Goal: Task Accomplishment & Management: Use online tool/utility

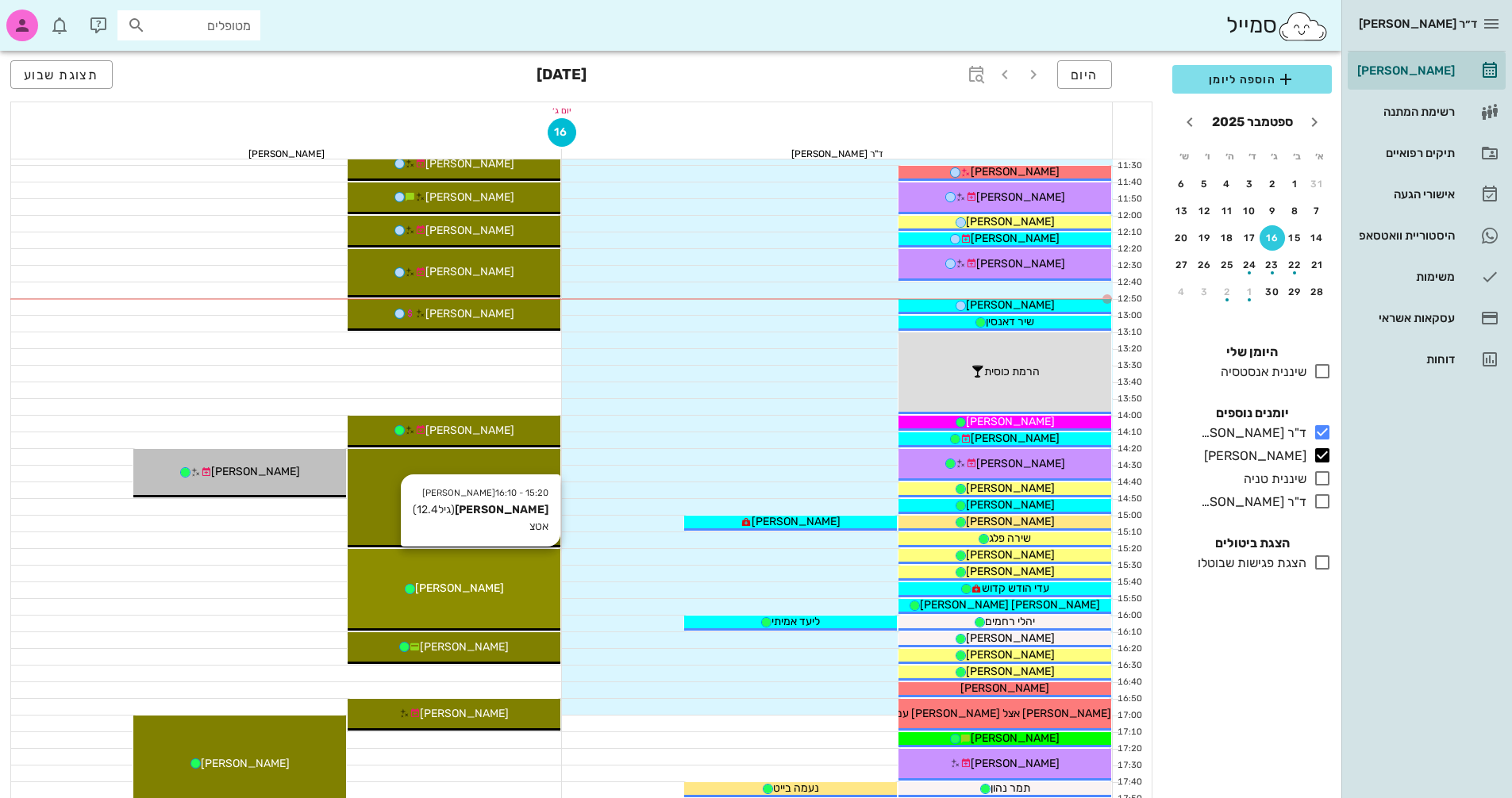
scroll to position [524, 0]
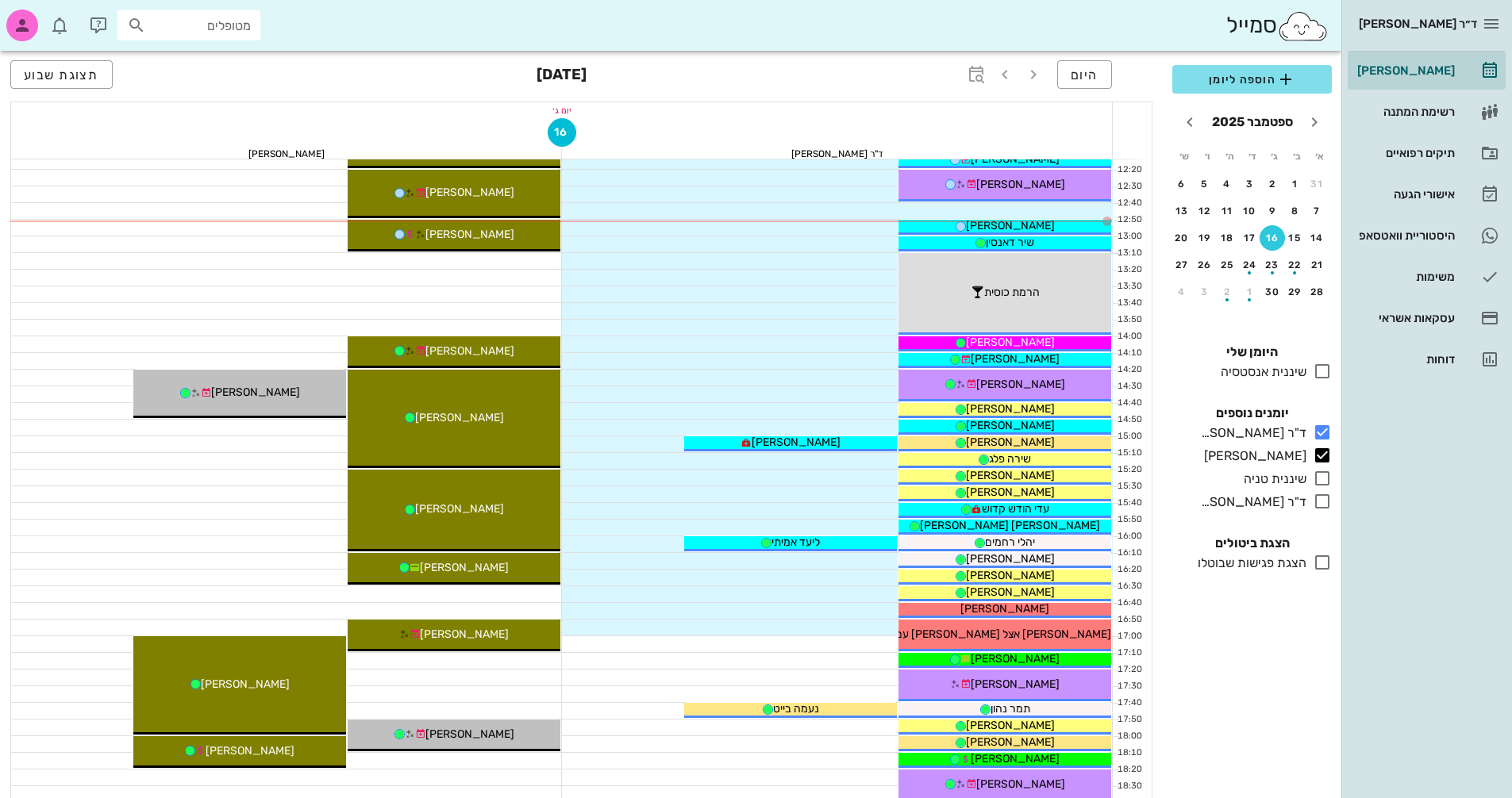
click at [857, 104] on div "יום ג׳" at bounding box center [561, 110] width 1101 height 16
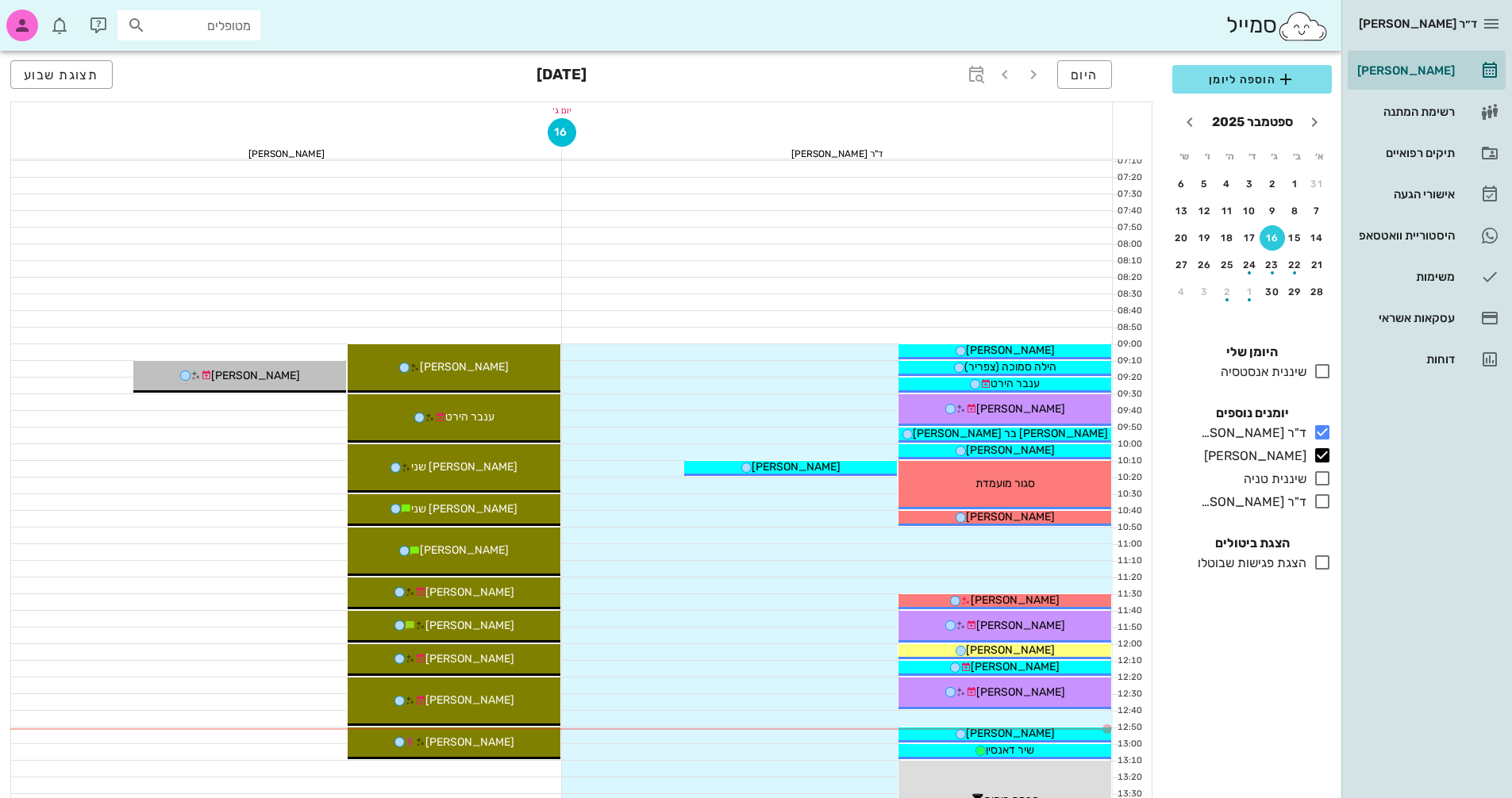
scroll to position [0, 0]
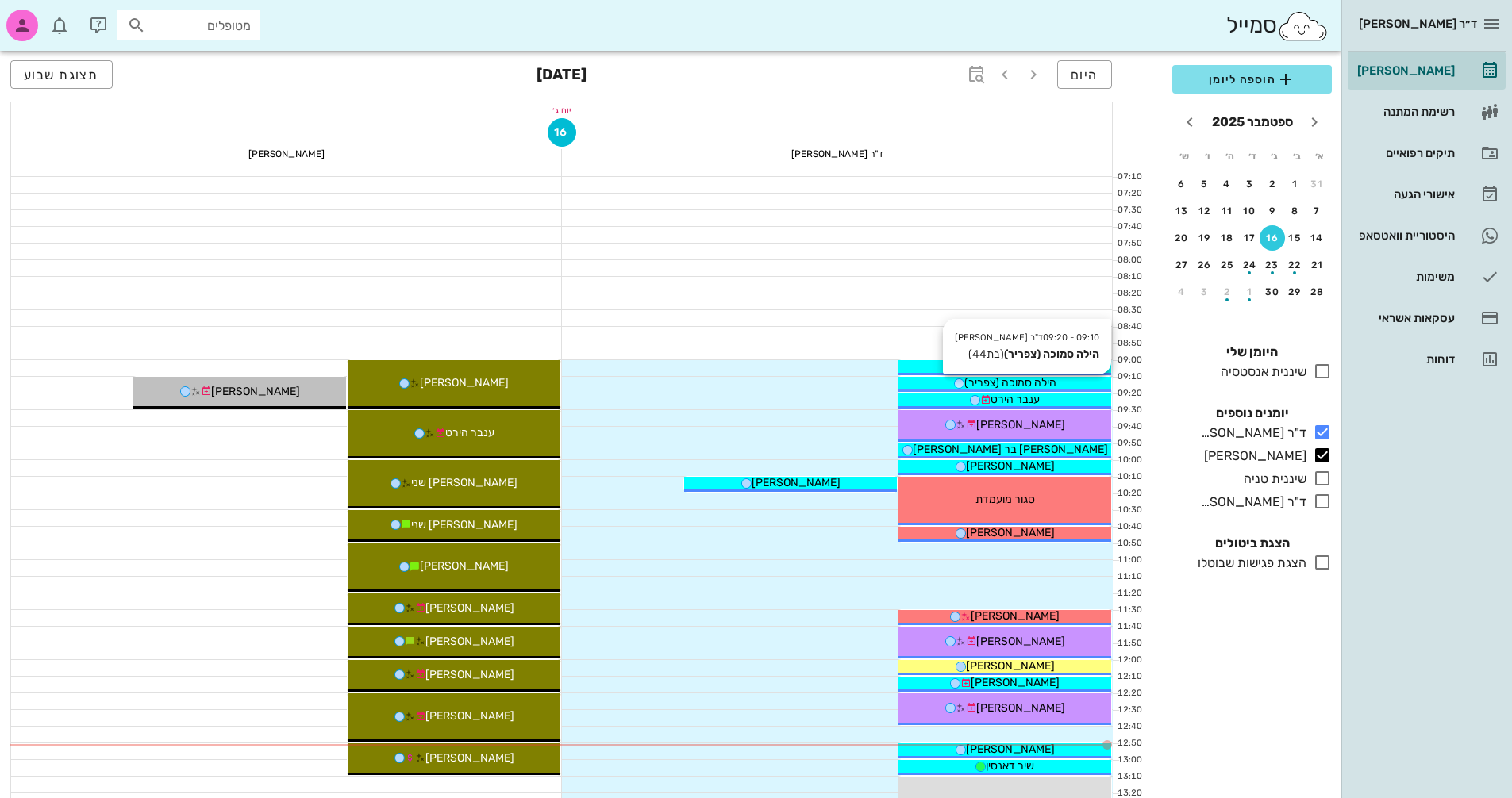
click at [1025, 387] on span "הילה סמוכה (צפריר)" at bounding box center [1010, 382] width 92 height 13
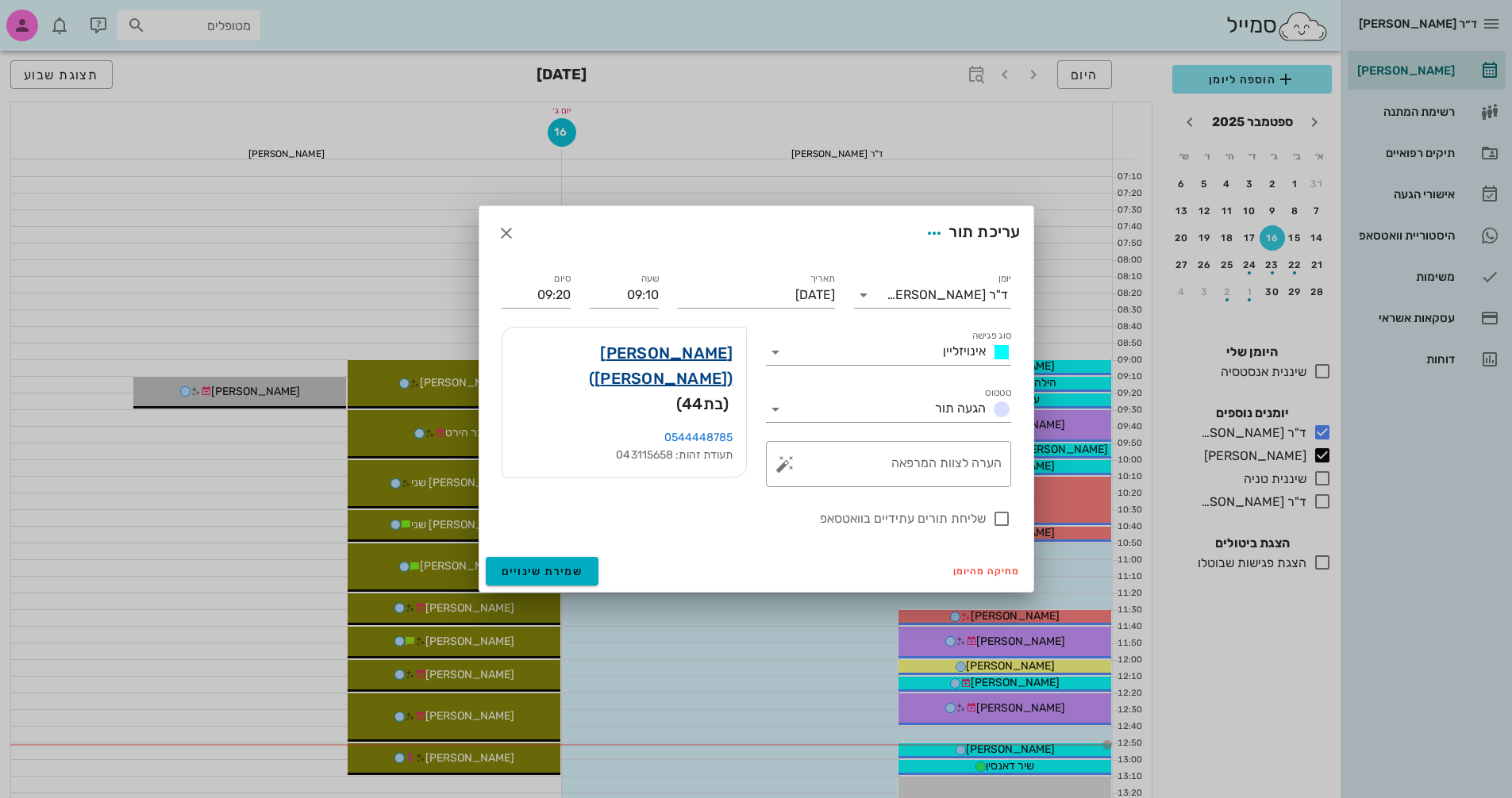
click at [666, 351] on link "[PERSON_NAME] ([PERSON_NAME])" at bounding box center [624, 365] width 219 height 51
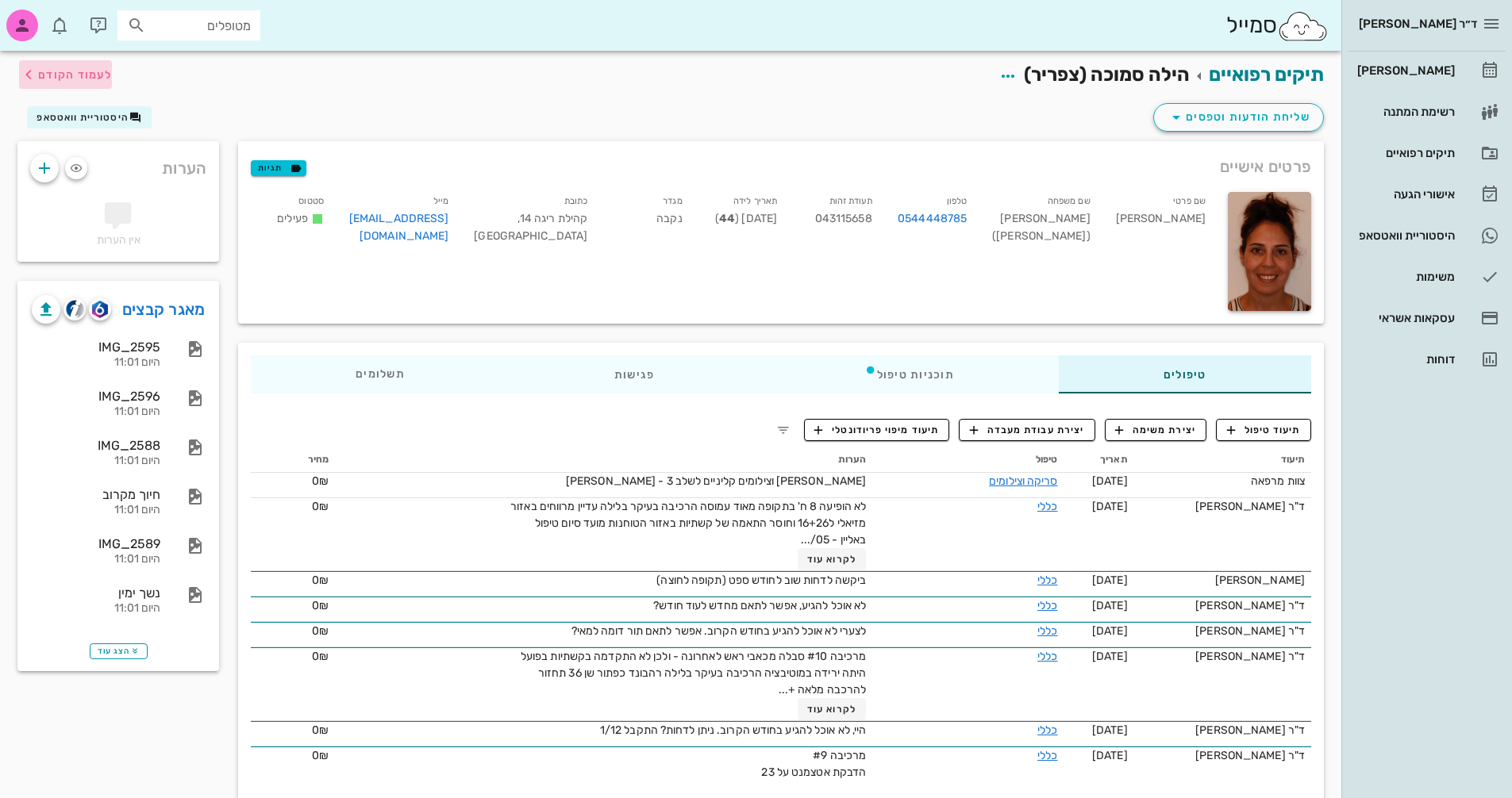
click at [86, 73] on span "לעמוד הקודם" at bounding box center [75, 74] width 73 height 13
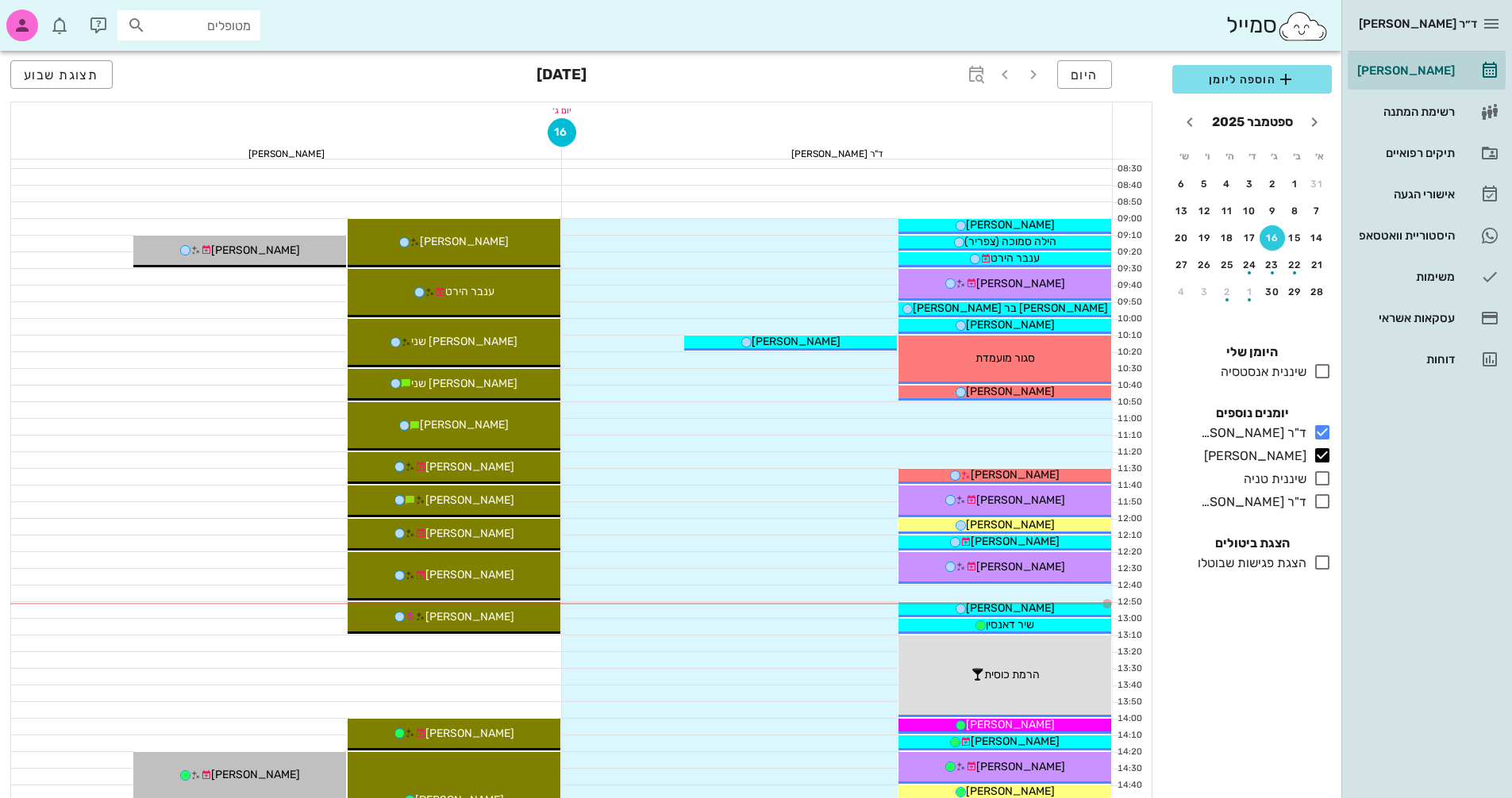
scroll to position [159, 0]
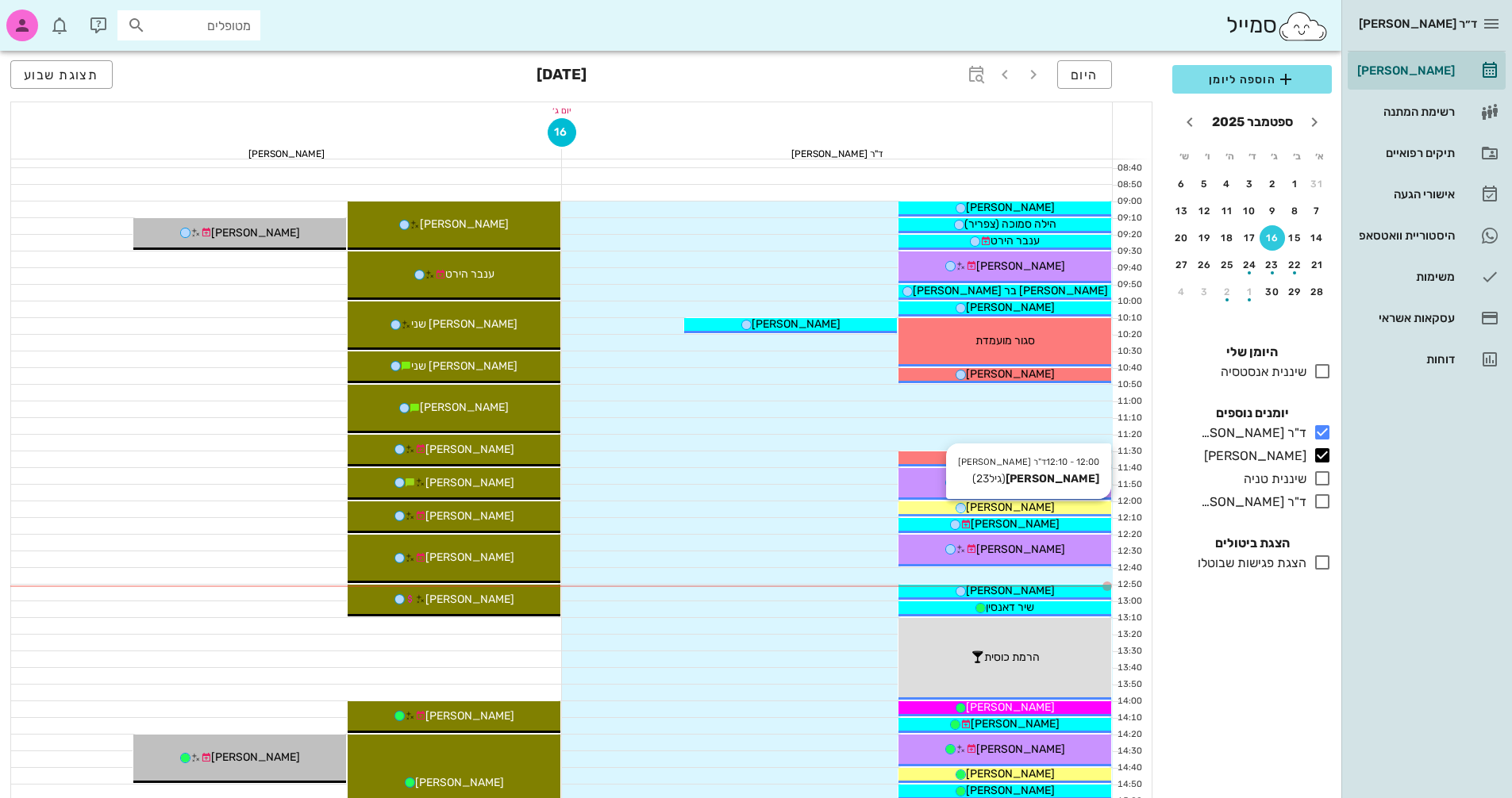
click at [1039, 503] on div "[PERSON_NAME]" at bounding box center [1005, 507] width 213 height 17
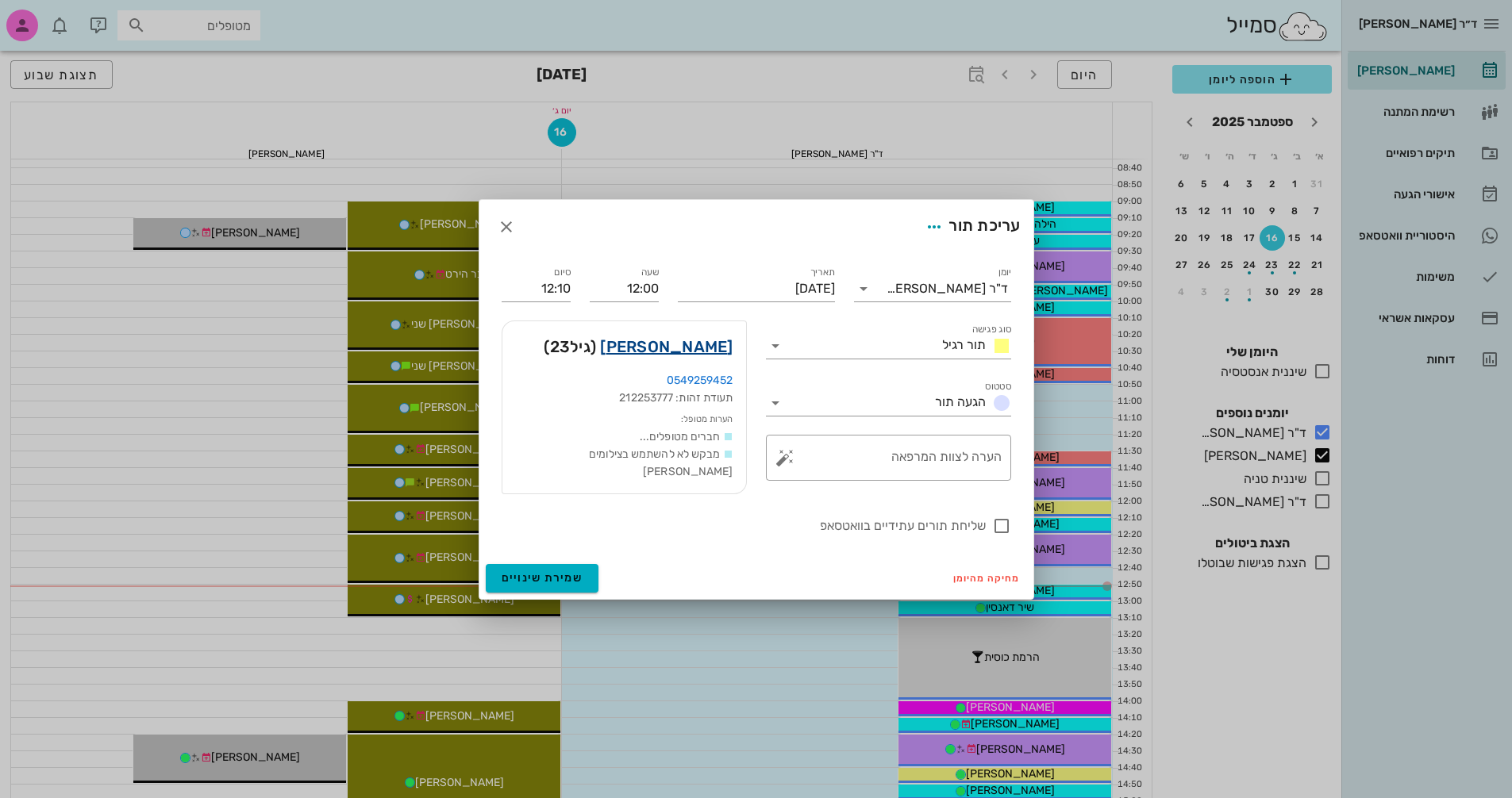
click at [679, 350] on link "[PERSON_NAME]" at bounding box center [666, 346] width 133 height 25
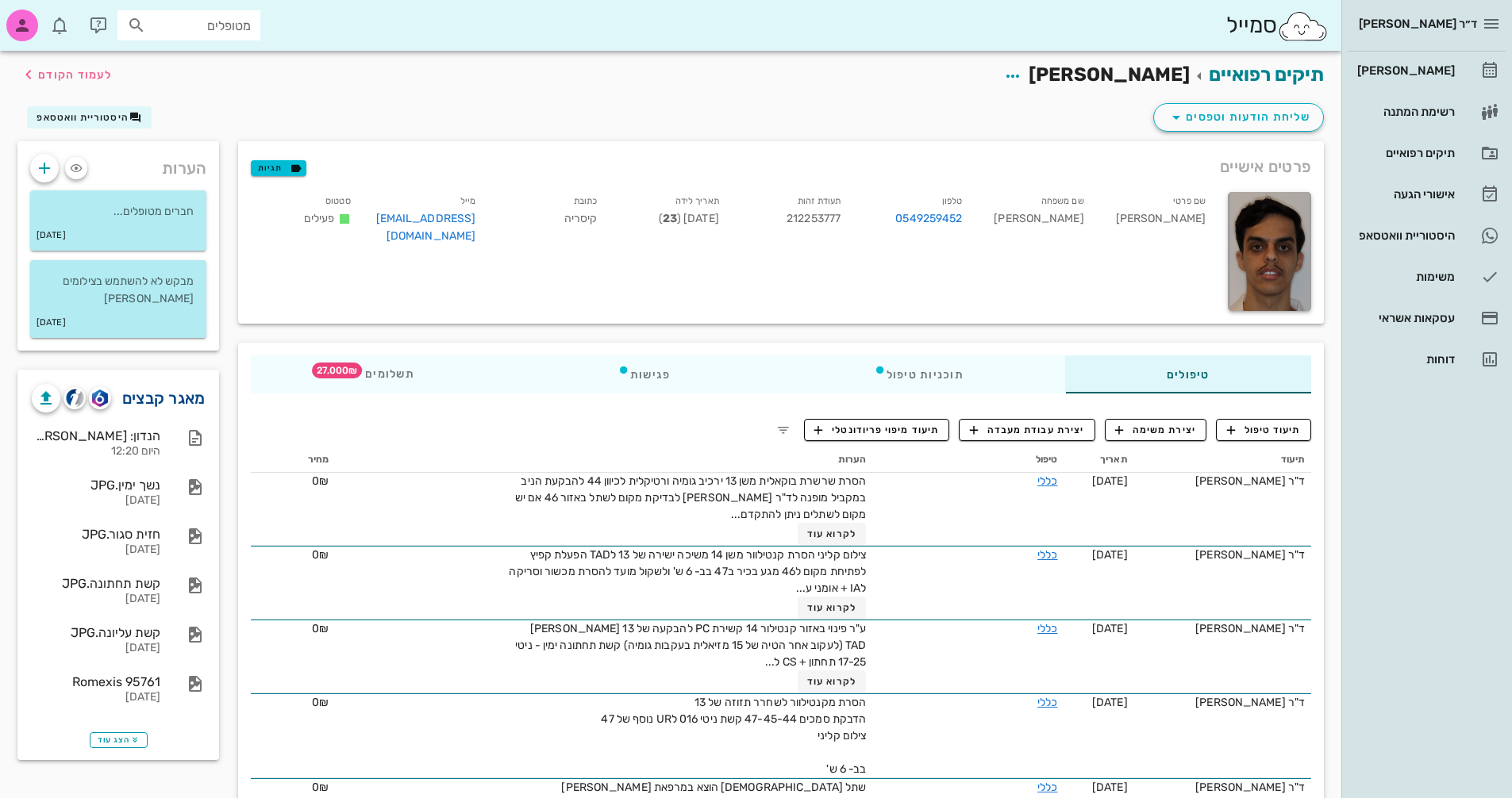
click at [146, 392] on link "מאגר קבצים" at bounding box center [164, 398] width 83 height 25
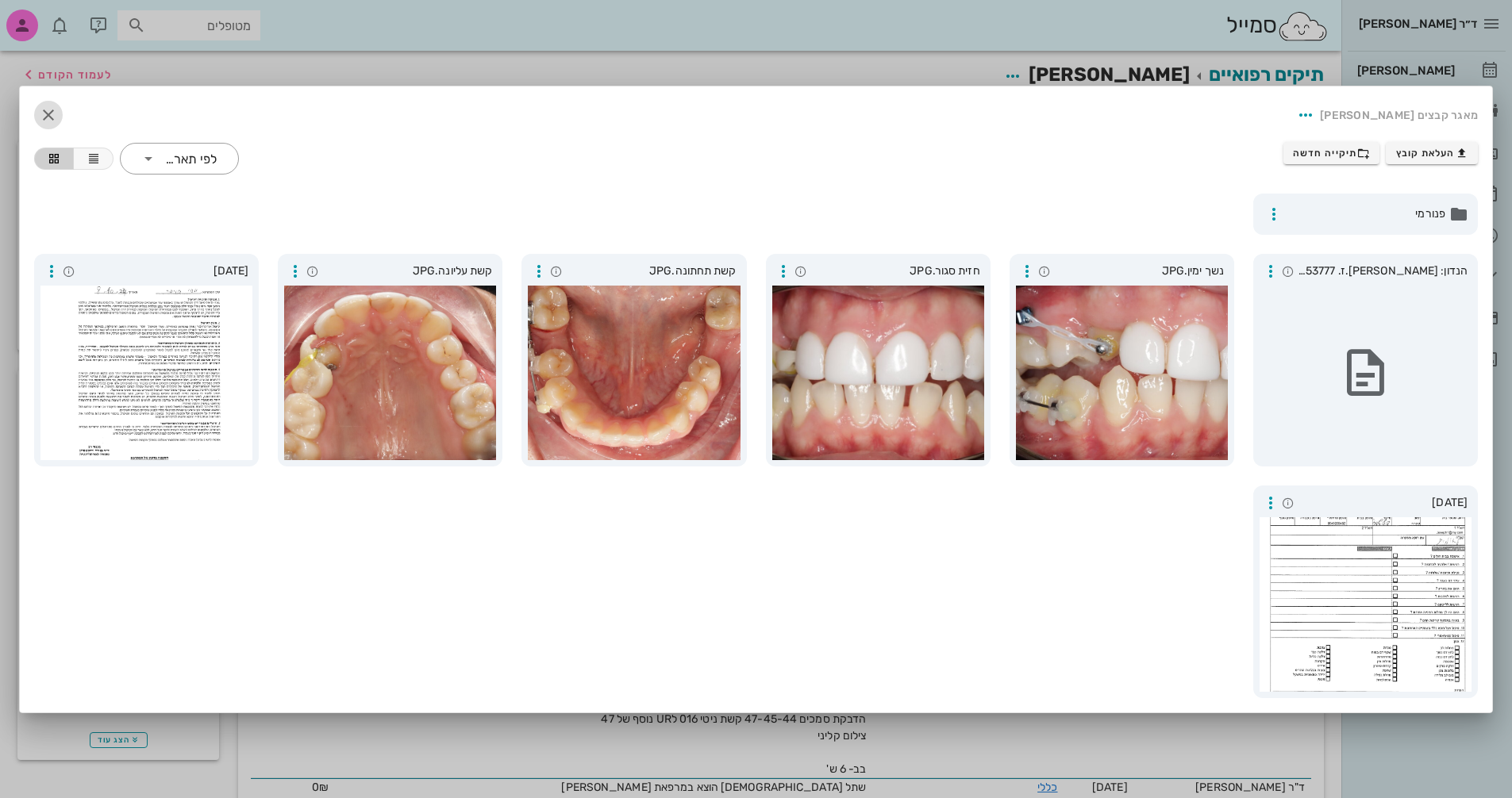
click at [45, 125] on button "button" at bounding box center [48, 114] width 29 height 29
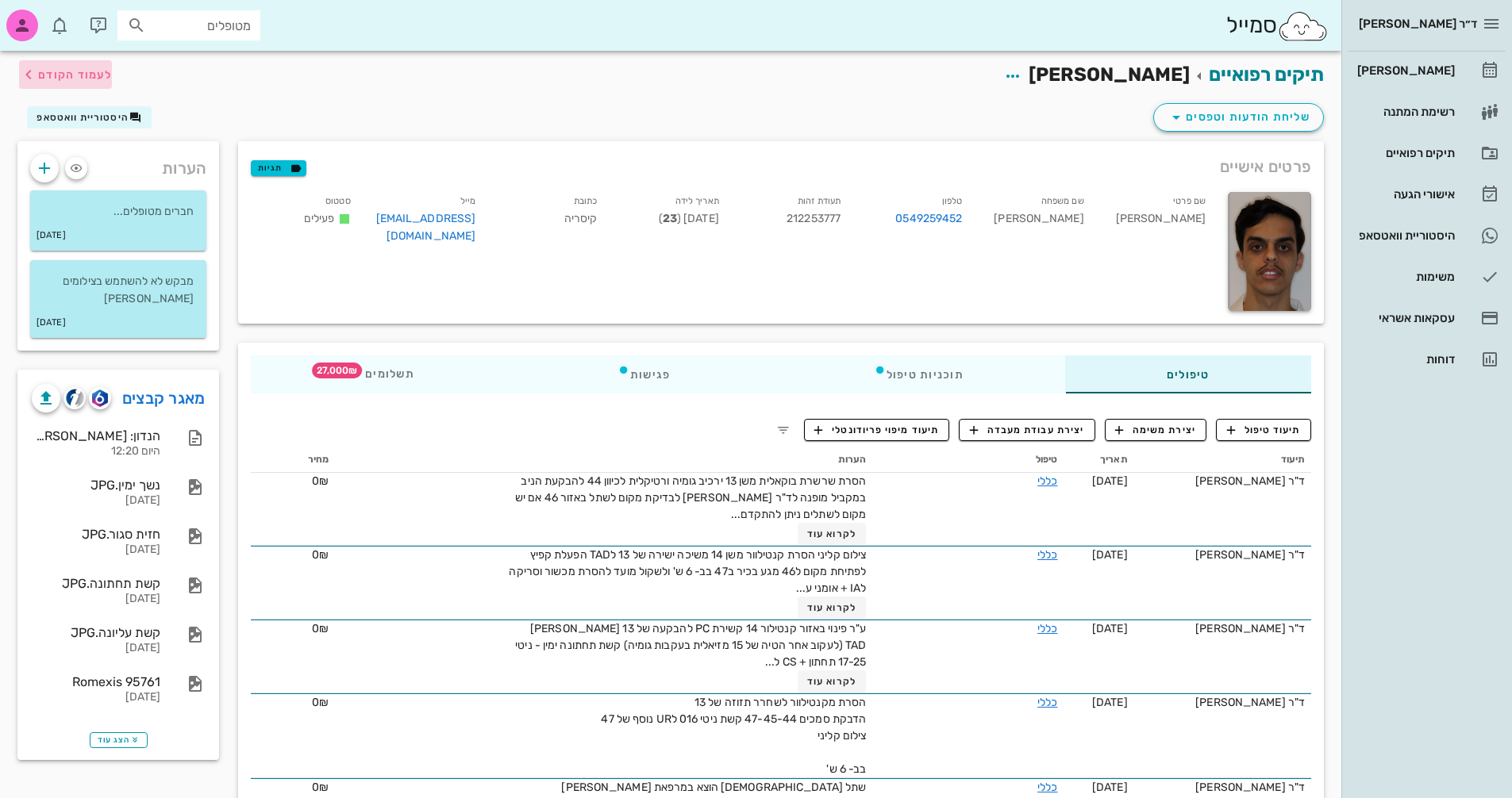
click at [59, 75] on span "לעמוד הקודם" at bounding box center [75, 74] width 73 height 13
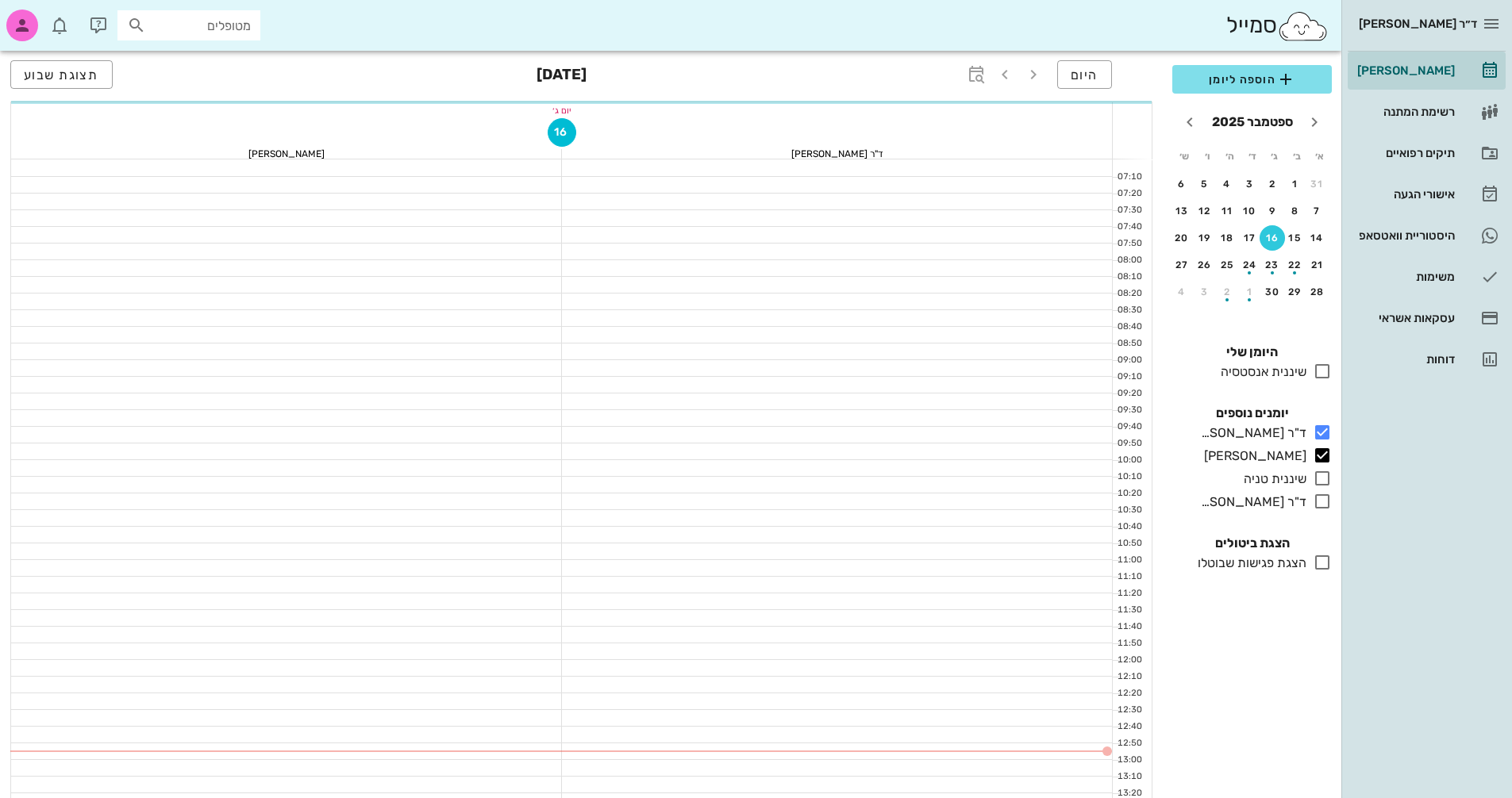
scroll to position [159, 0]
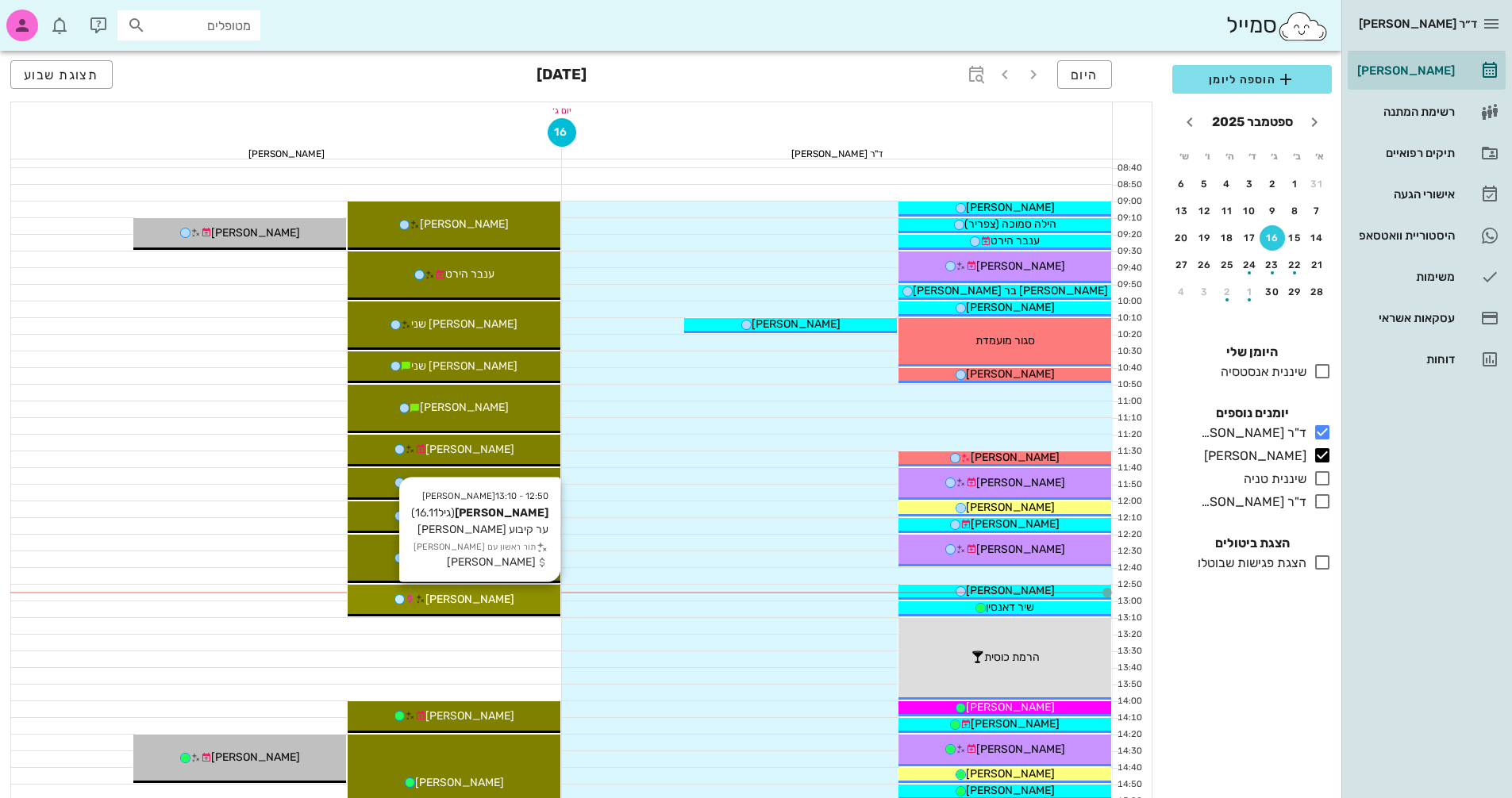
click at [471, 605] on span "[PERSON_NAME]" at bounding box center [470, 599] width 89 height 13
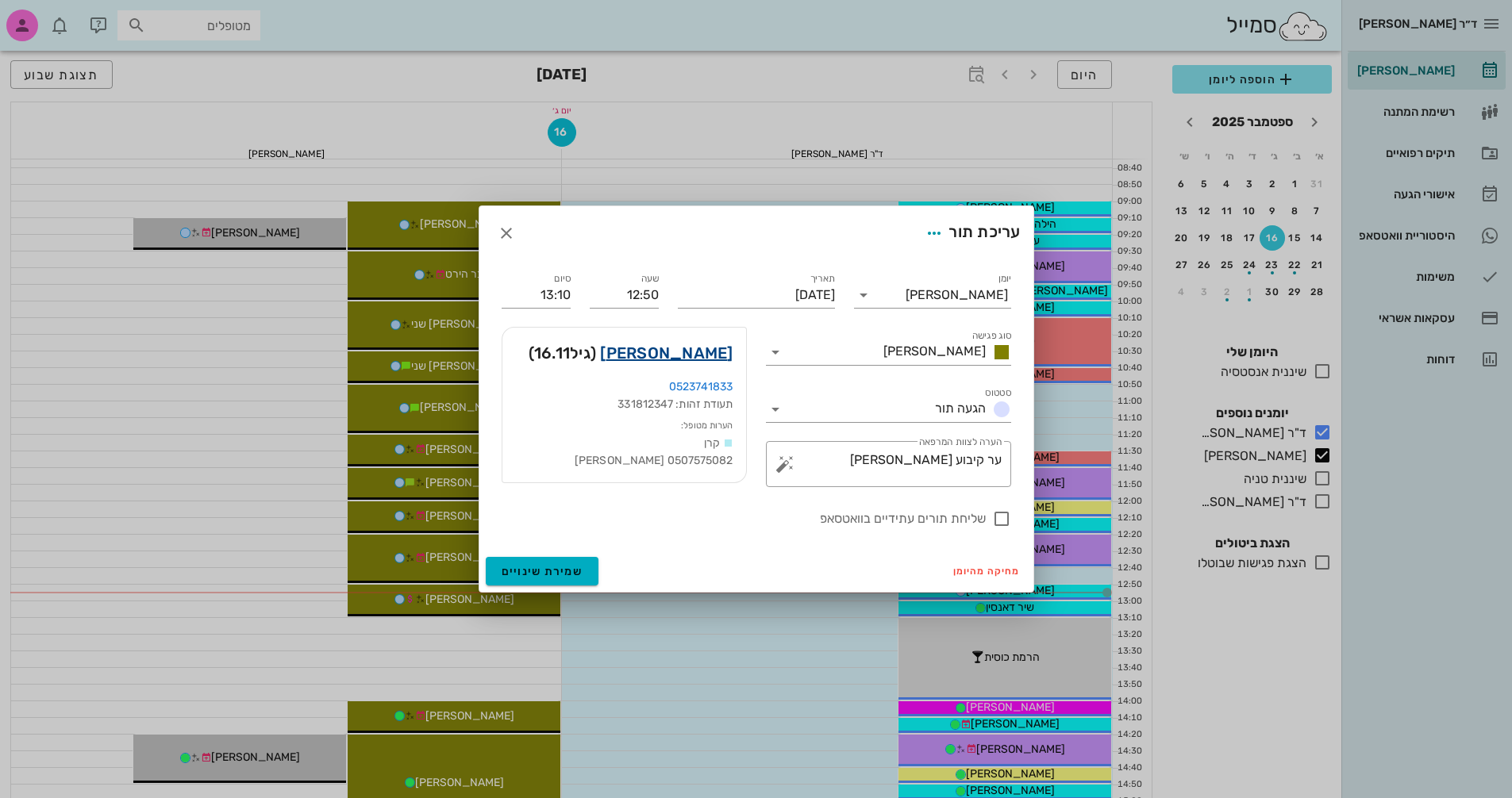
click at [706, 344] on link "[PERSON_NAME]" at bounding box center [666, 352] width 133 height 25
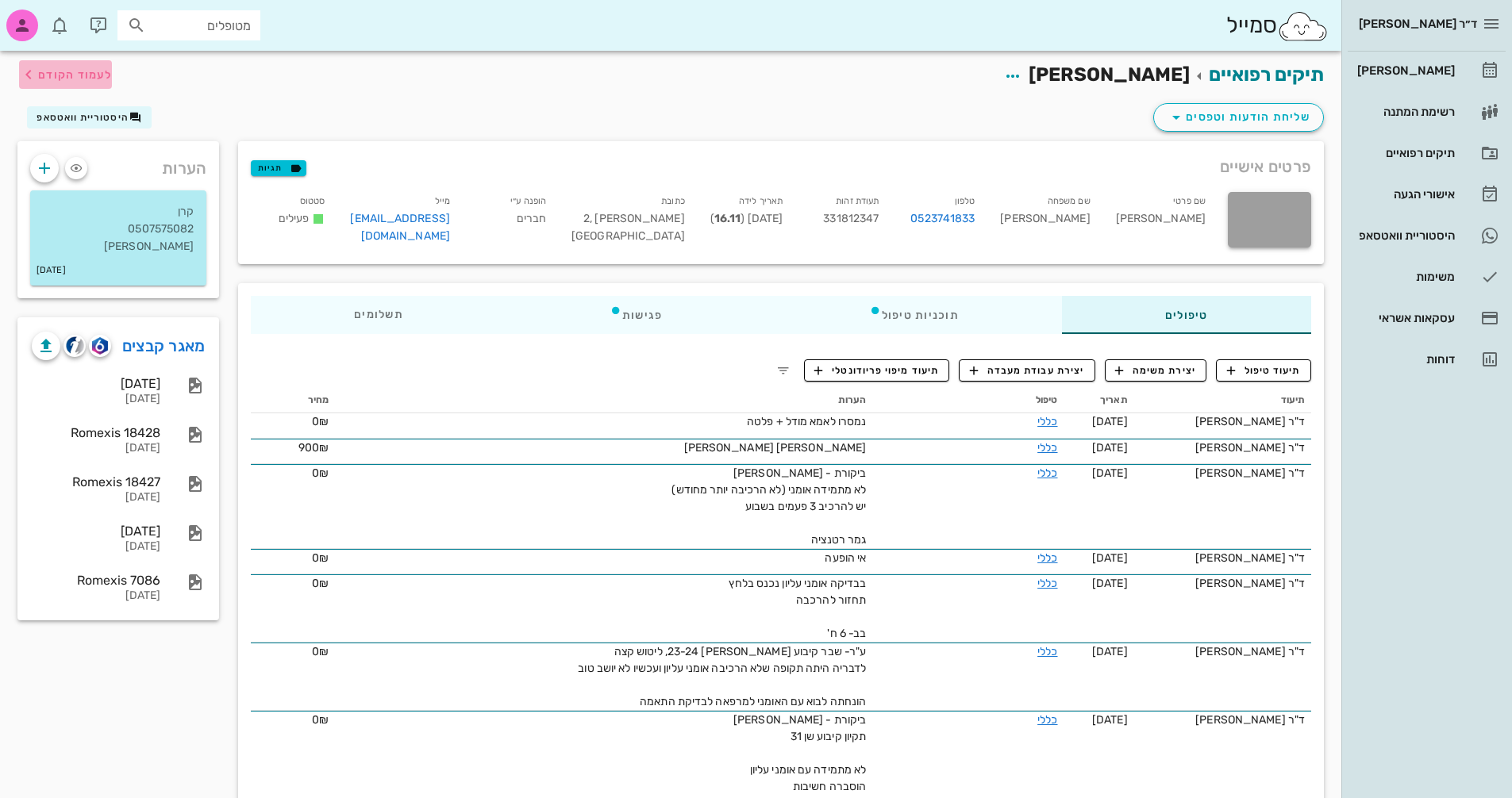
click at [57, 73] on span "לעמוד הקודם" at bounding box center [75, 74] width 73 height 13
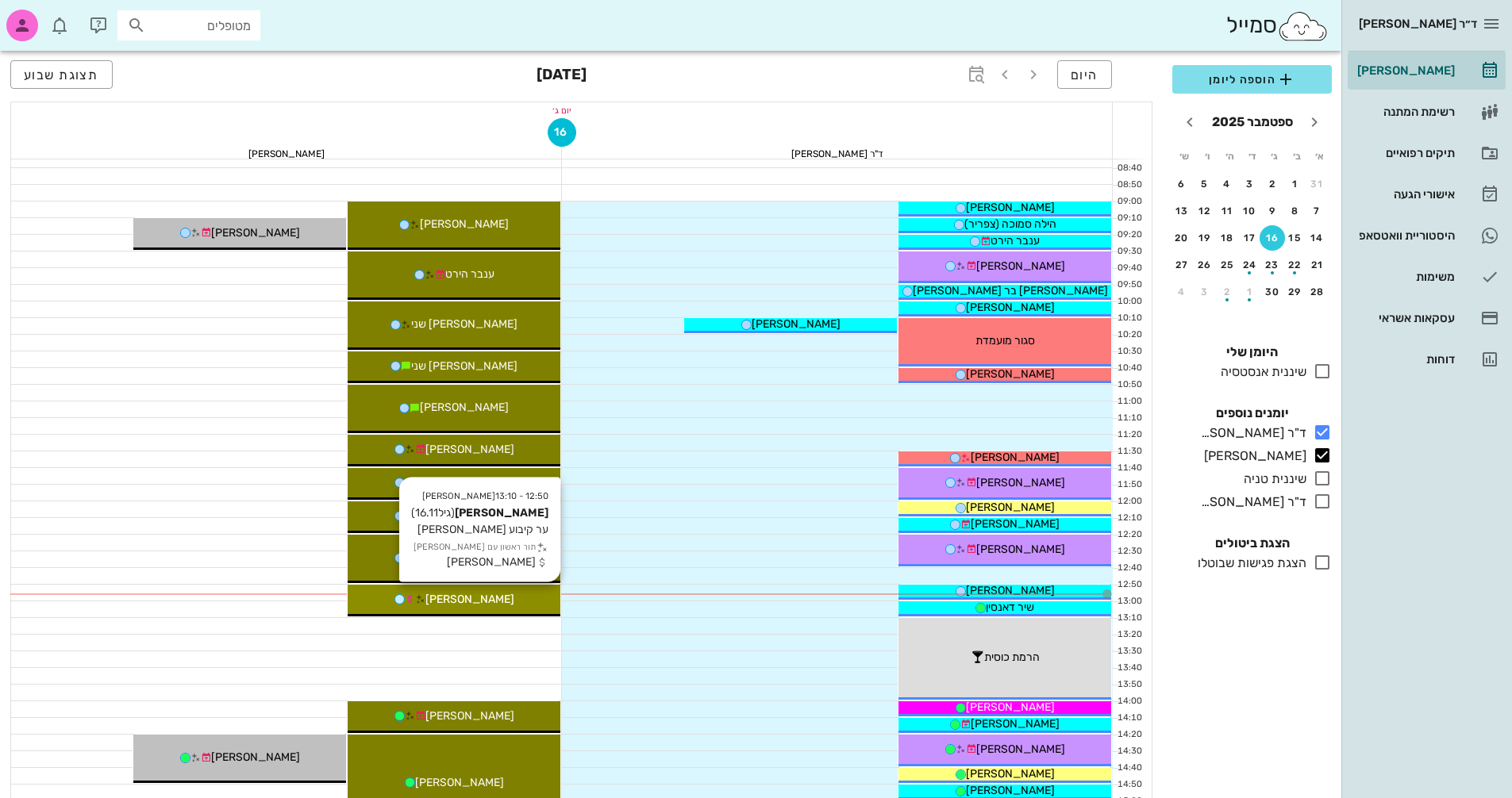
click at [494, 605] on span "[PERSON_NAME]" at bounding box center [470, 599] width 89 height 13
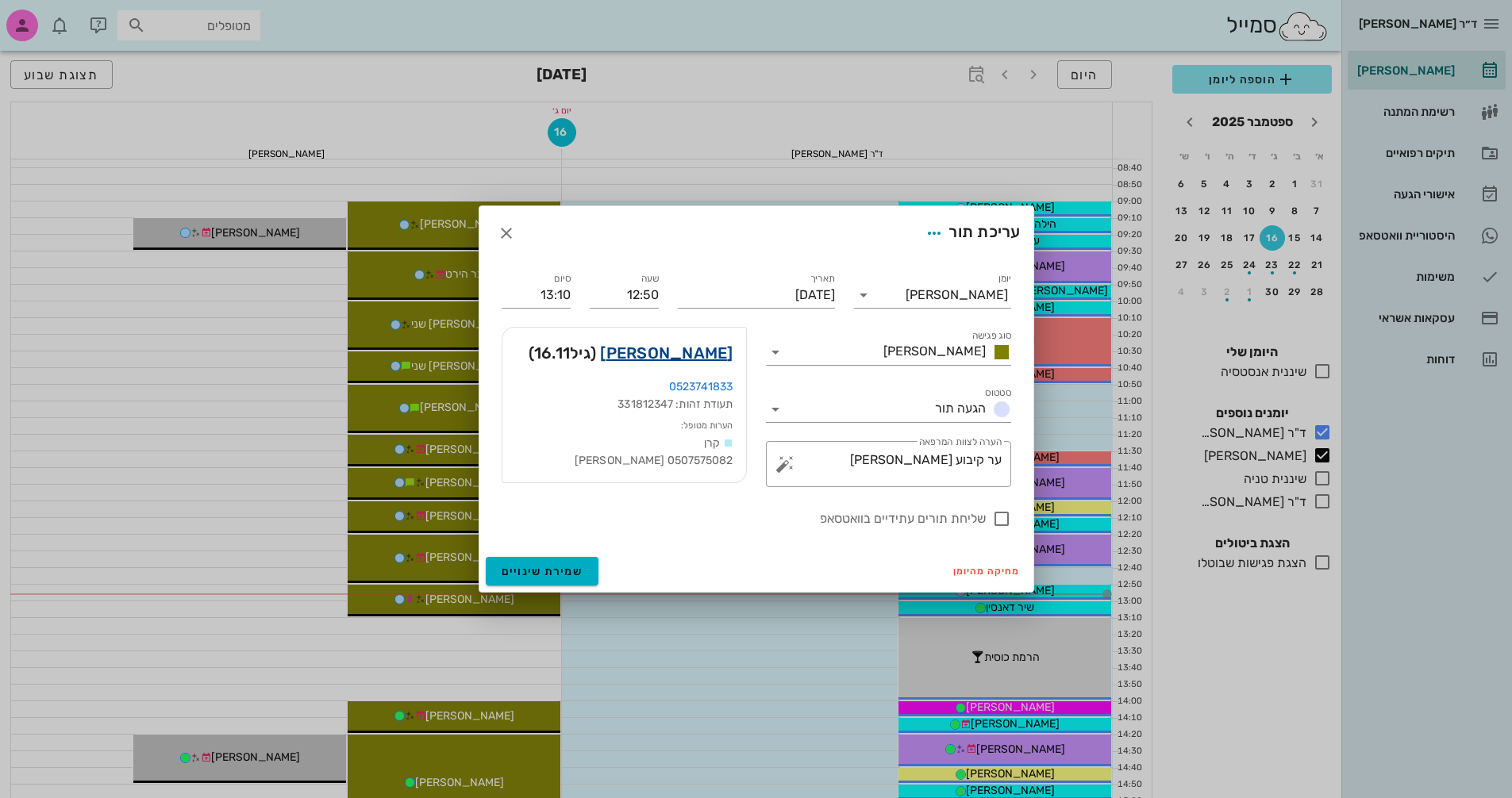
click at [711, 353] on link "[PERSON_NAME]" at bounding box center [666, 352] width 133 height 25
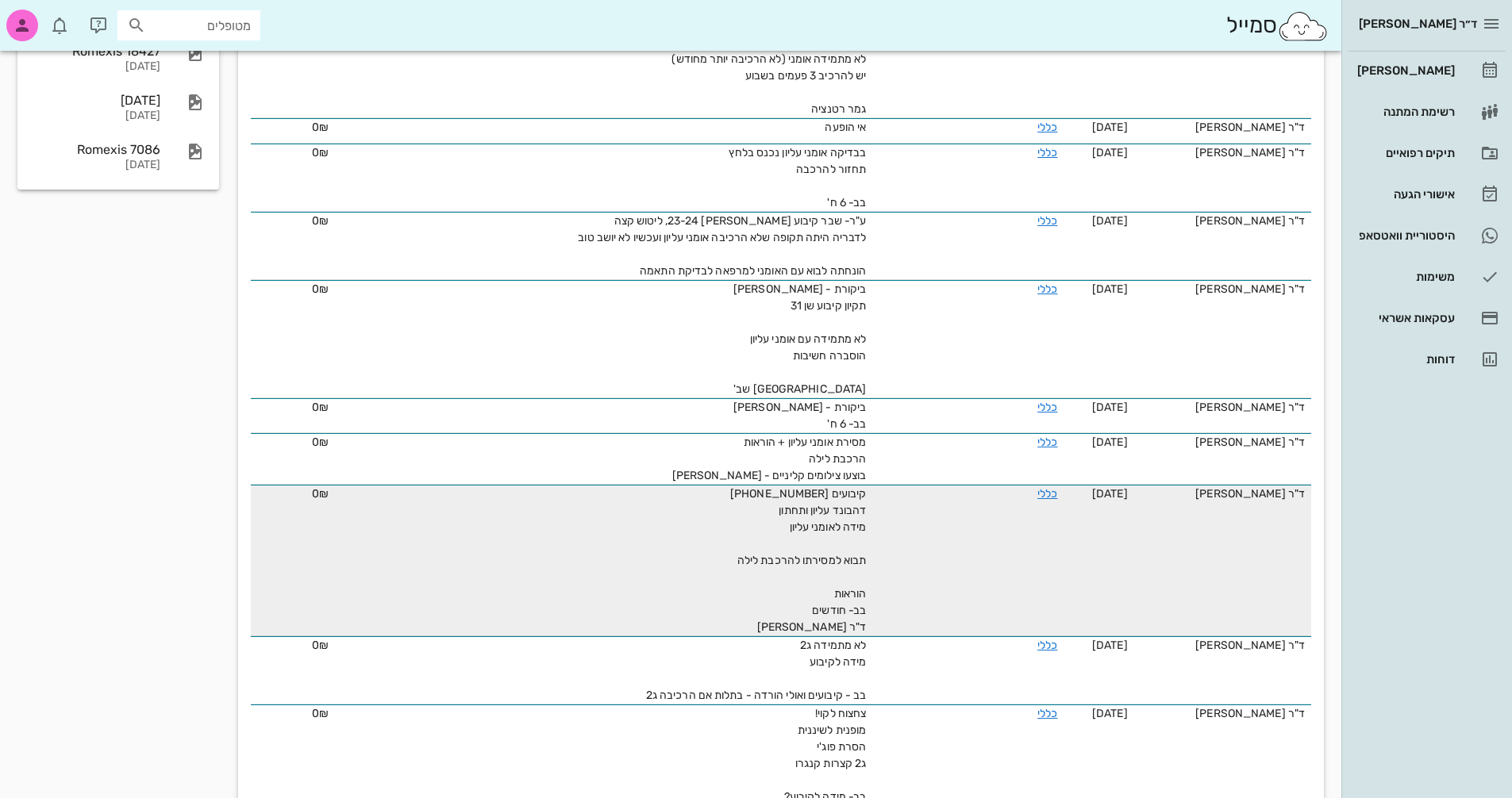
scroll to position [476, 0]
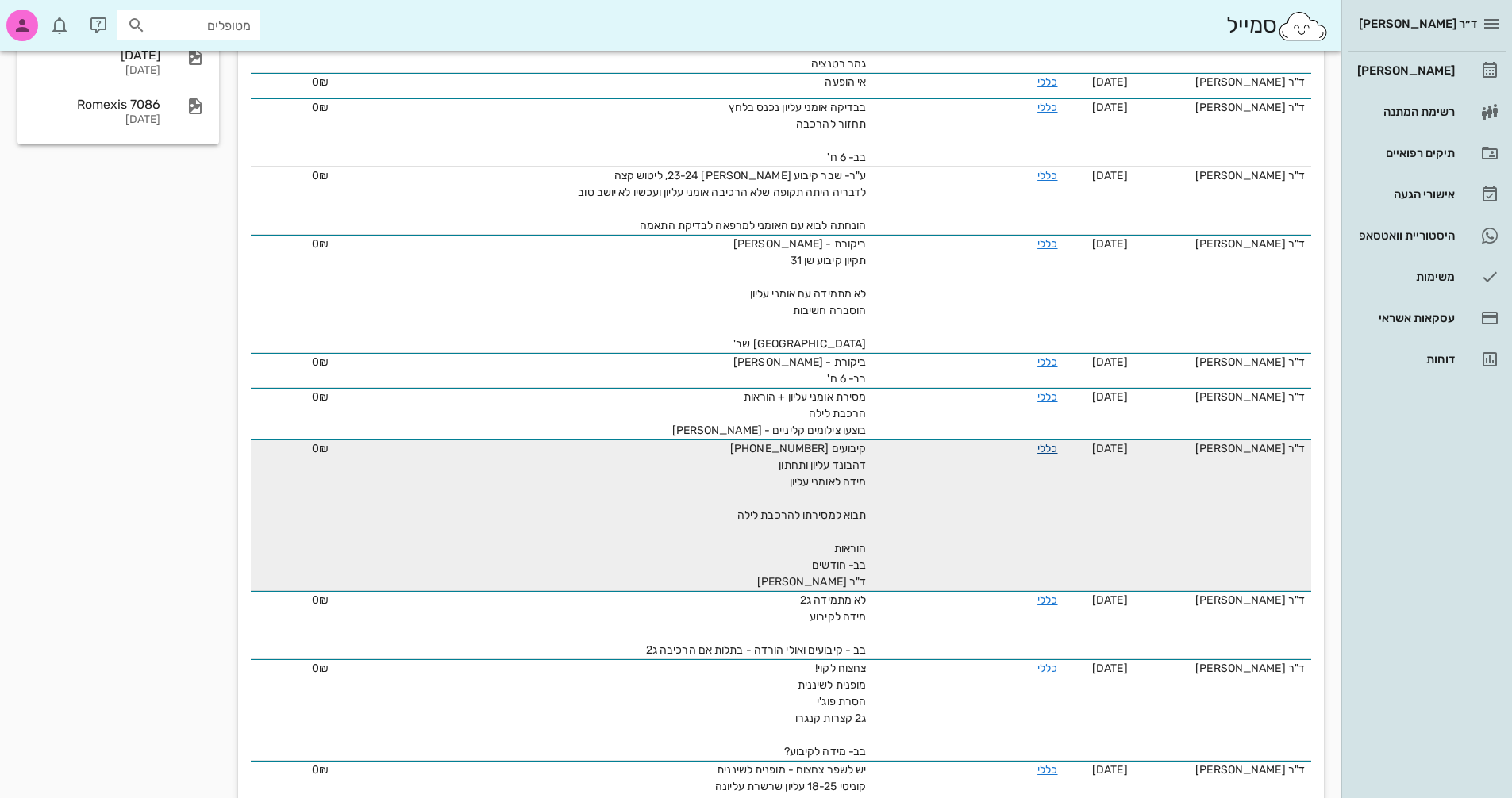
click at [1038, 448] on link "כללי" at bounding box center [1048, 448] width 20 height 13
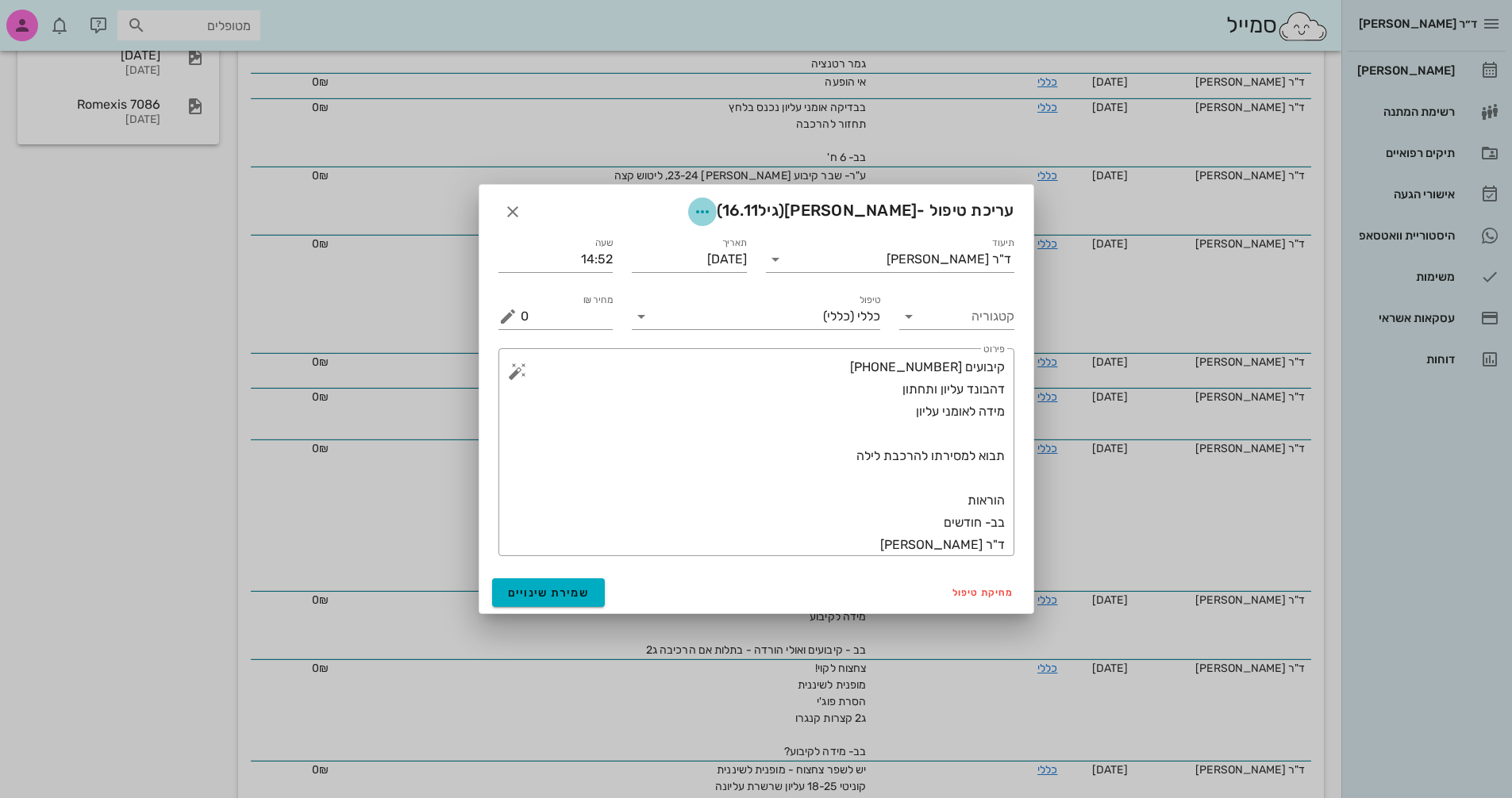
click at [712, 212] on icon "button" at bounding box center [703, 212] width 19 height 19
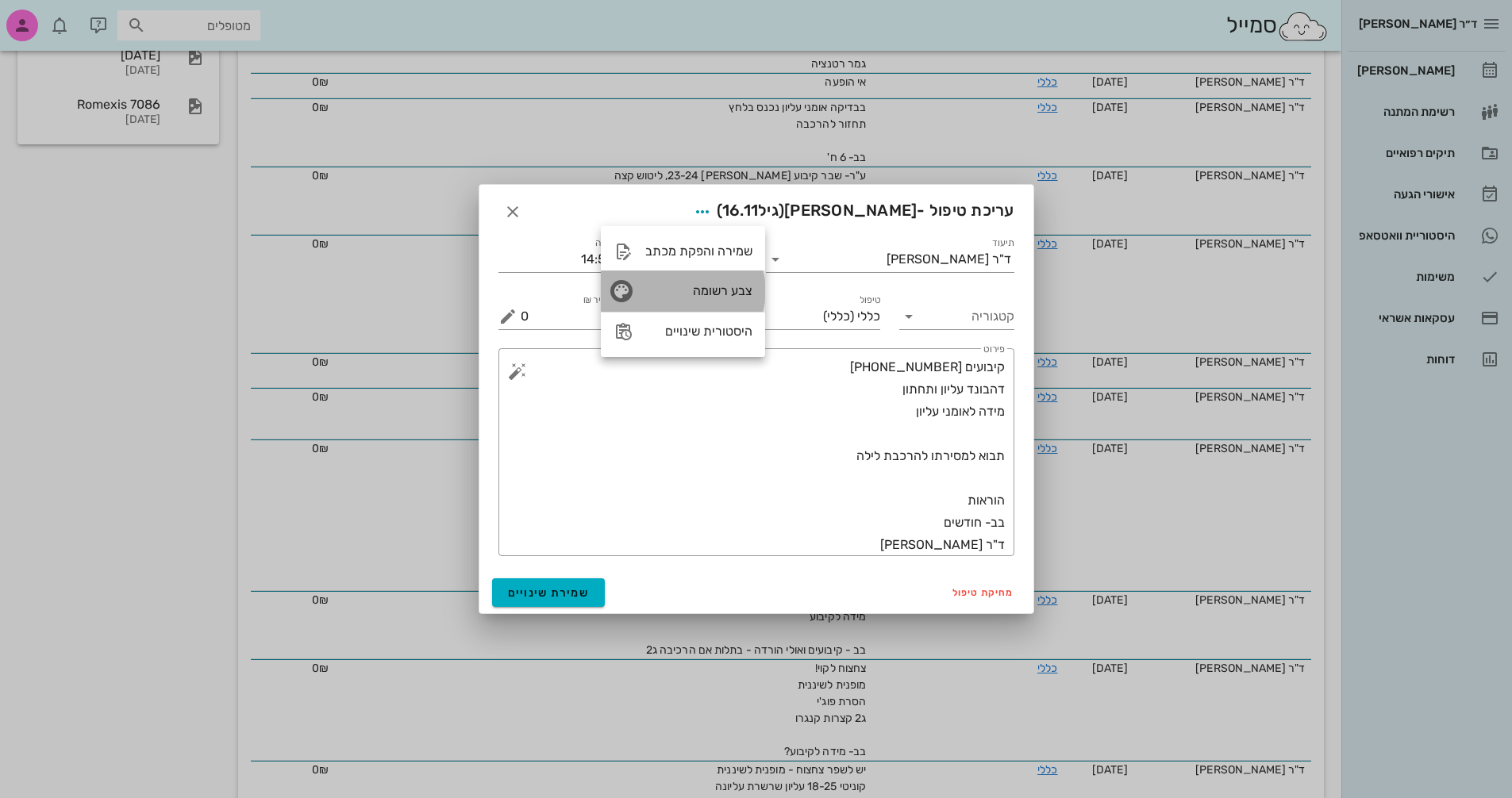
click at [740, 283] on div "צבע רשומה" at bounding box center [699, 290] width 108 height 15
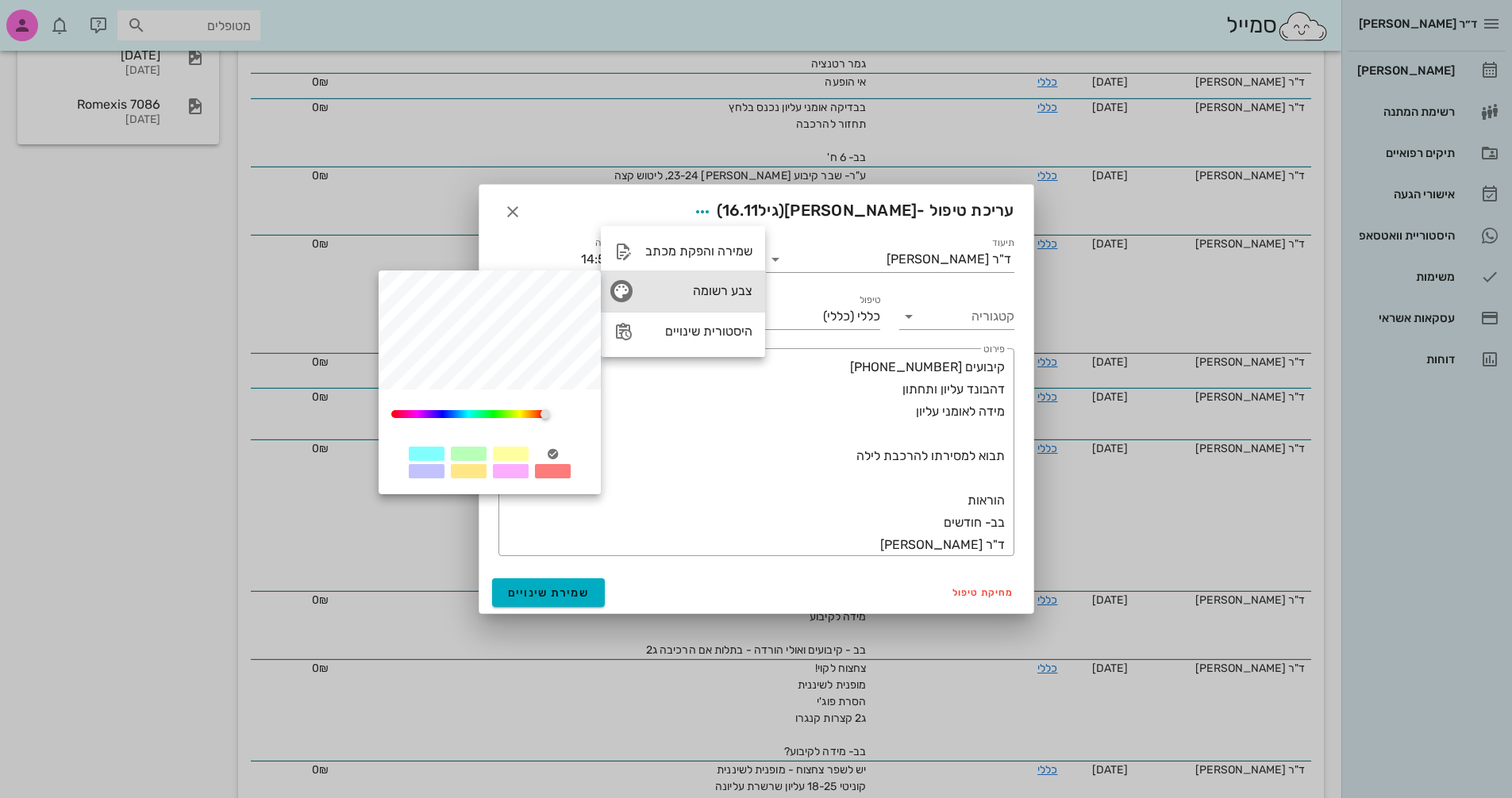
click at [490, 416] on div "0" at bounding box center [469, 413] width 154 height 8
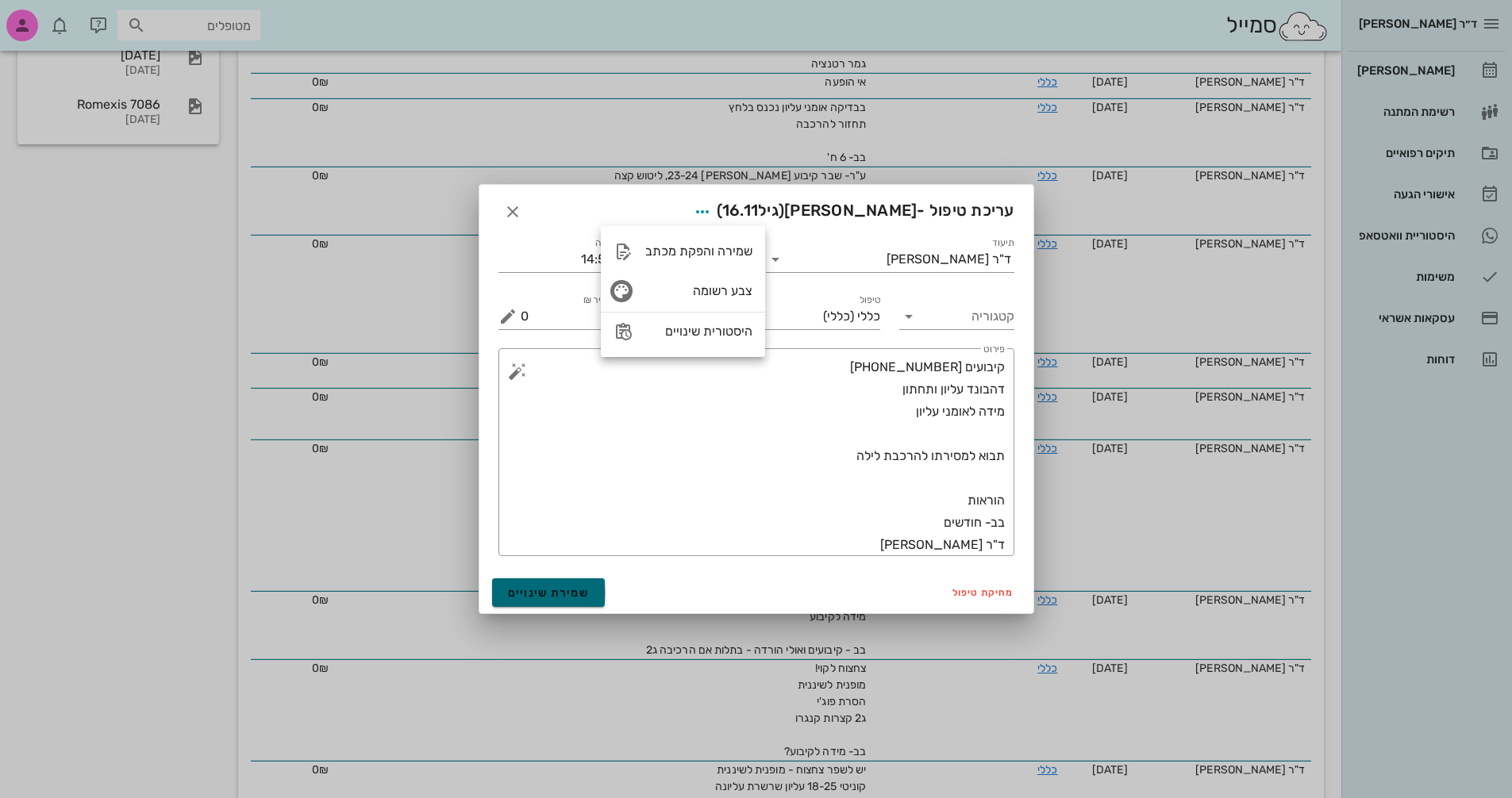
click at [568, 598] on span "שמירת שינויים" at bounding box center [549, 593] width 82 height 13
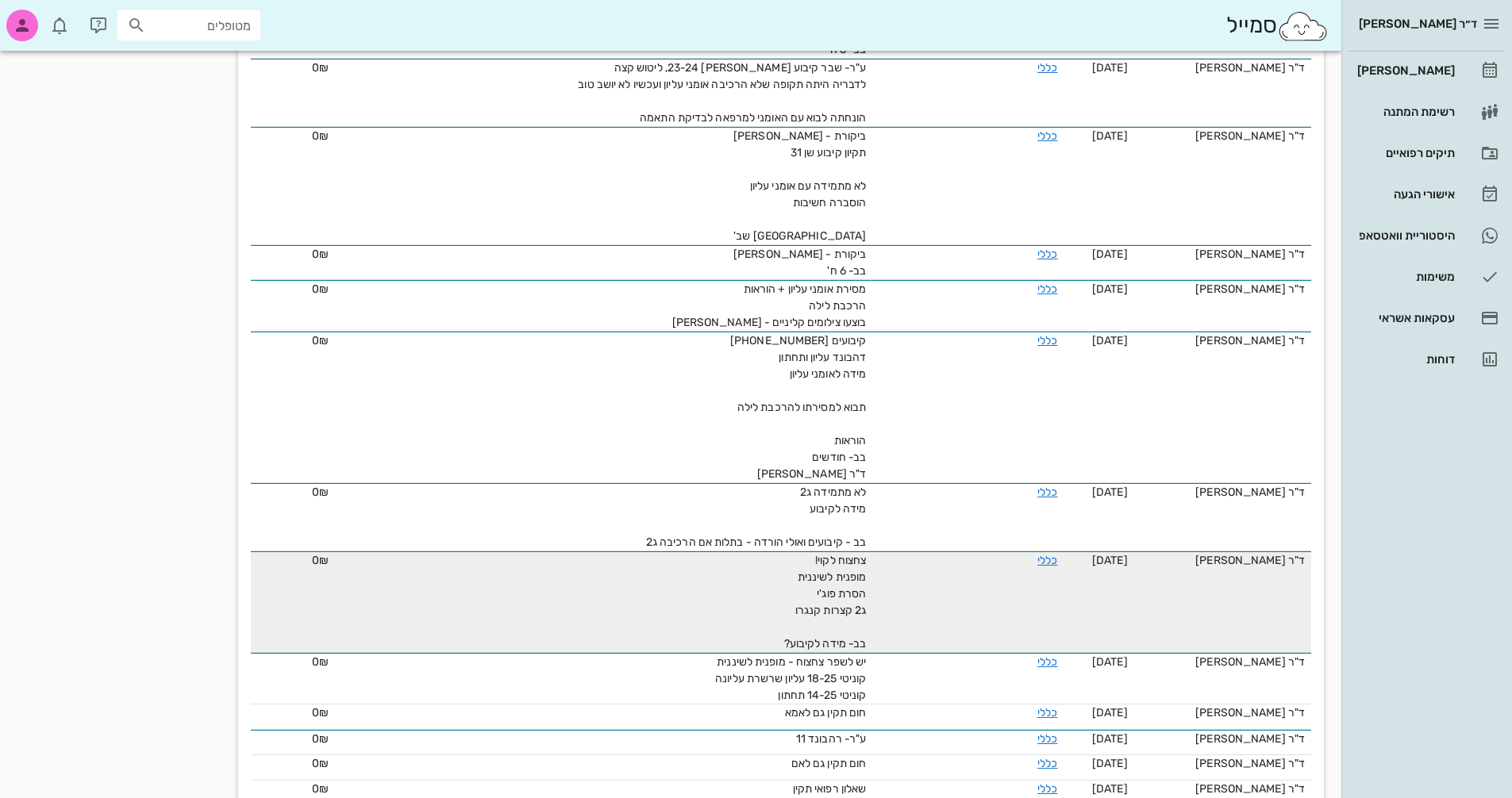
scroll to position [556, 0]
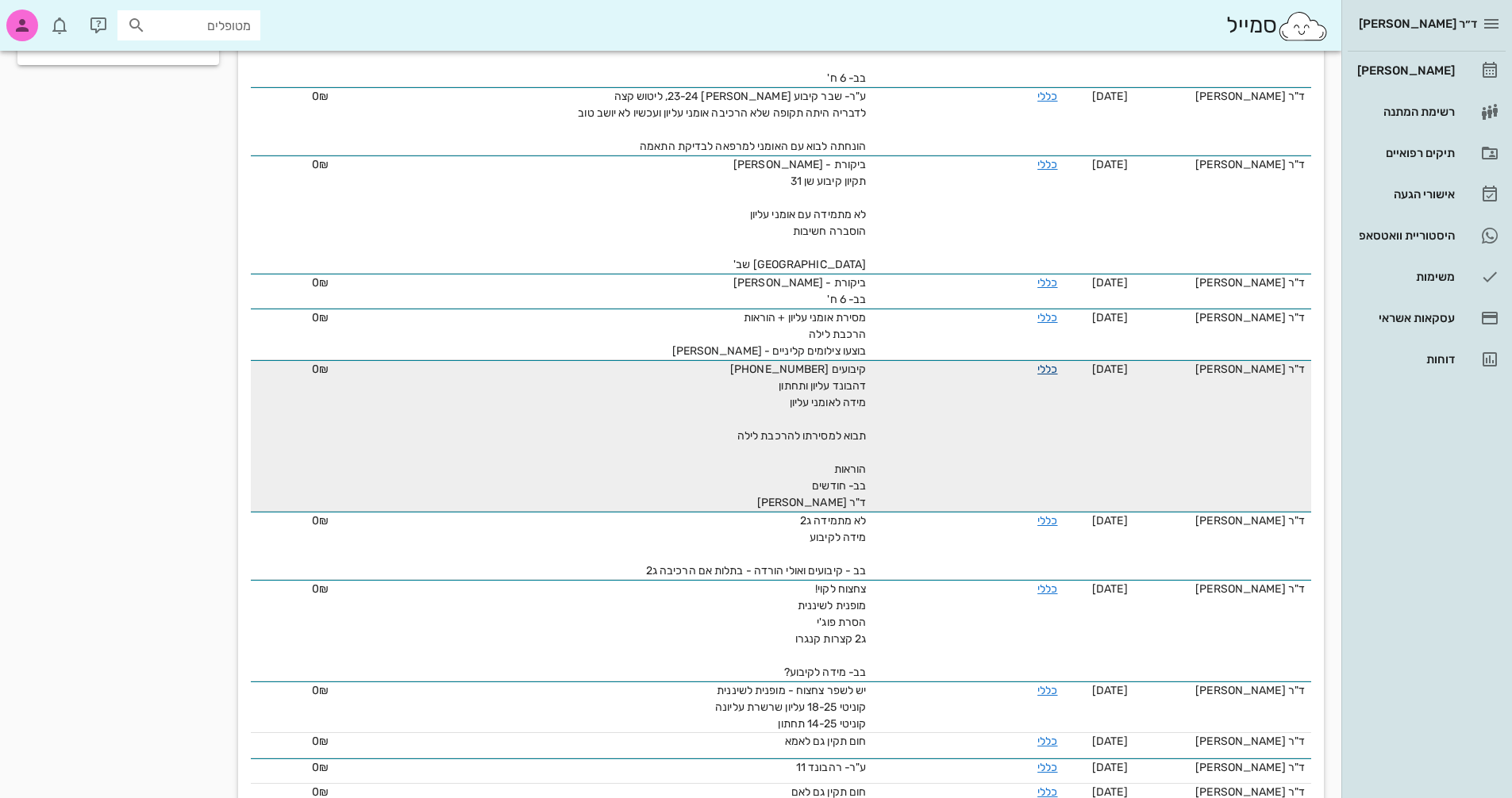
click at [1038, 370] on link "כללי" at bounding box center [1048, 369] width 20 height 13
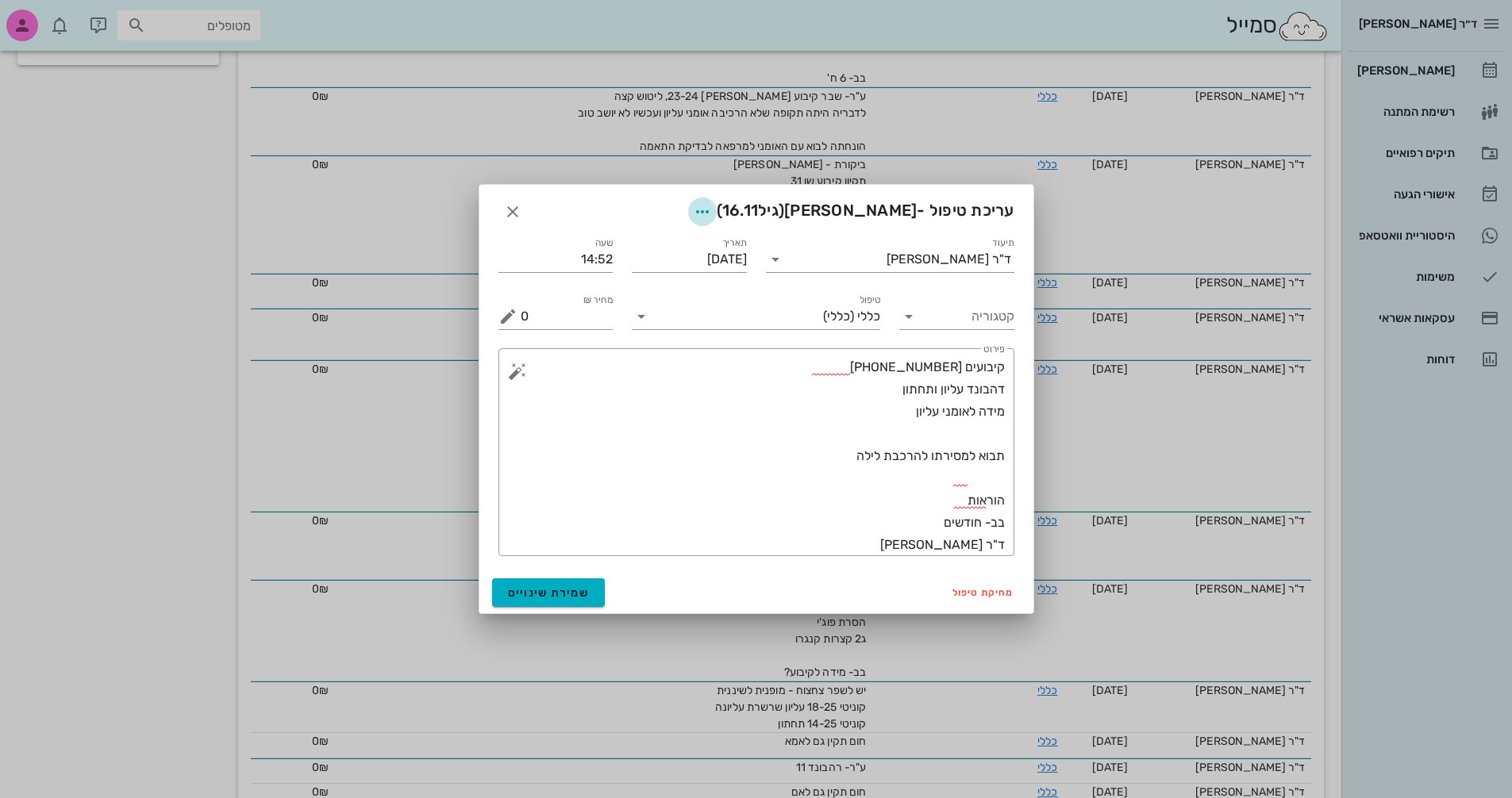
click at [712, 208] on icon "button" at bounding box center [703, 212] width 19 height 19
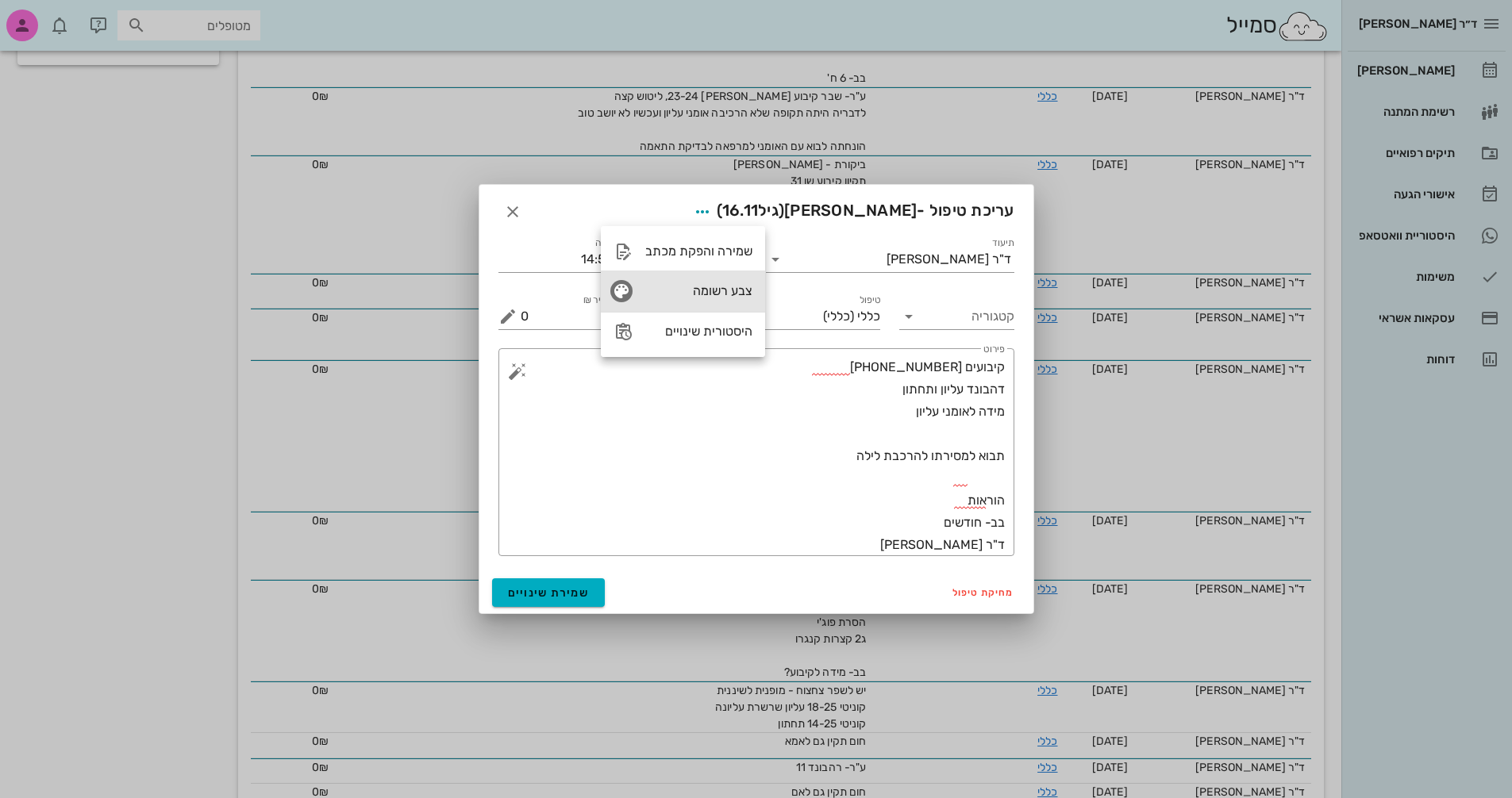
click at [721, 289] on div "צבע רשומה" at bounding box center [699, 290] width 108 height 15
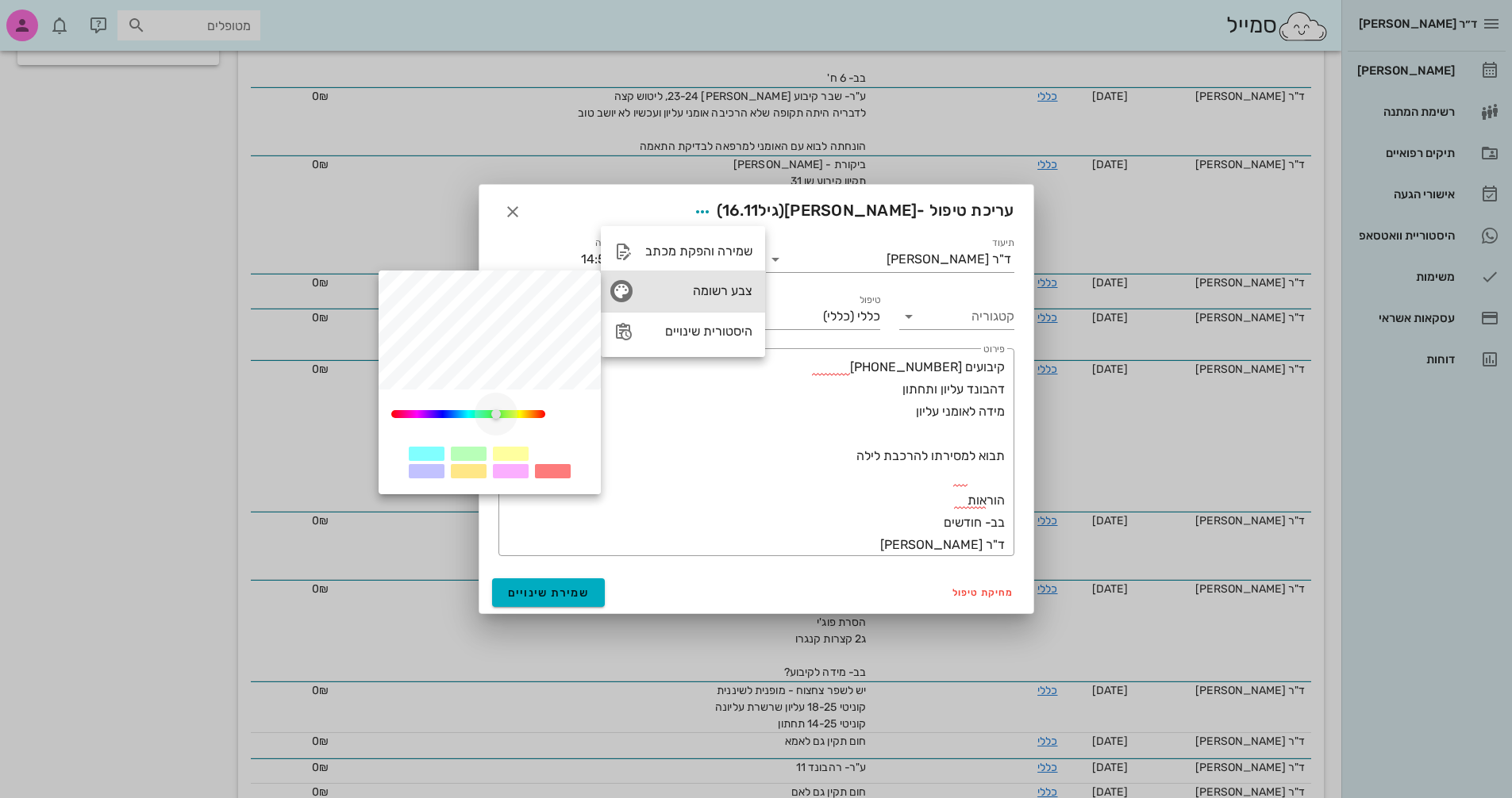
click at [496, 412] on div "0" at bounding box center [469, 413] width 154 height 8
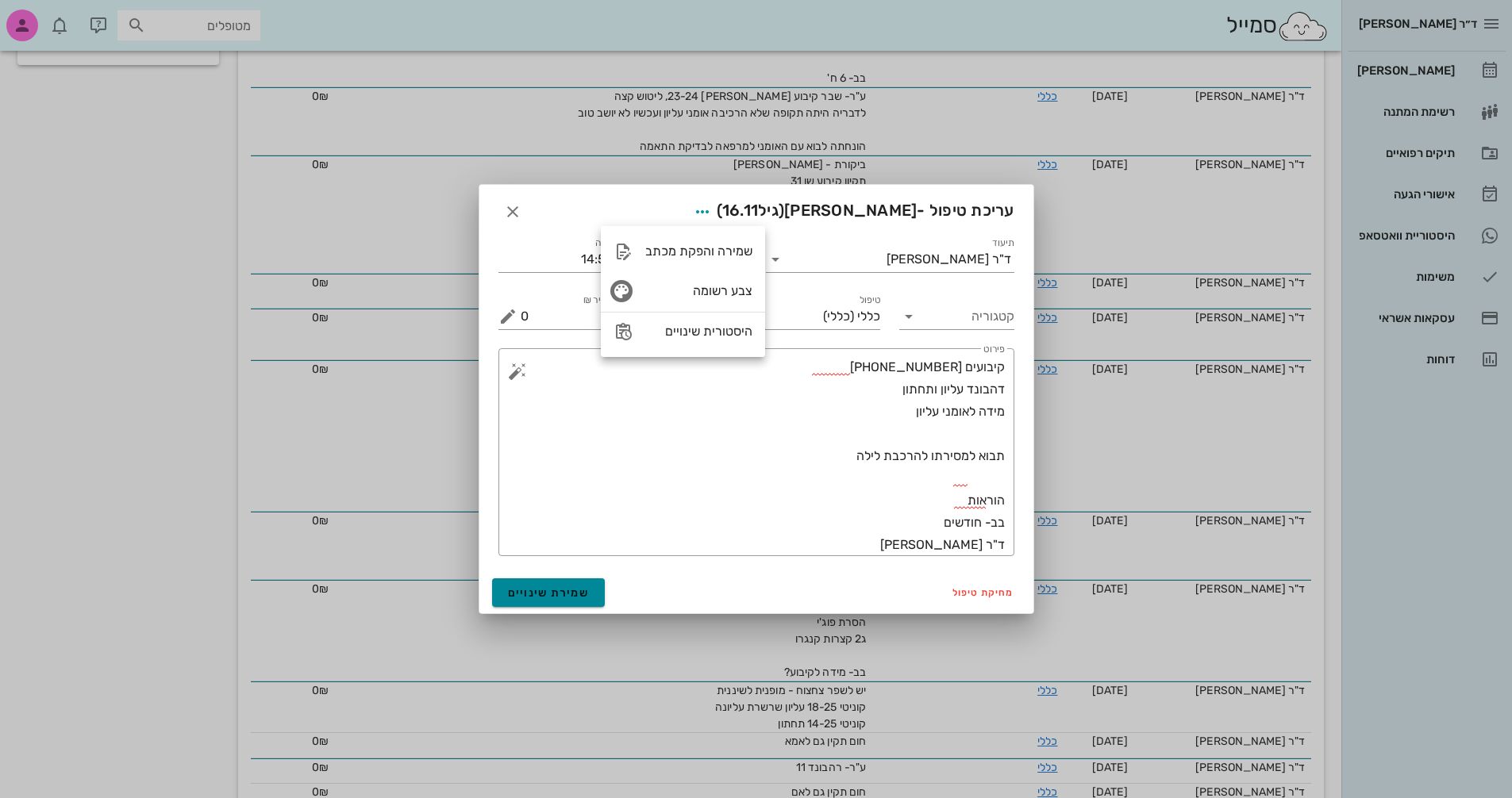
click at [562, 590] on span "שמירת שינויים" at bounding box center [549, 593] width 82 height 13
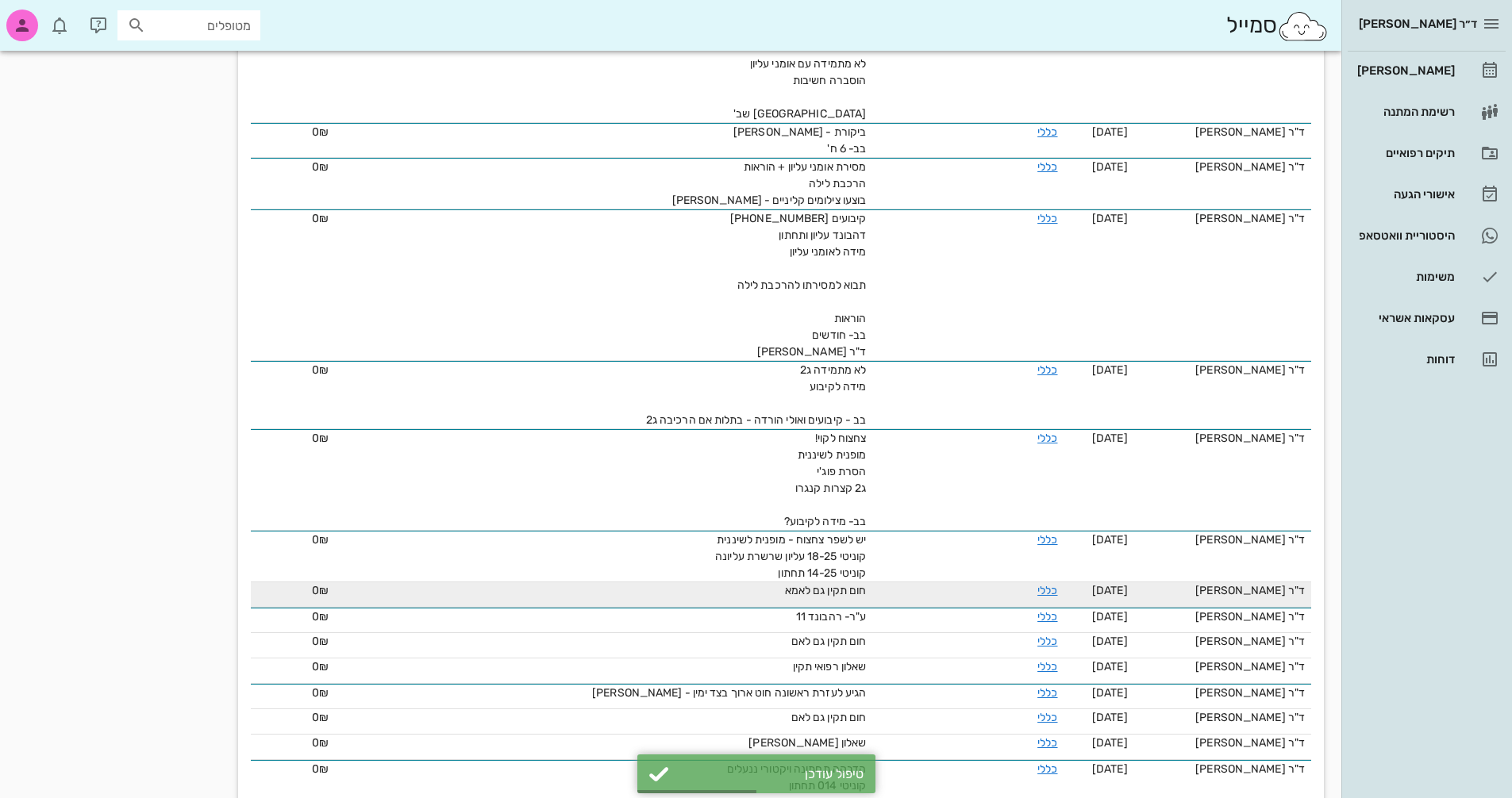
scroll to position [476, 0]
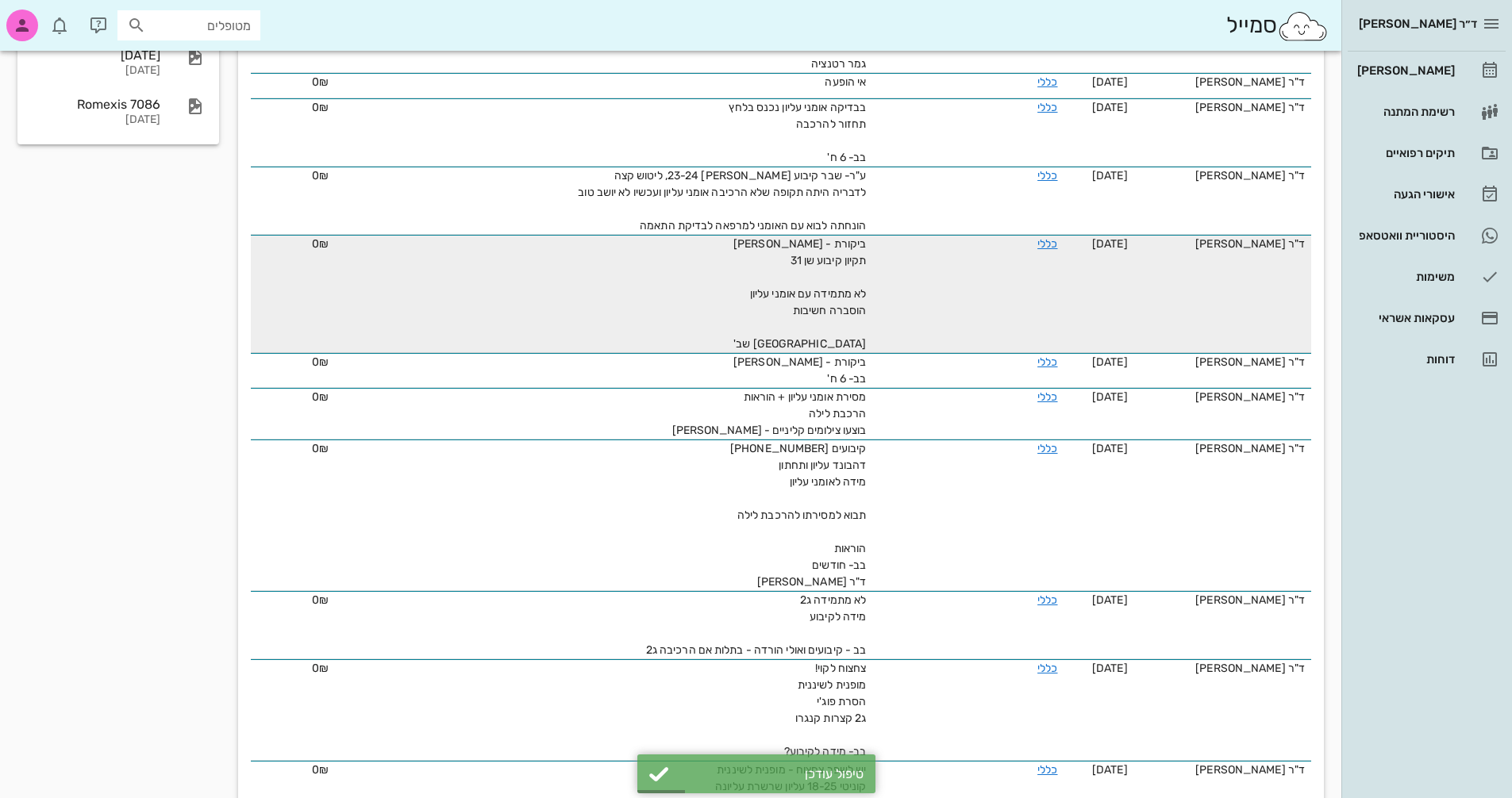
click at [899, 335] on td "כללי" at bounding box center [968, 294] width 192 height 118
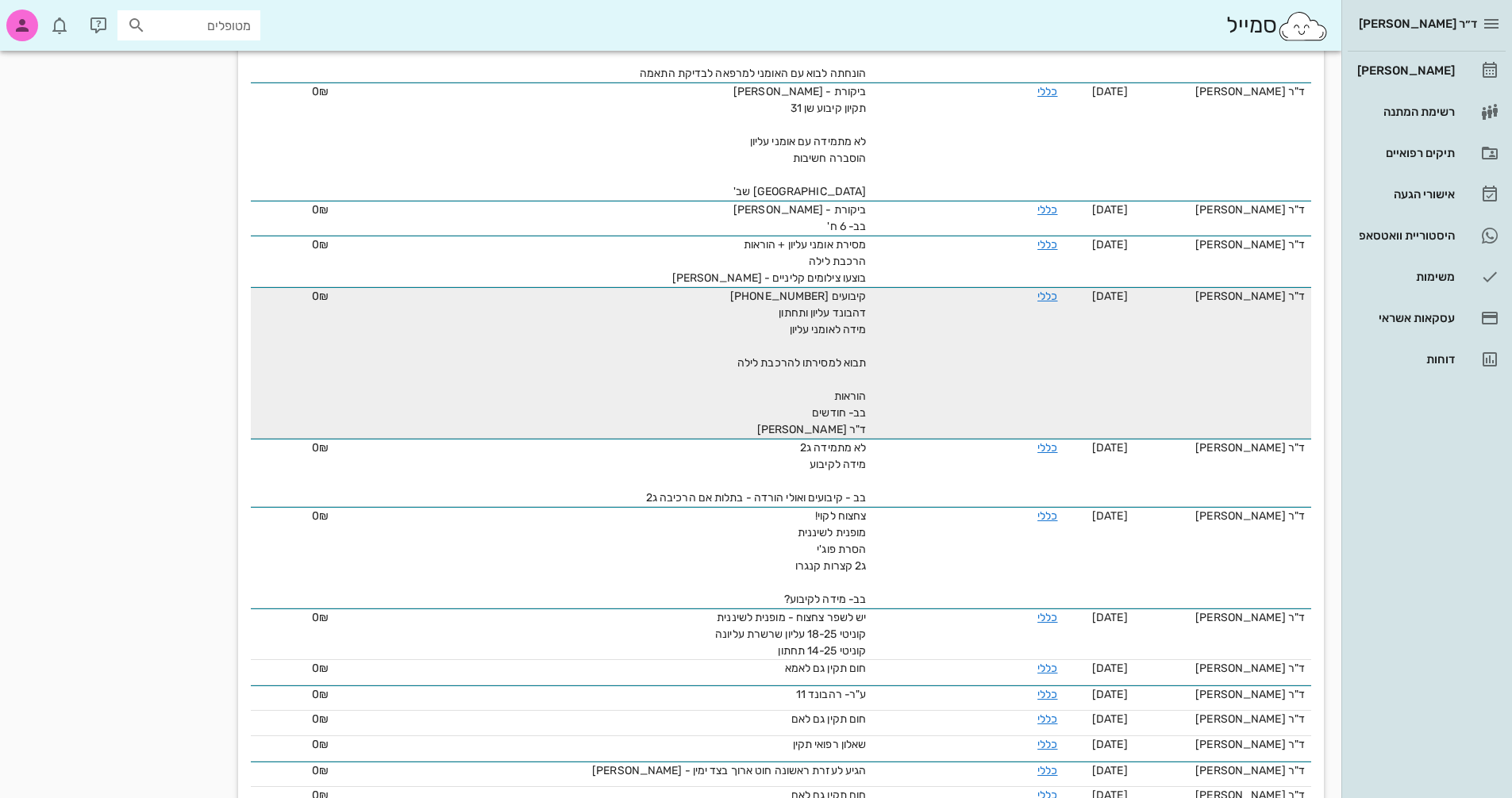
scroll to position [635, 0]
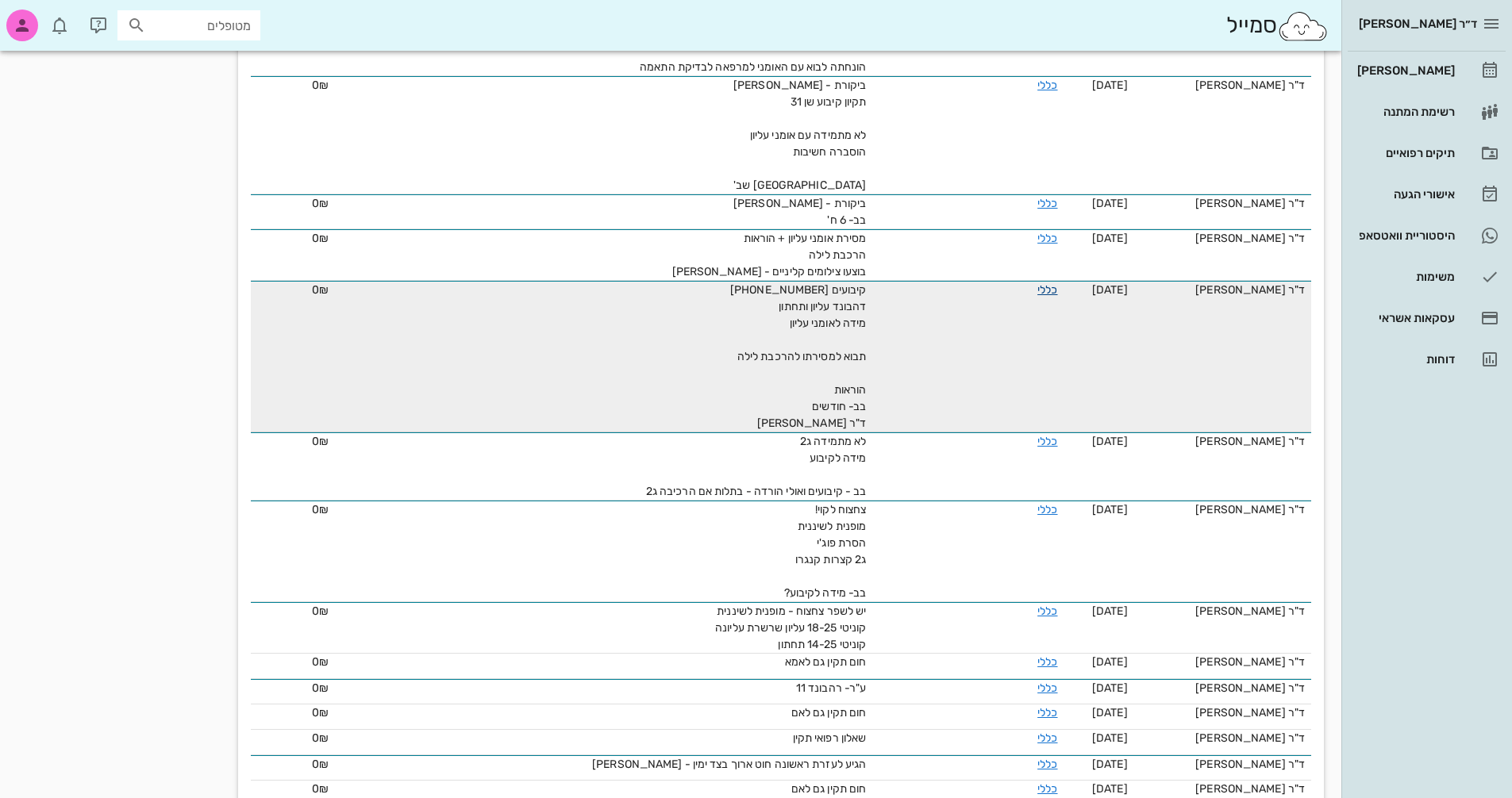
click at [1041, 283] on link "כללי" at bounding box center [1048, 289] width 20 height 13
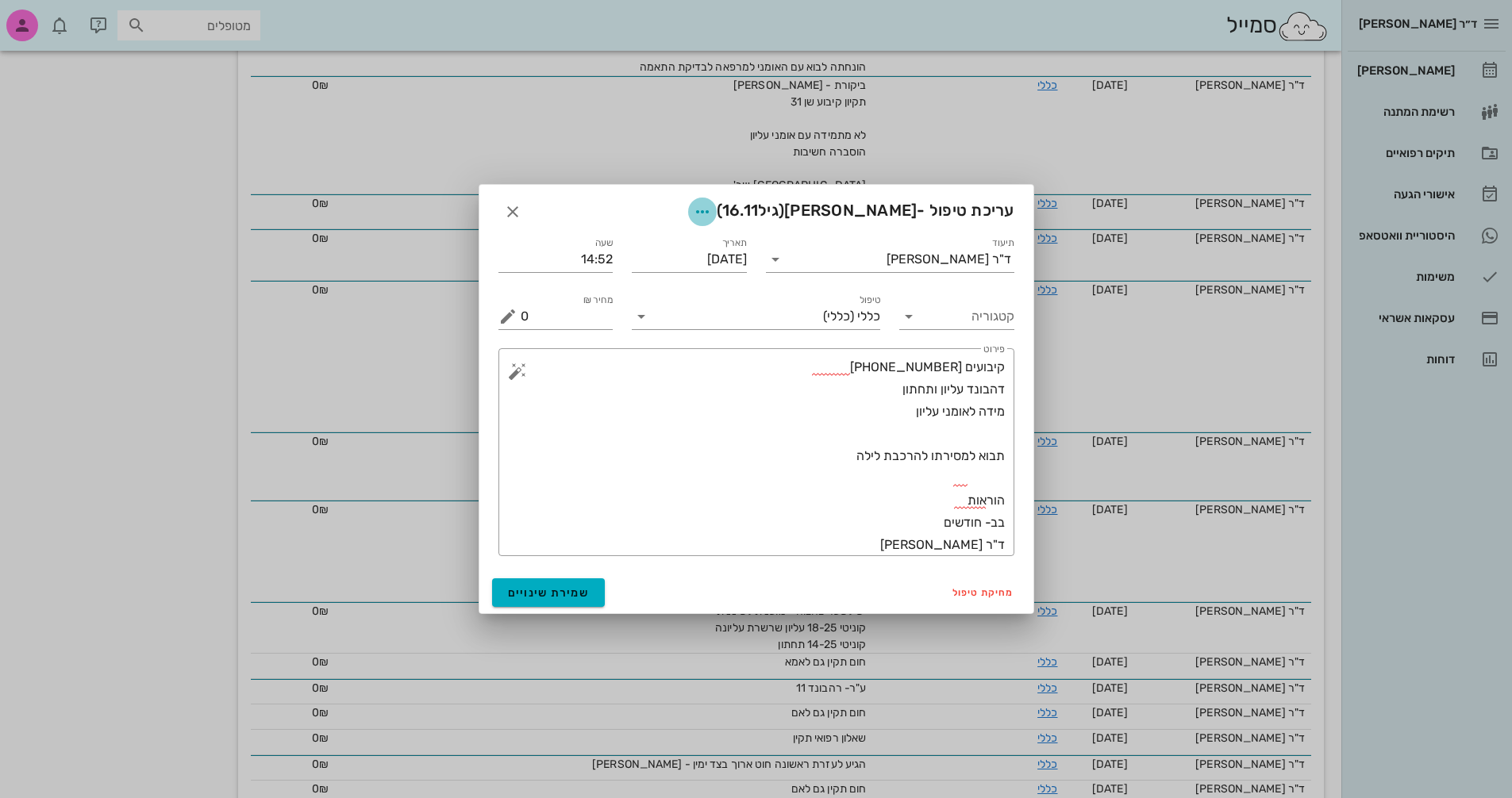
click at [712, 215] on icon "button" at bounding box center [703, 212] width 19 height 19
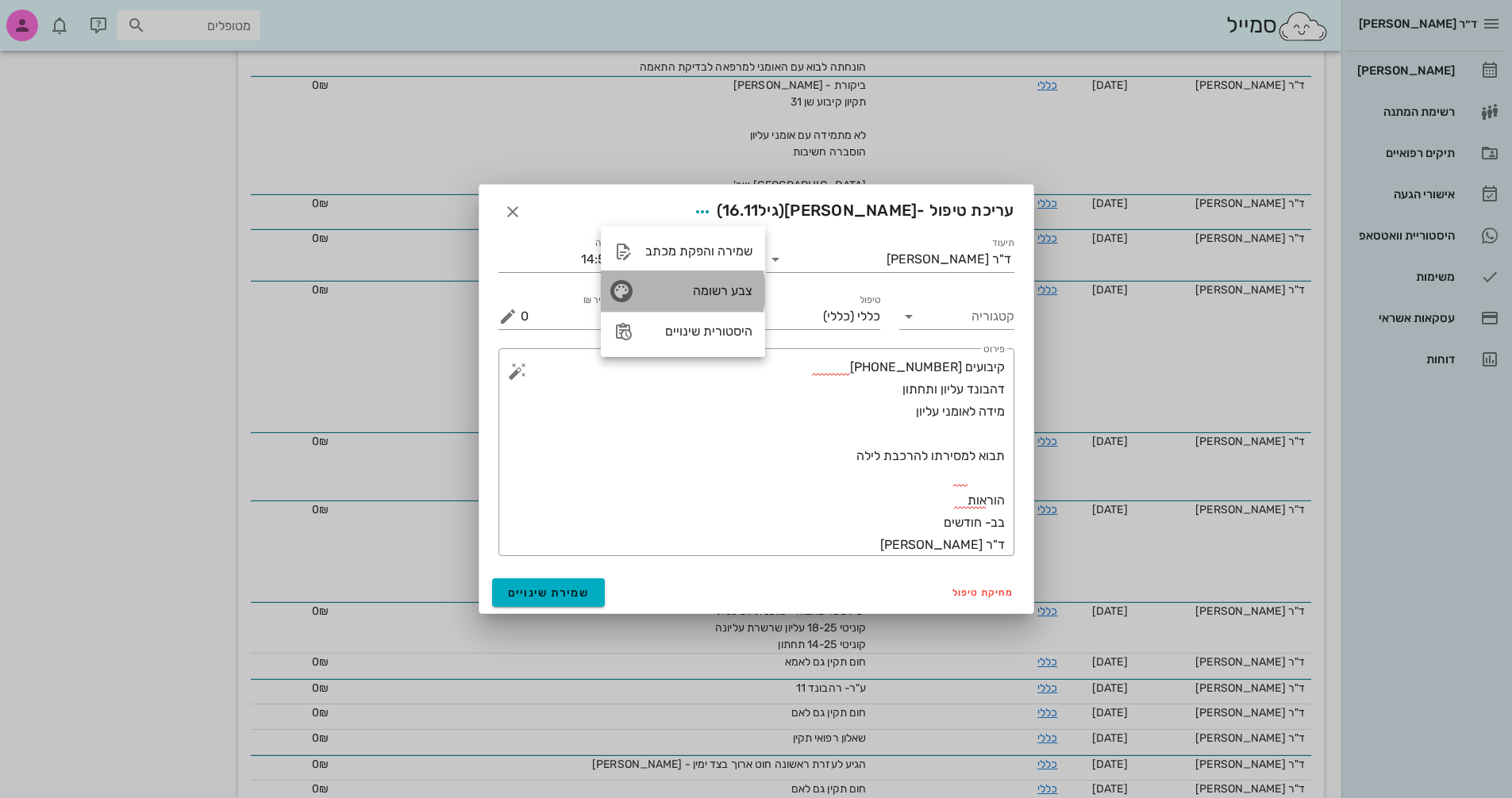
click at [732, 285] on div "צבע רשומה" at bounding box center [699, 290] width 108 height 15
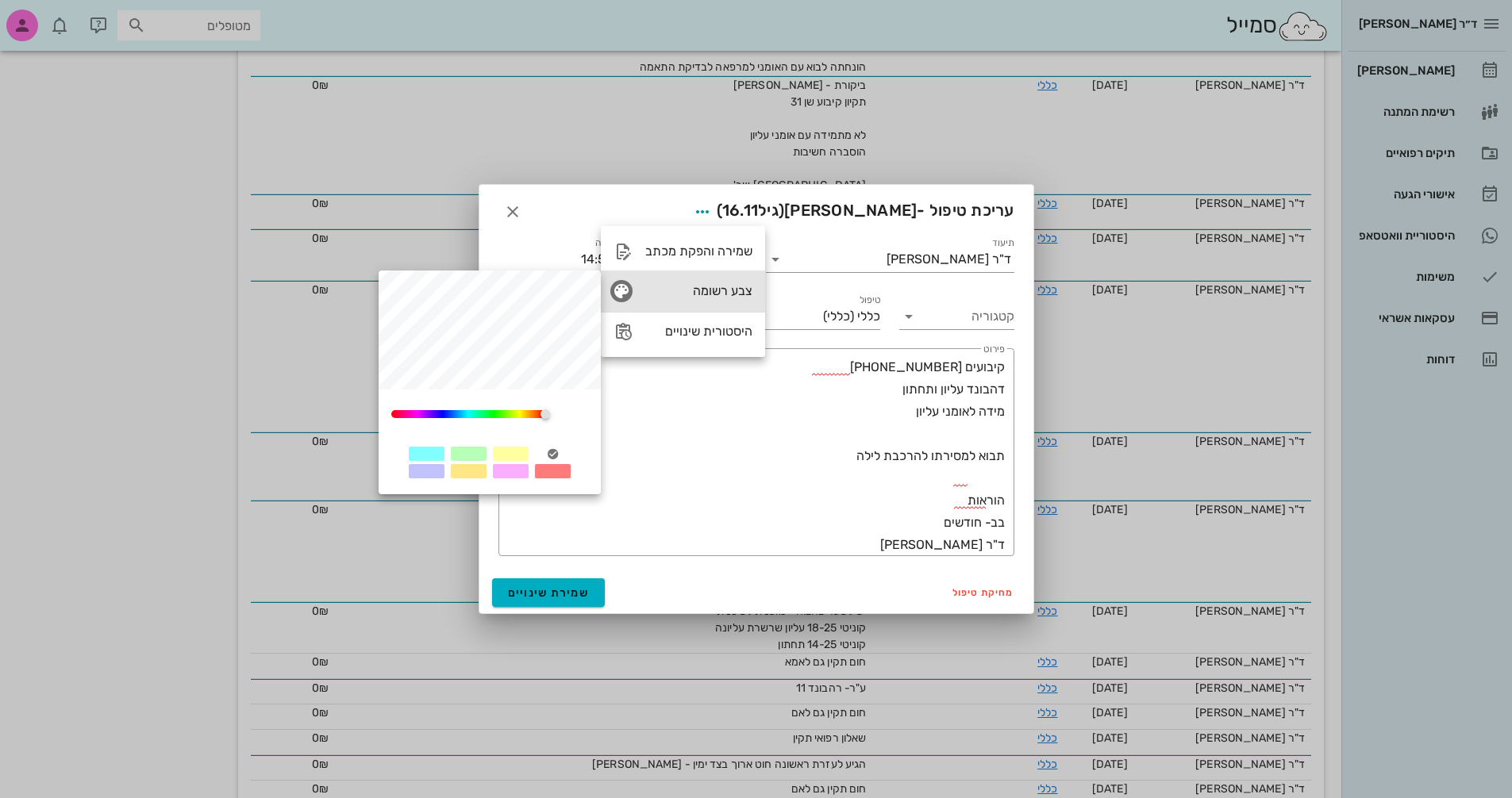
click at [490, 415] on div "0" at bounding box center [469, 413] width 154 height 8
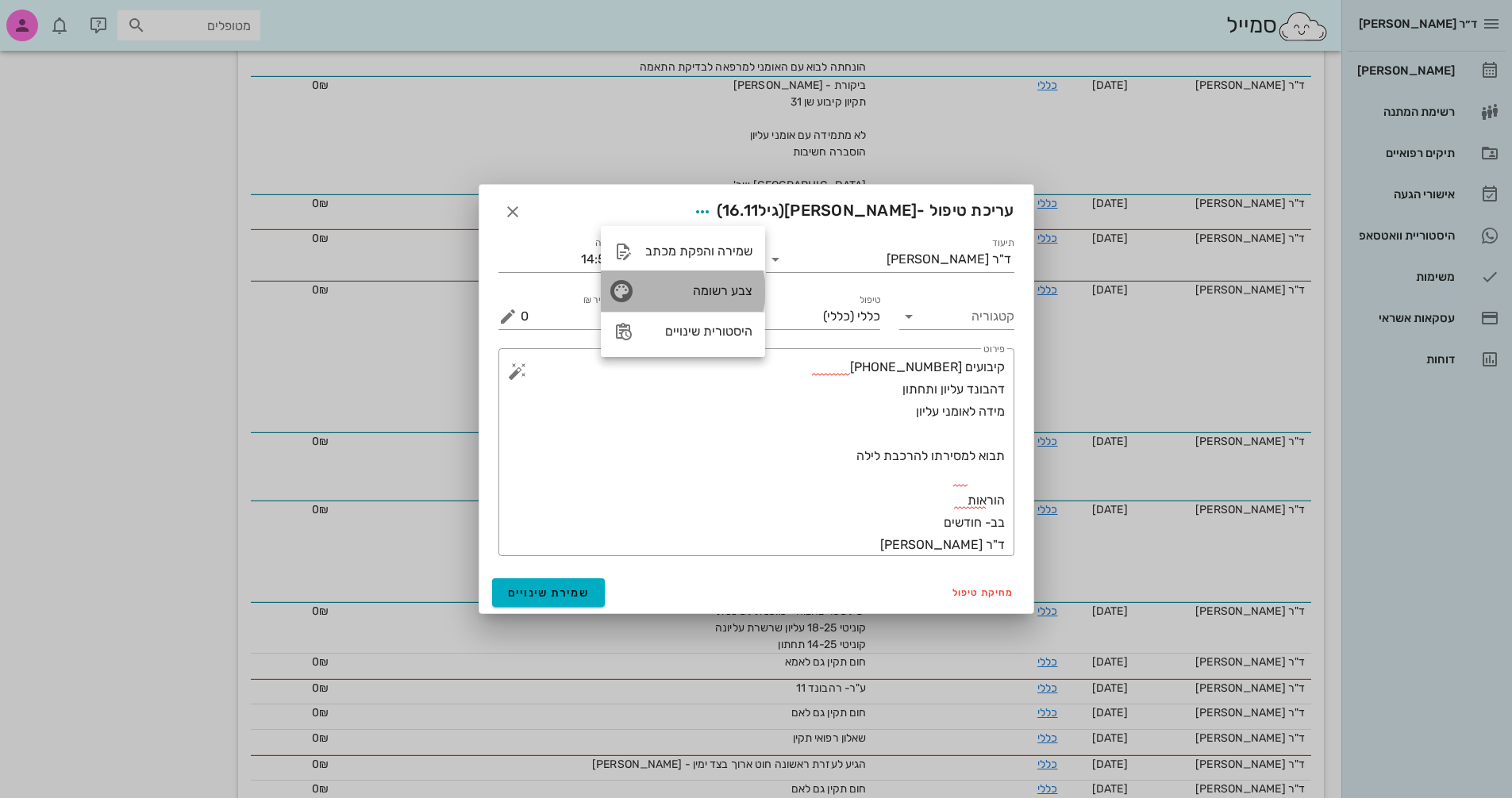
click at [652, 296] on div "צבע רשומה" at bounding box center [683, 291] width 164 height 41
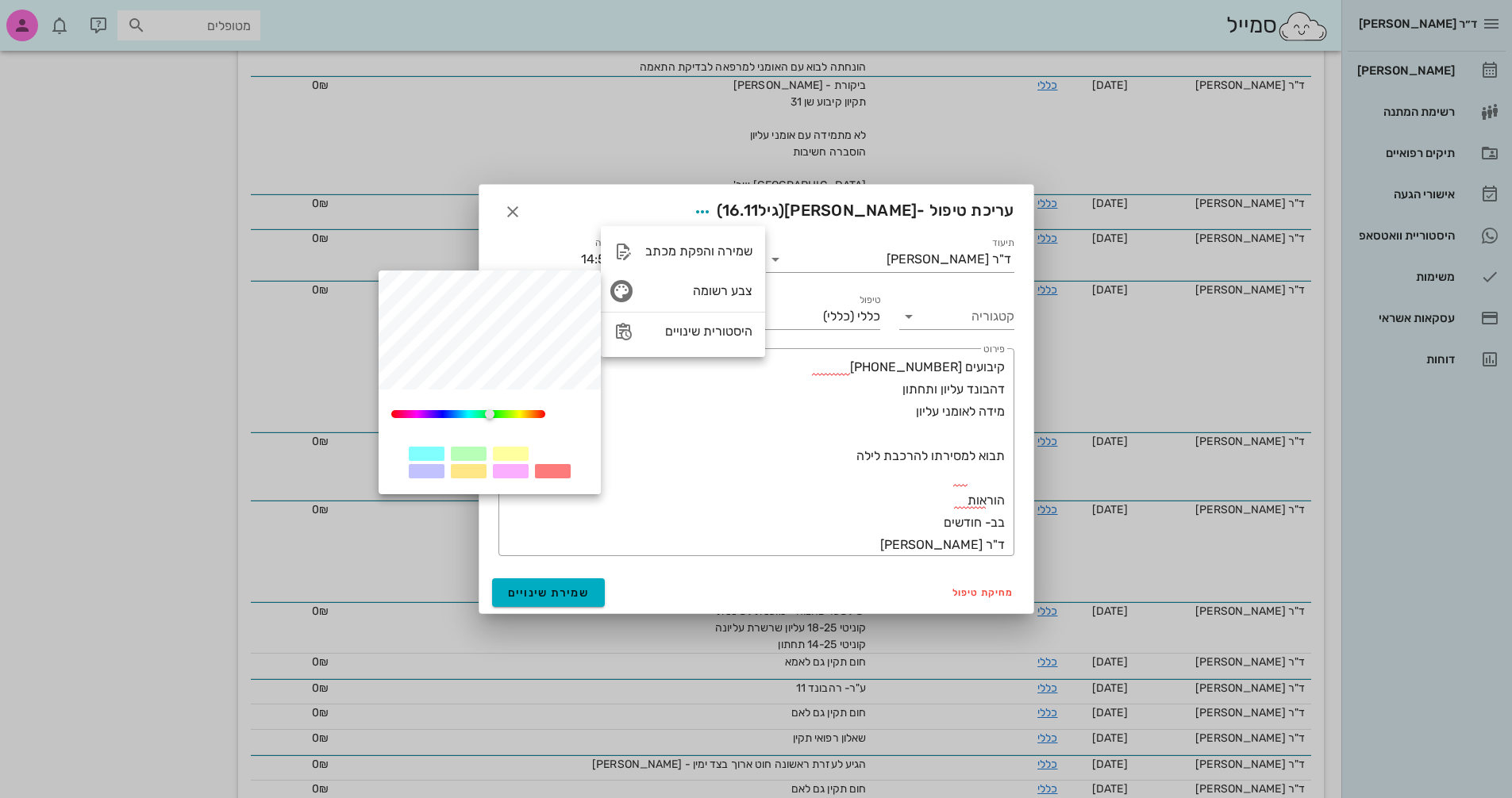
click at [458, 458] on div at bounding box center [469, 454] width 36 height 14
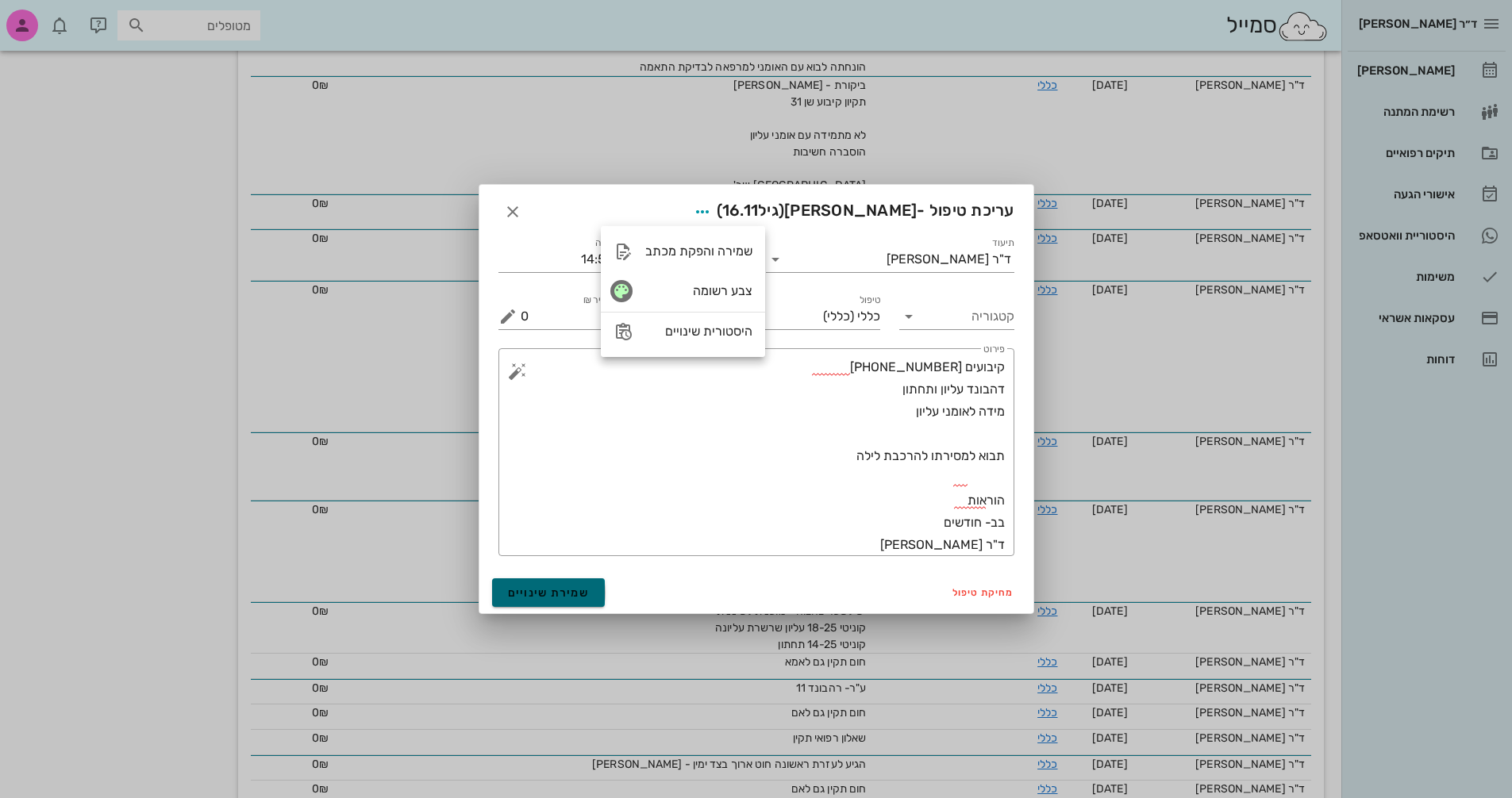
click at [542, 590] on span "שמירת שינויים" at bounding box center [549, 593] width 82 height 13
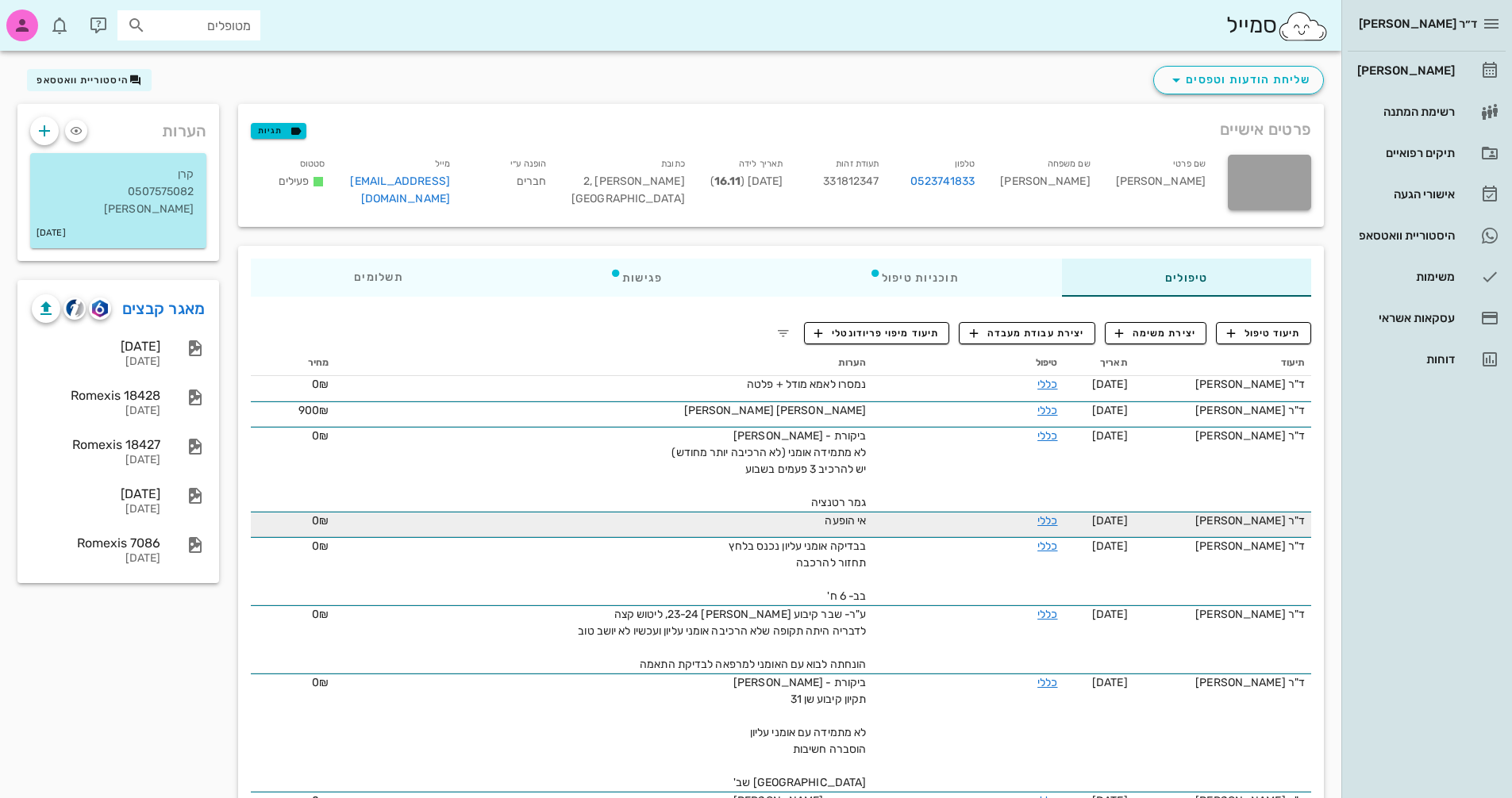
scroll to position [0, 0]
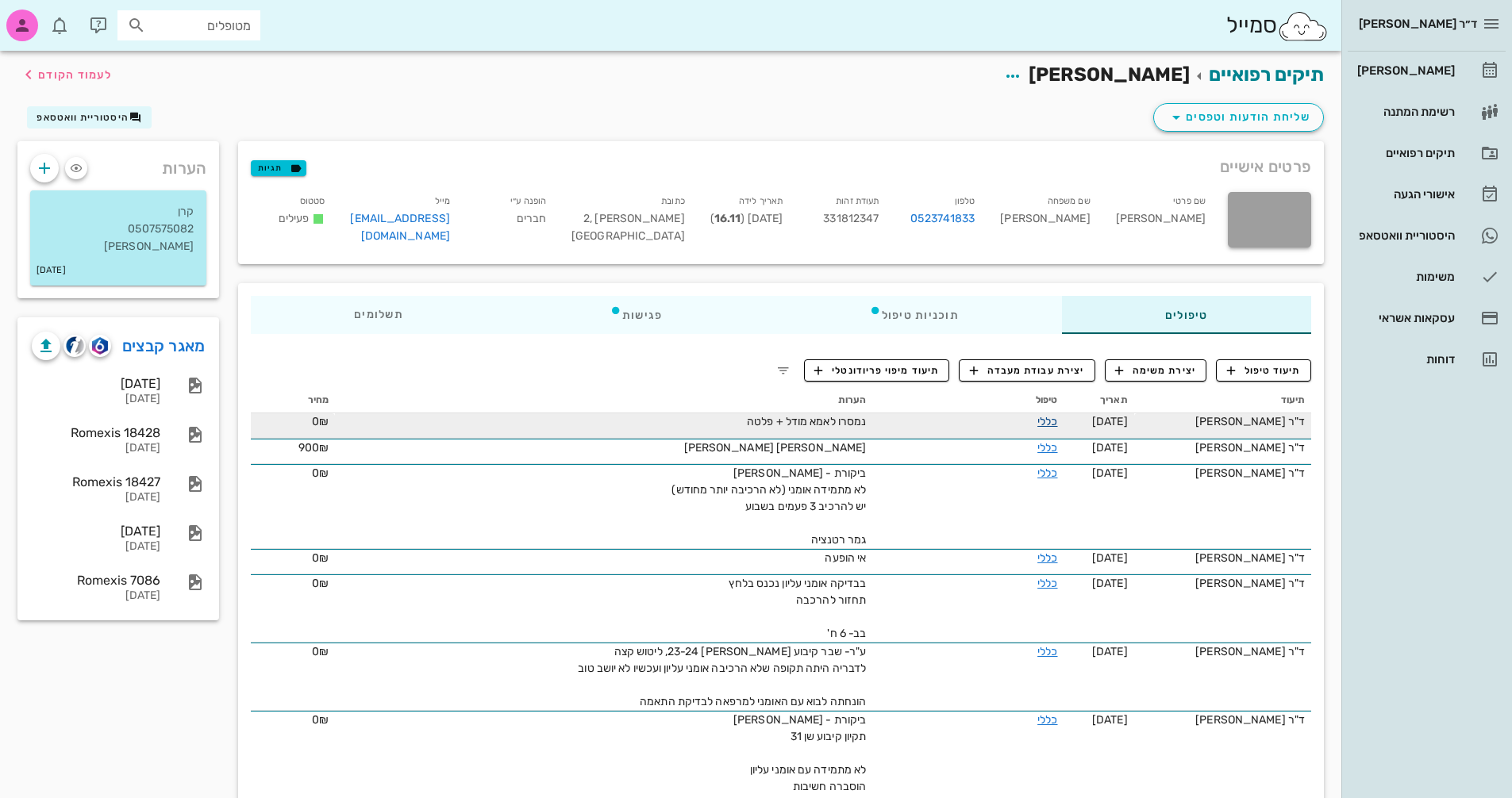
click at [1047, 415] on link "כללי" at bounding box center [1048, 421] width 20 height 13
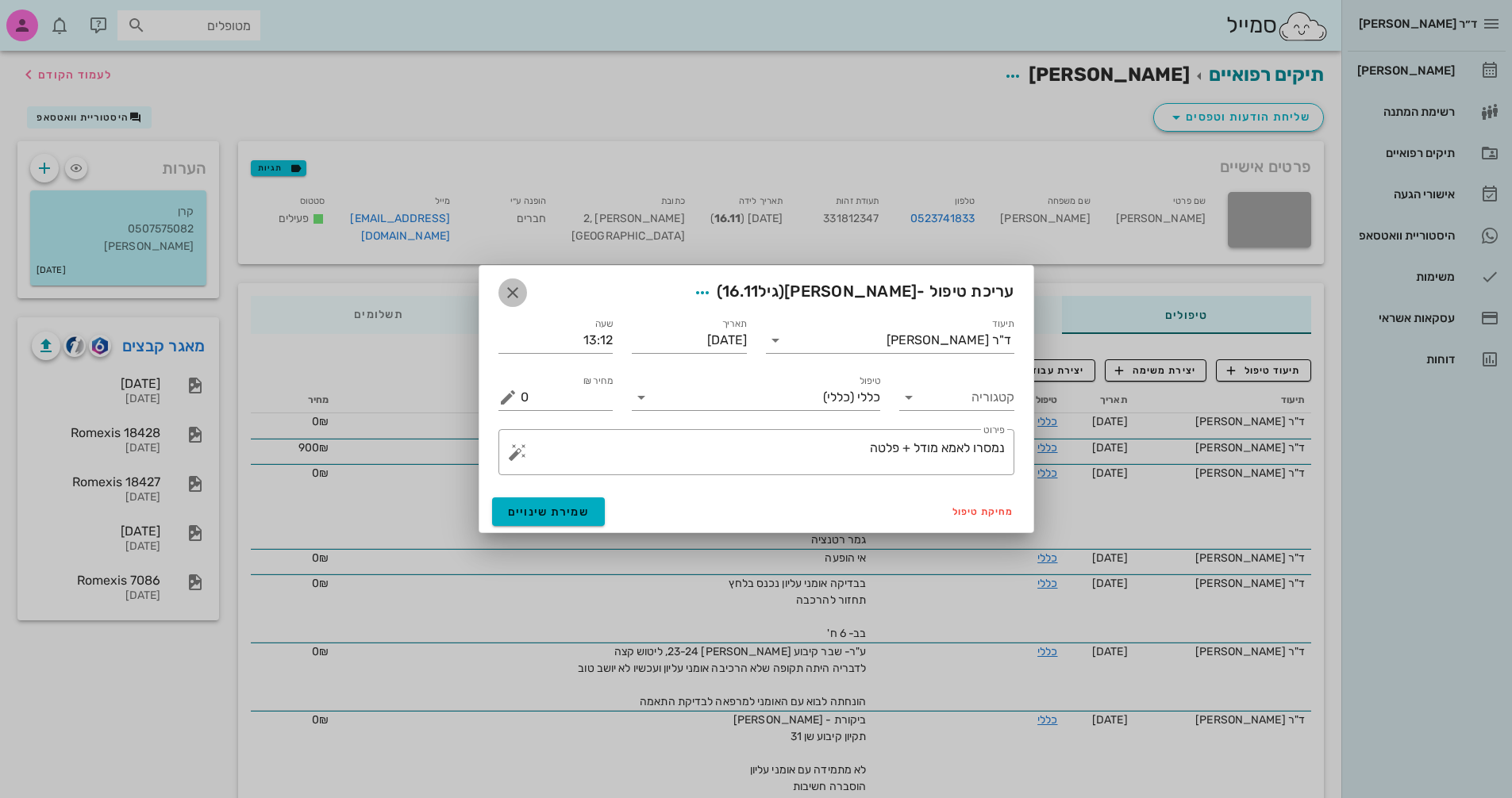
click at [502, 287] on span "button" at bounding box center [512, 293] width 29 height 19
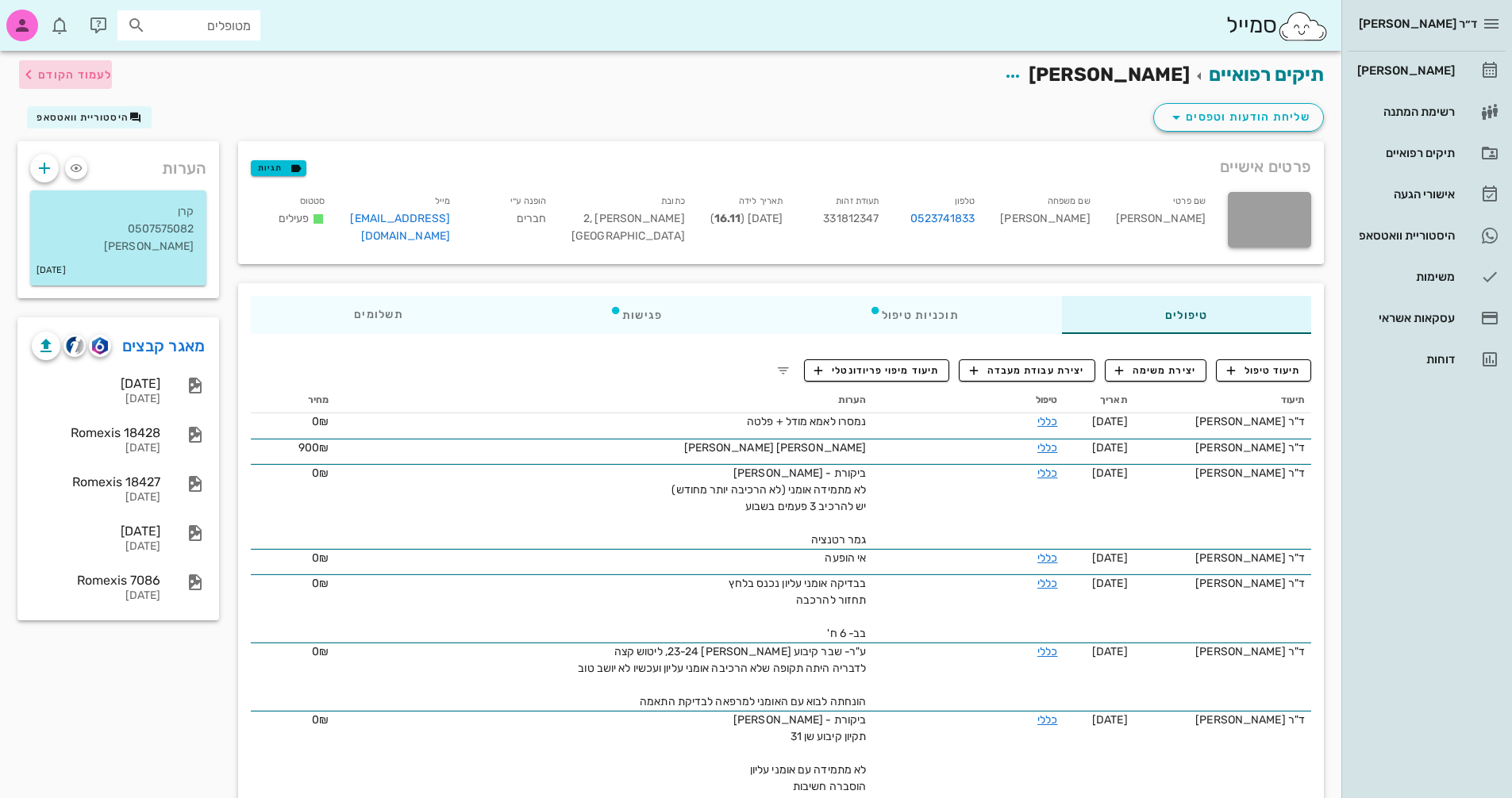
click at [66, 68] on span "לעמוד הקודם" at bounding box center [75, 74] width 73 height 13
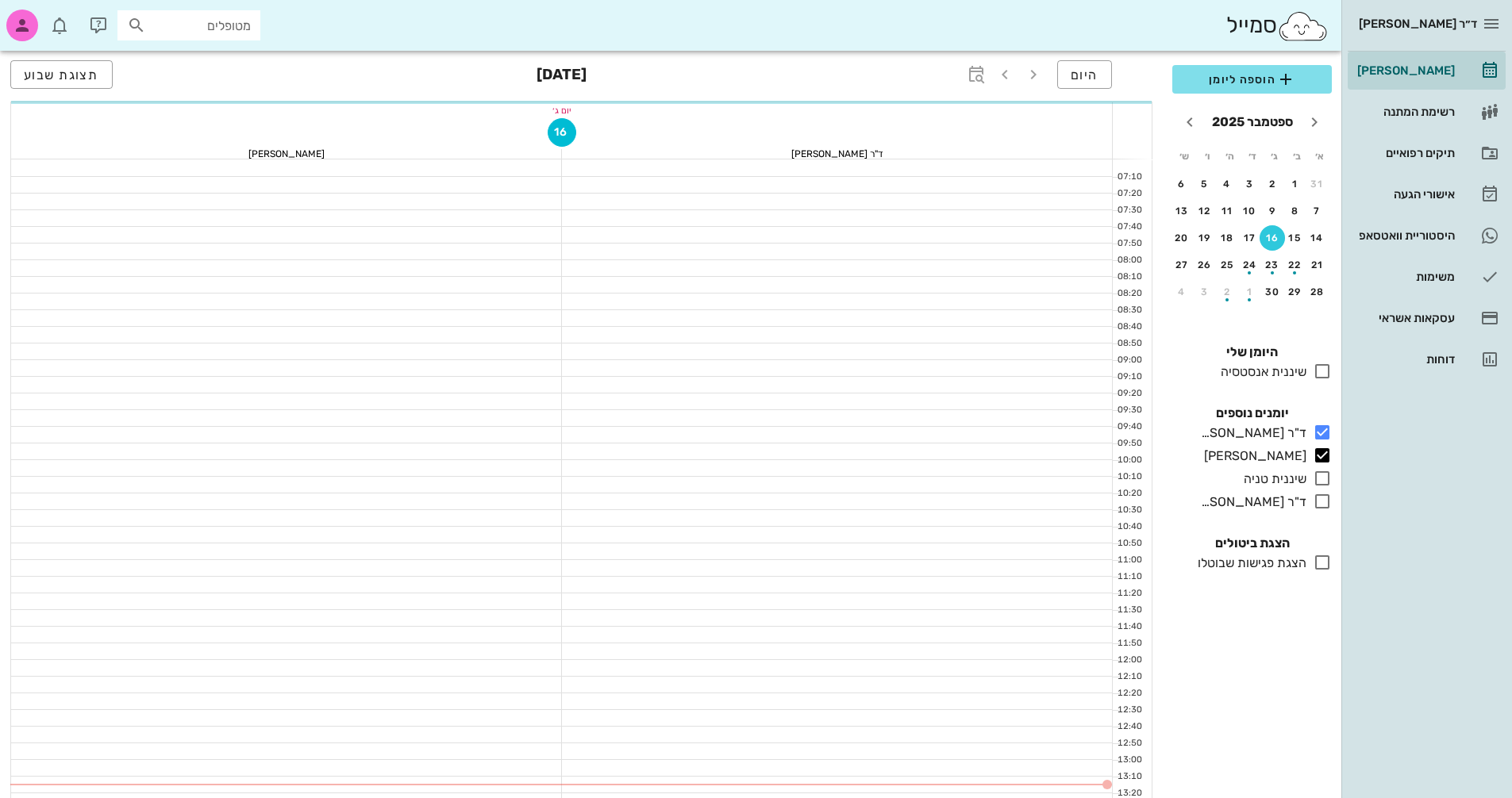
scroll to position [159, 0]
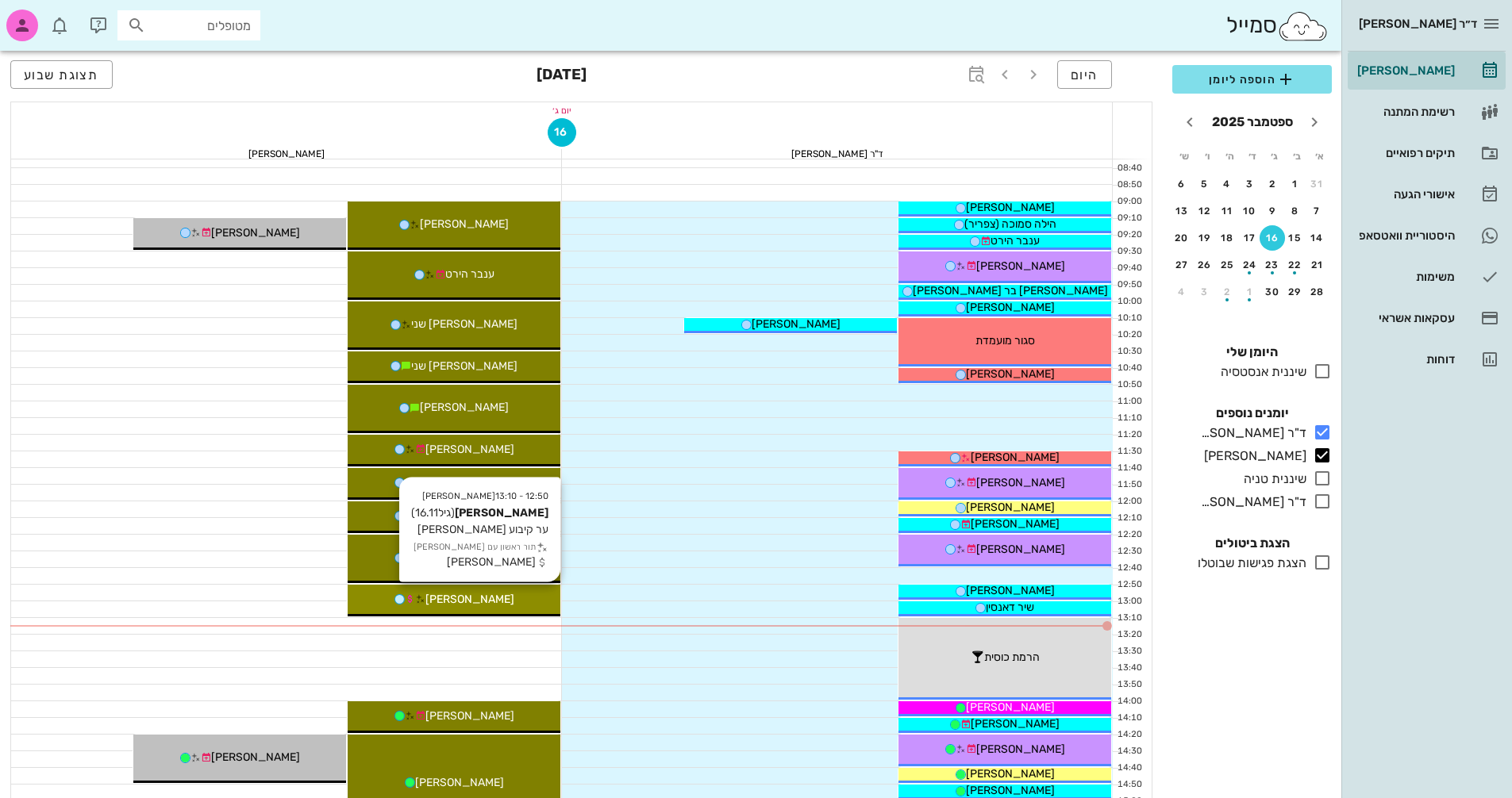
click at [515, 602] on div "[PERSON_NAME]" at bounding box center [454, 599] width 213 height 17
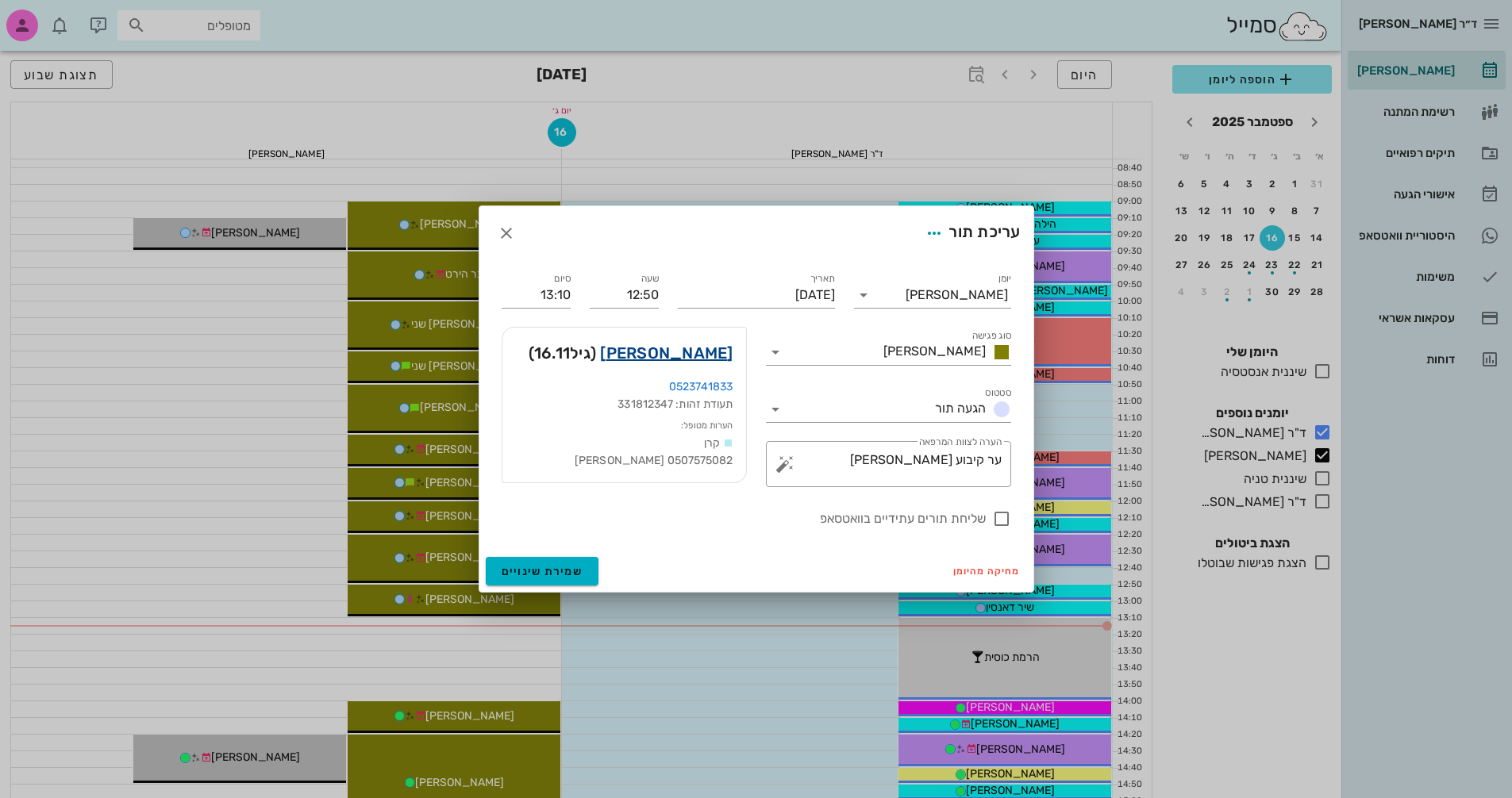
click at [697, 352] on link "[PERSON_NAME]" at bounding box center [666, 352] width 133 height 25
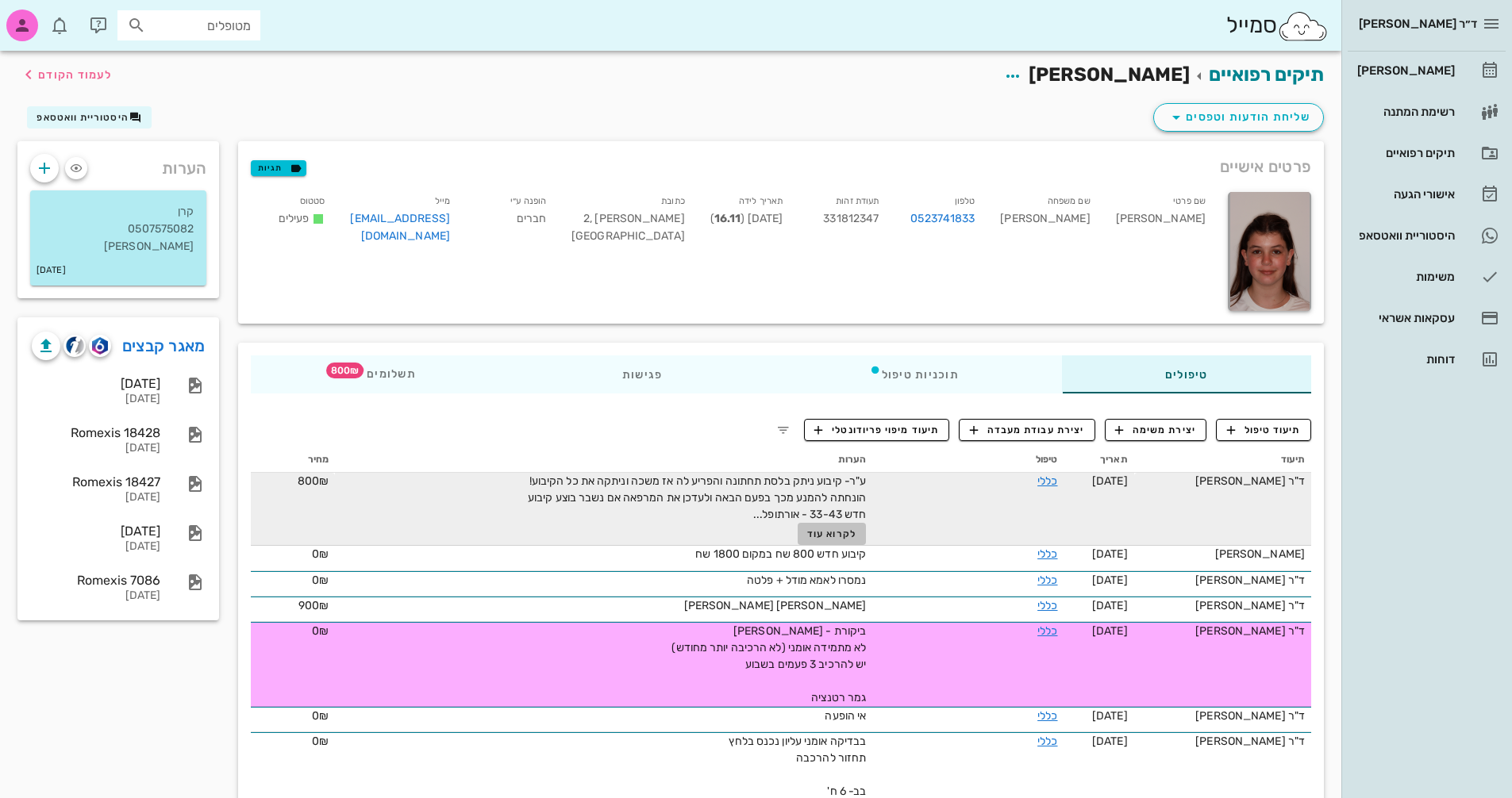
click at [838, 530] on span "לקרוא עוד" at bounding box center [832, 534] width 49 height 11
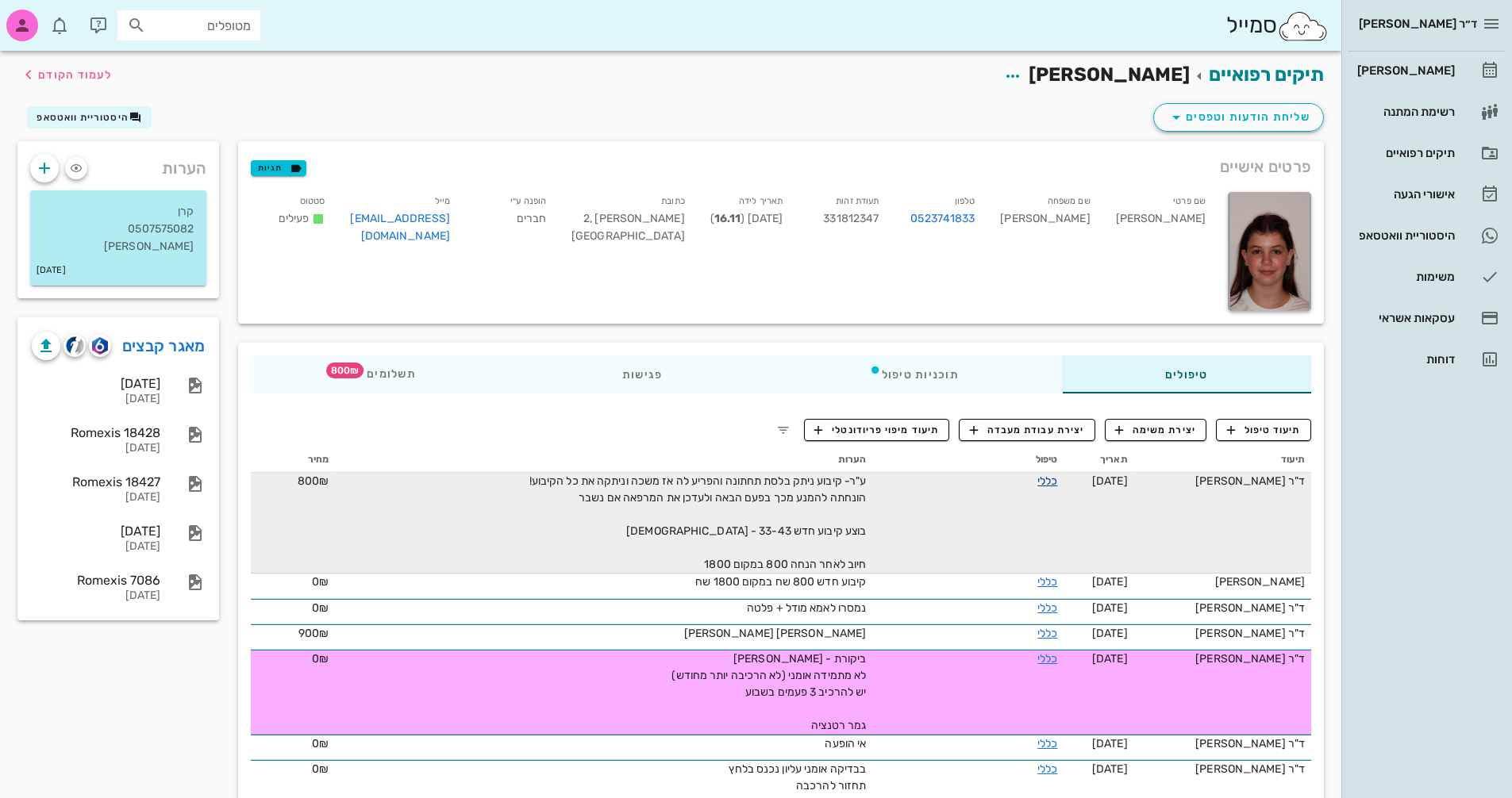
click at [1038, 482] on link "כללי" at bounding box center [1048, 481] width 20 height 13
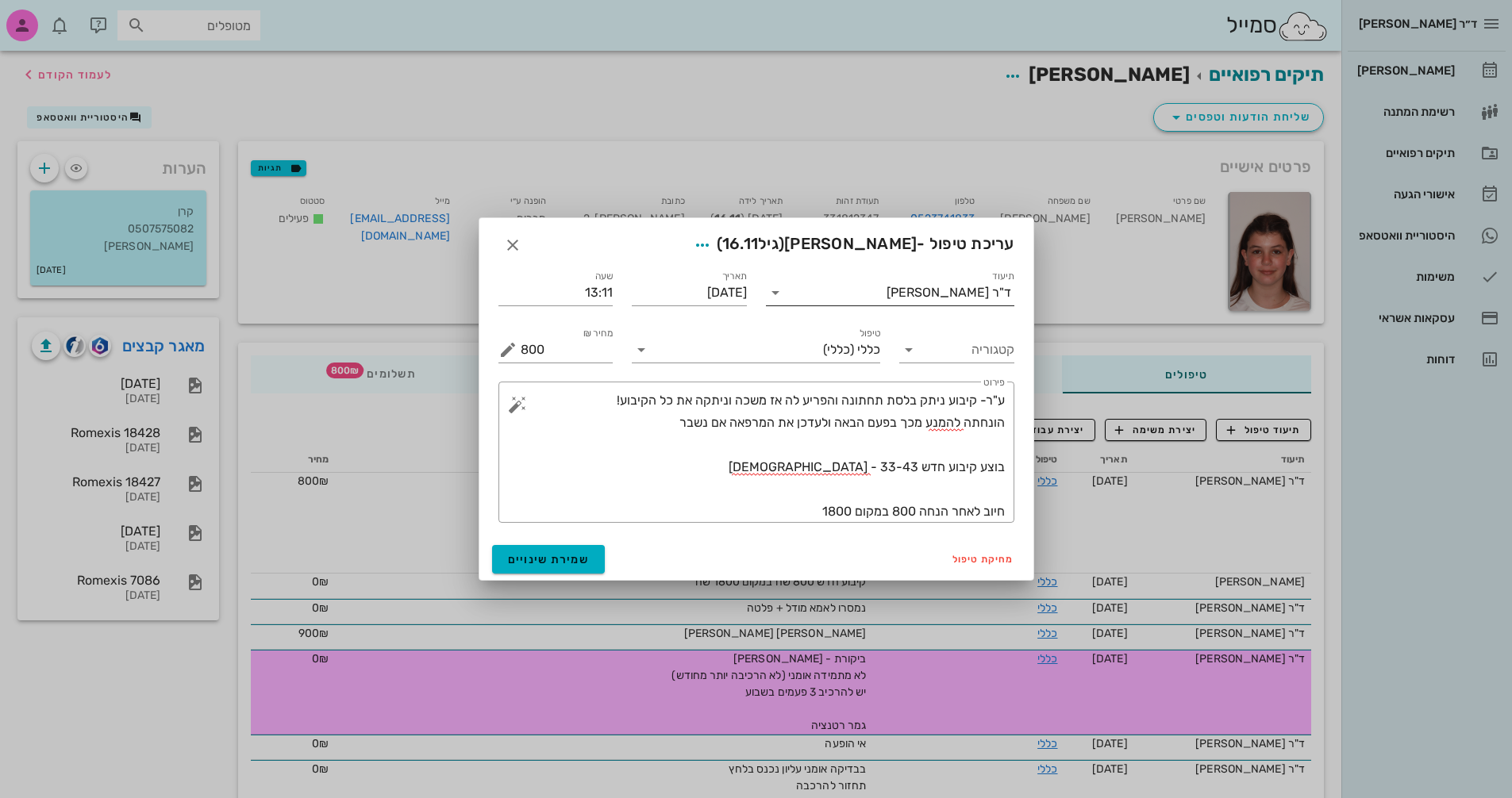
click at [887, 281] on input "תיעוד" at bounding box center [838, 292] width 99 height 25
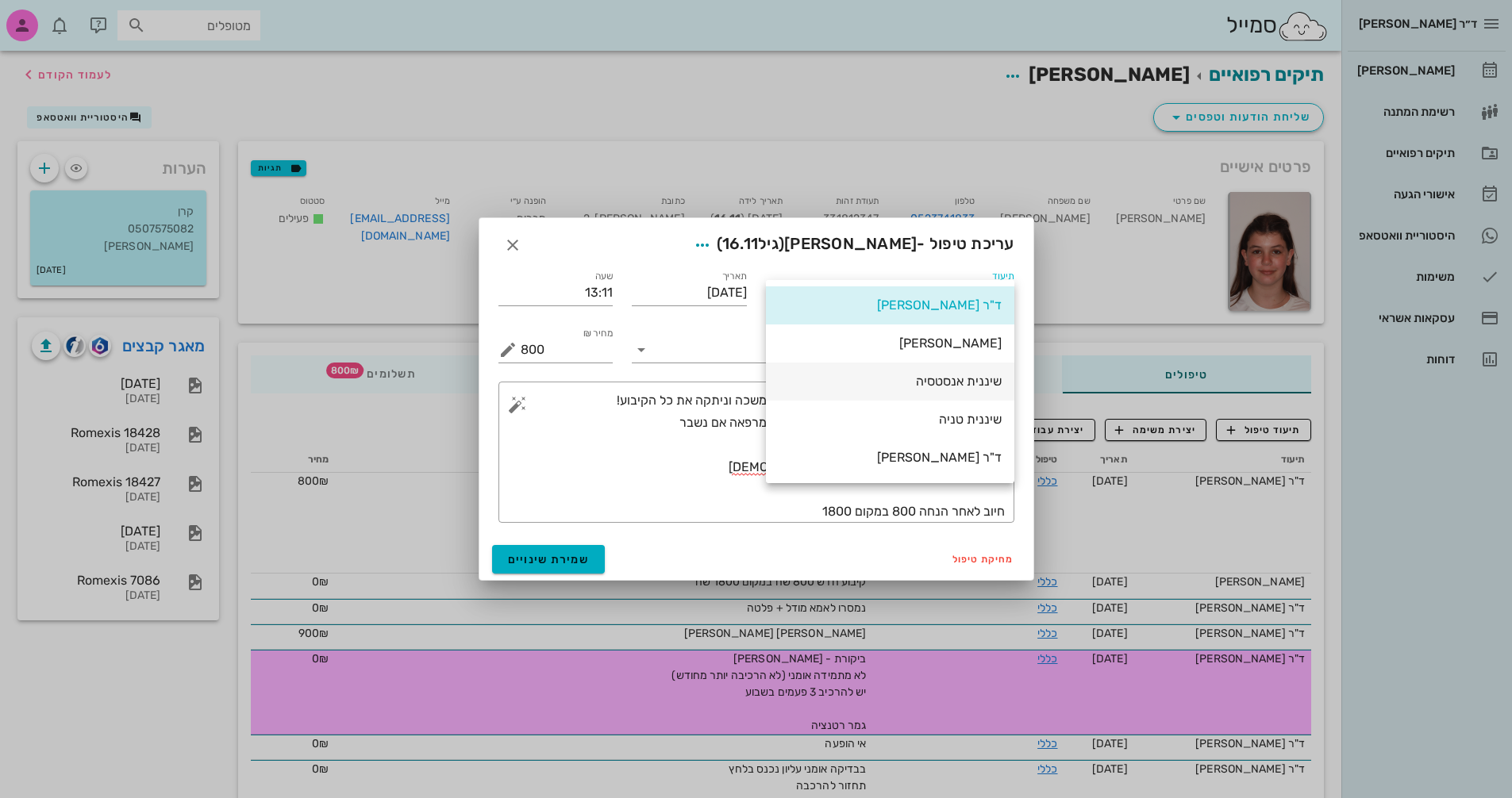
click at [943, 379] on div "שיננית אנסטסיה" at bounding box center [890, 381] width 223 height 15
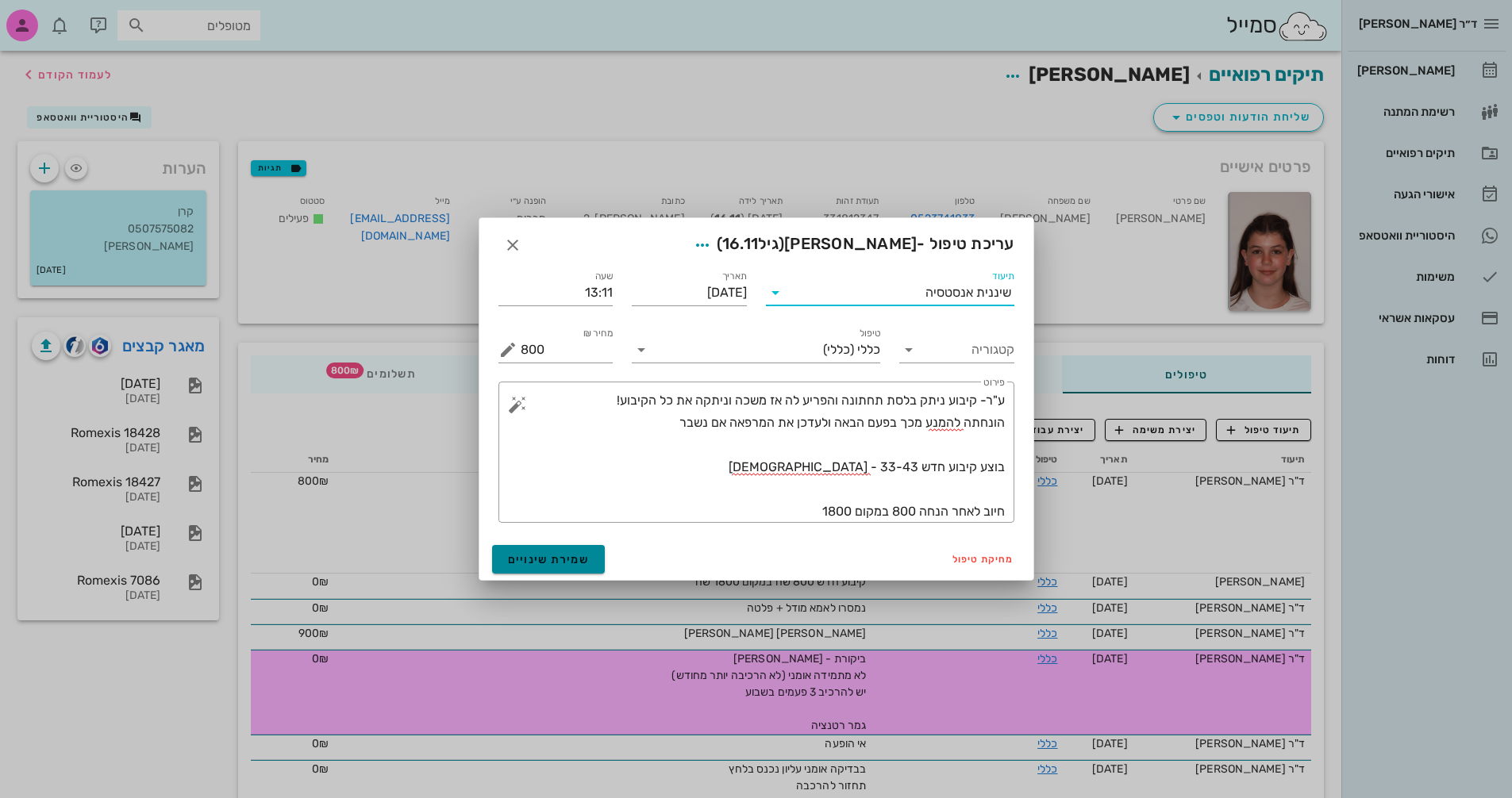
click at [561, 565] on span "שמירת שינויים" at bounding box center [549, 559] width 82 height 13
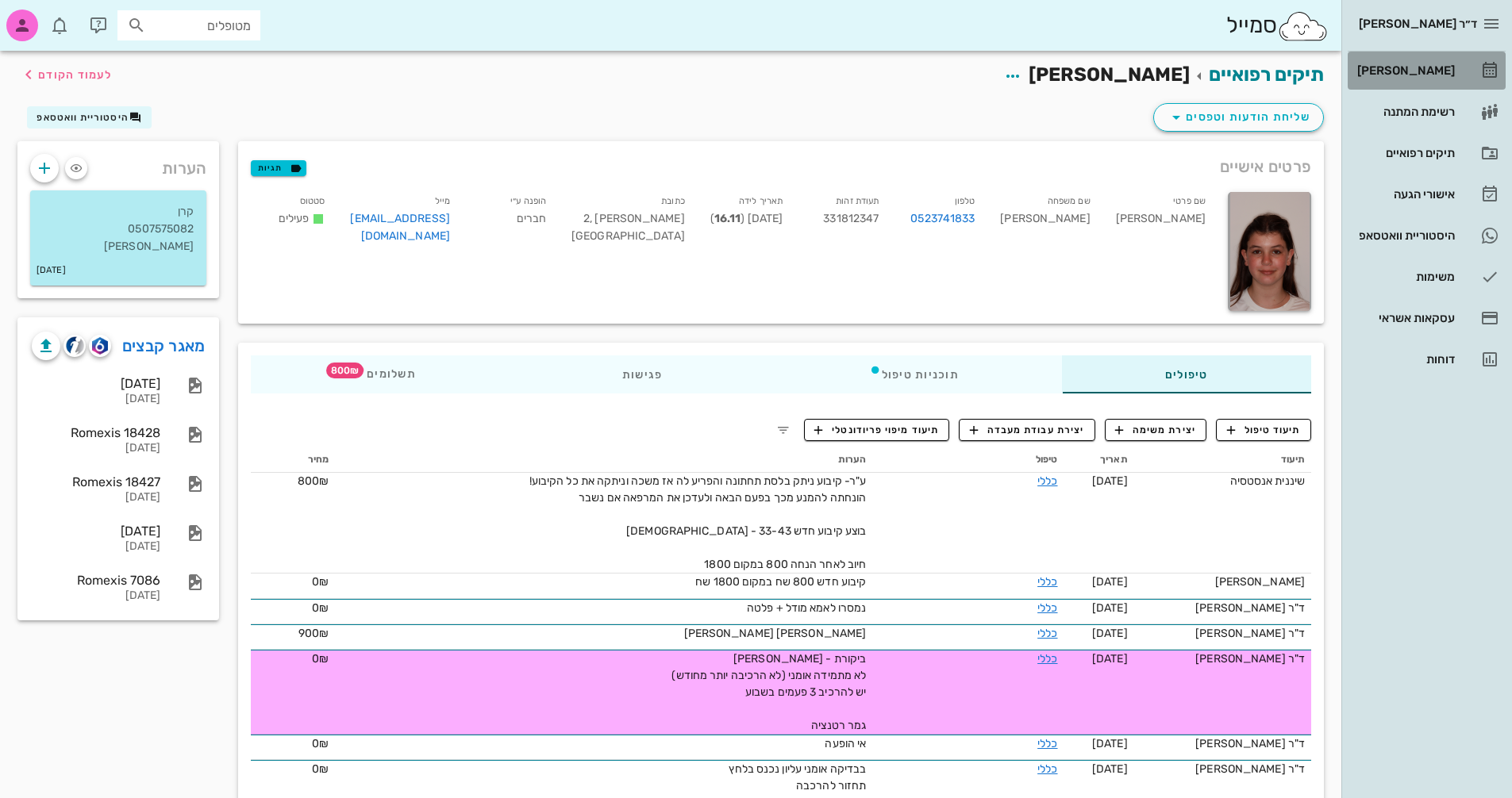
click at [1426, 73] on div "[PERSON_NAME]" at bounding box center [1404, 71] width 101 height 13
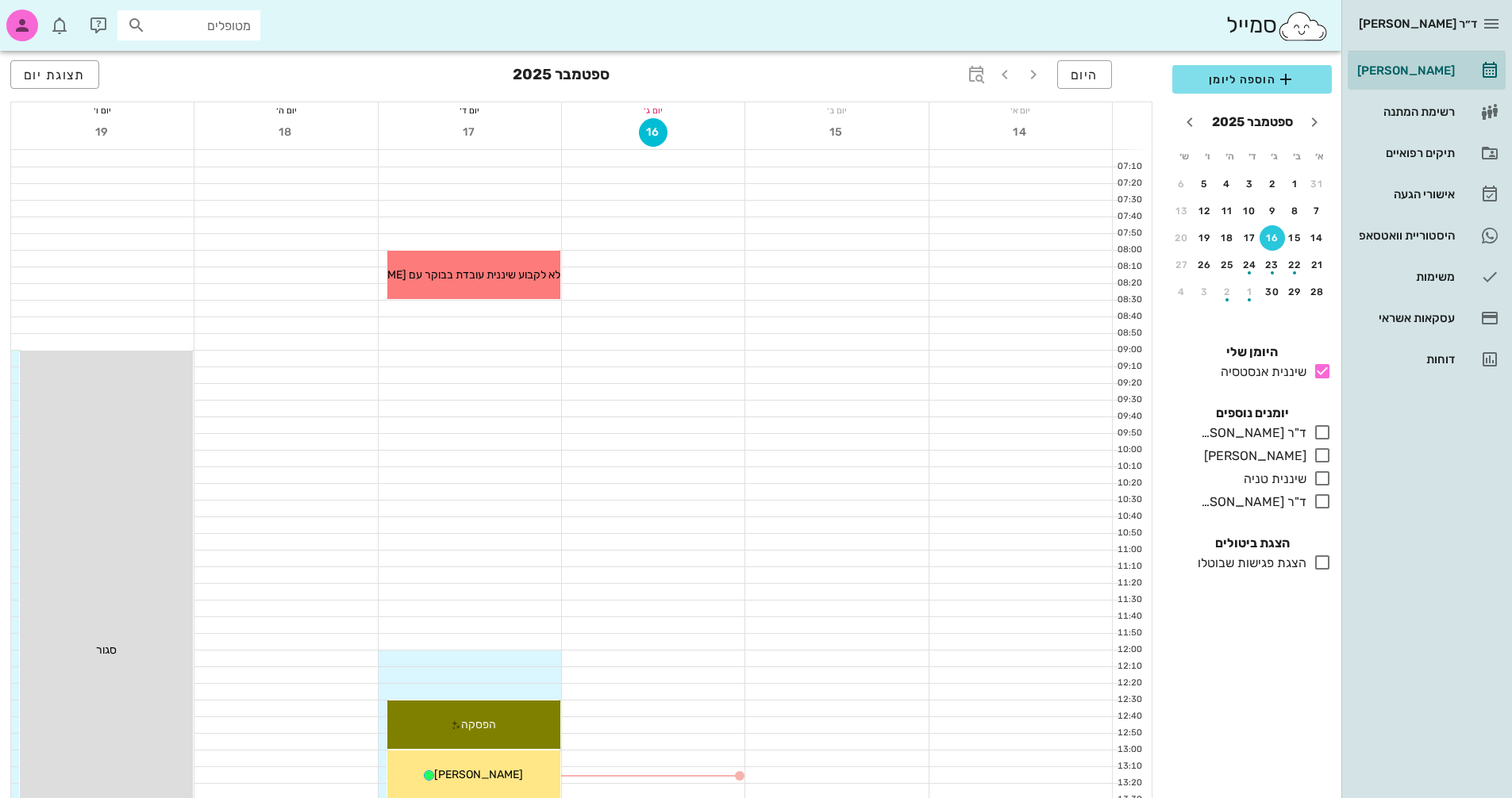
click at [1279, 240] on div "16" at bounding box center [1272, 238] width 25 height 11
click at [1296, 240] on div "15" at bounding box center [1295, 238] width 25 height 11
click at [1279, 242] on div "16" at bounding box center [1272, 238] width 24 height 11
click at [1314, 364] on icon at bounding box center [1323, 371] width 19 height 19
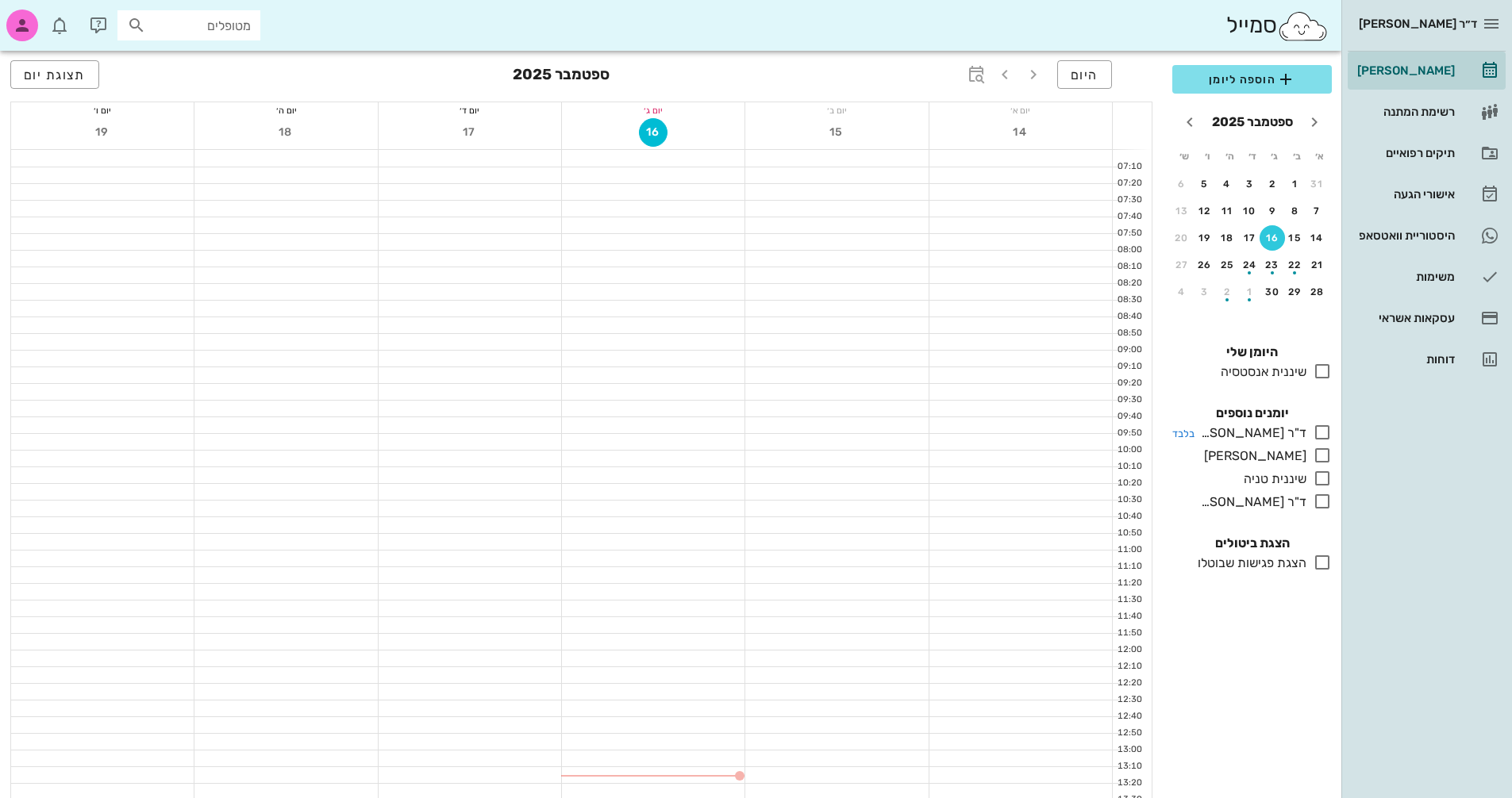
click at [1322, 429] on icon at bounding box center [1323, 433] width 19 height 19
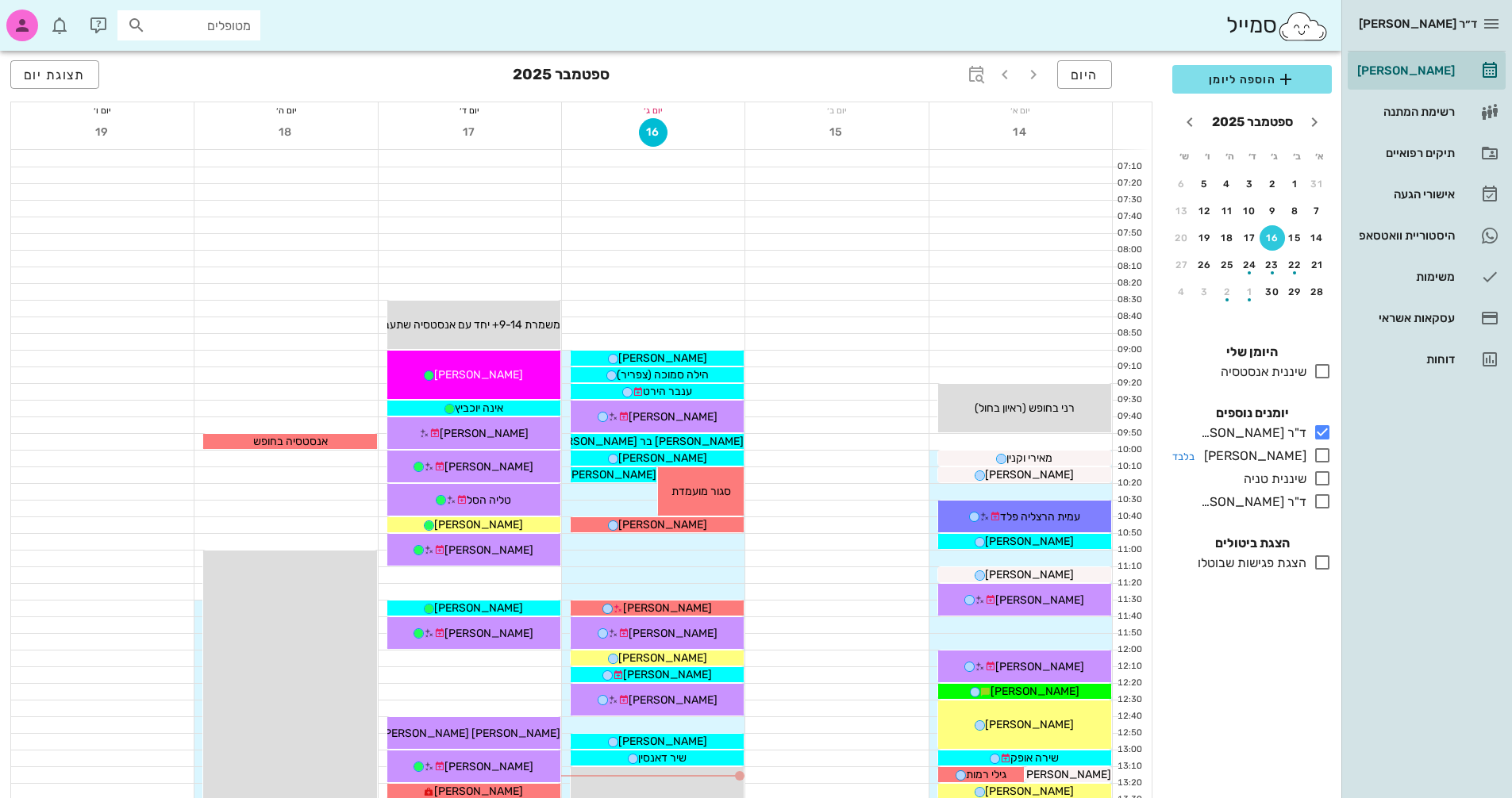
click at [1323, 453] on icon at bounding box center [1323, 455] width 19 height 19
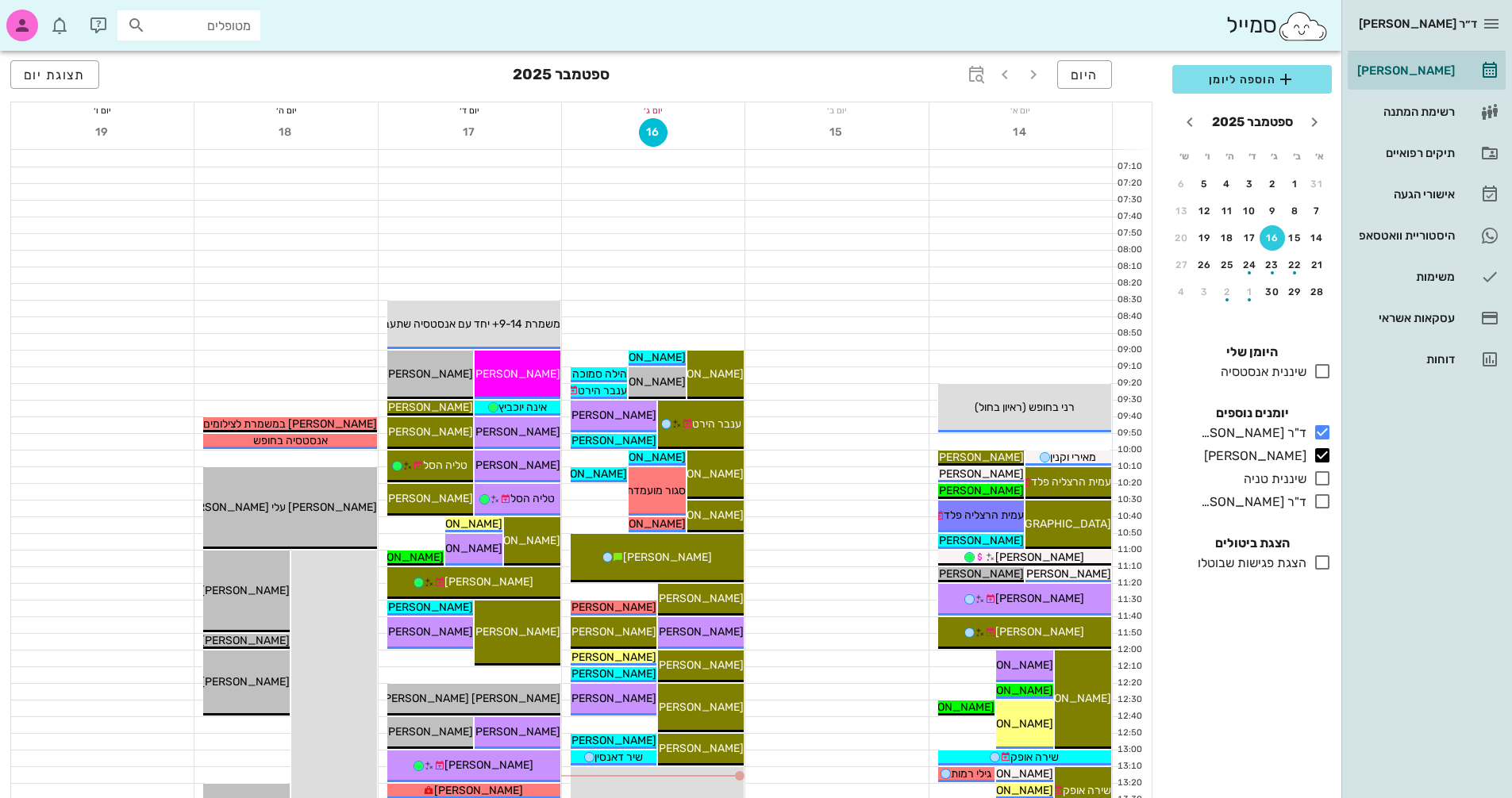
click at [24, 93] on div "היום [DATE] תצוגת יום" at bounding box center [582, 76] width 1142 height 51
click at [35, 80] on span "תצוגת יום" at bounding box center [54, 74] width 62 height 15
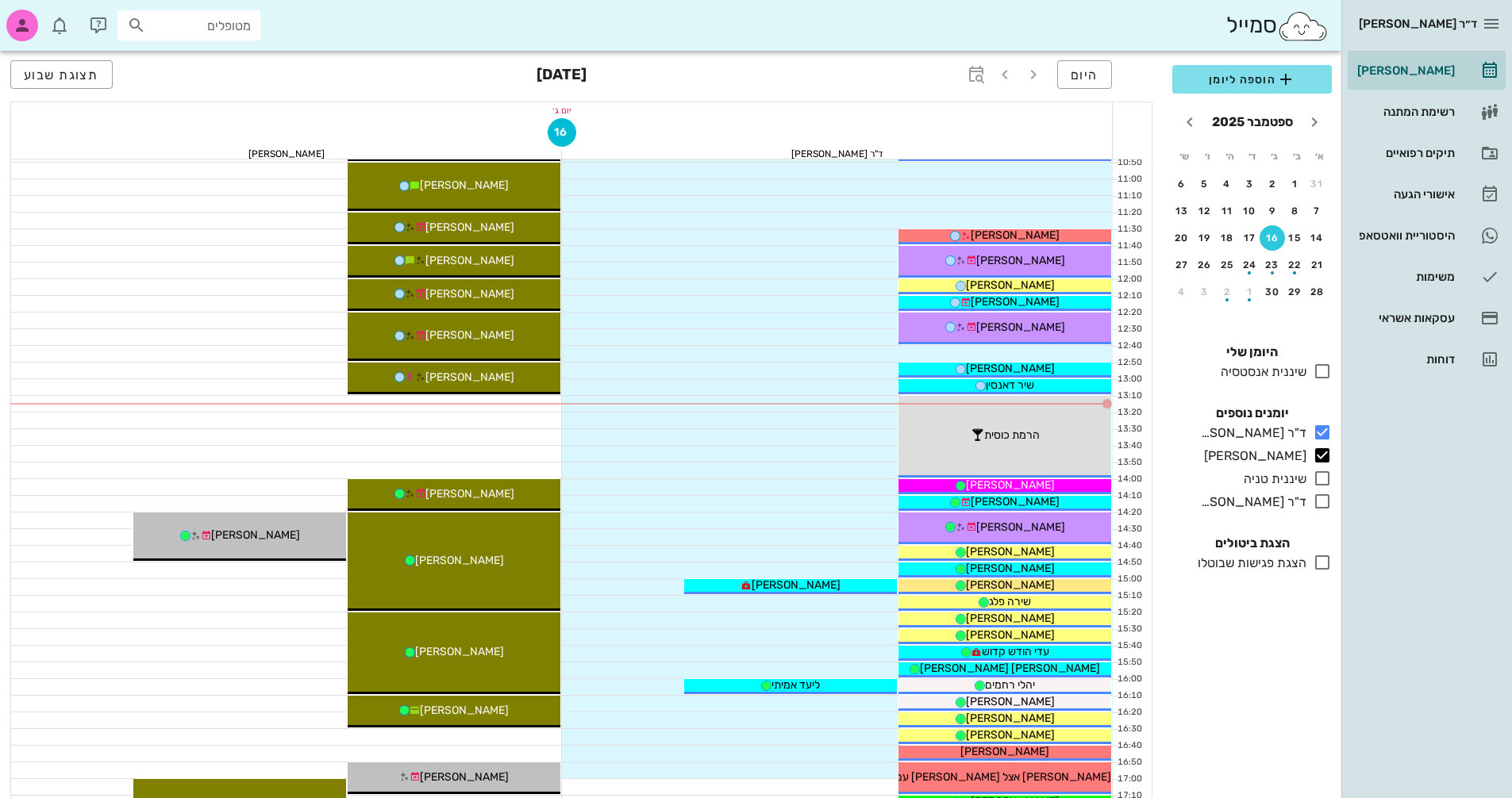
scroll to position [397, 0]
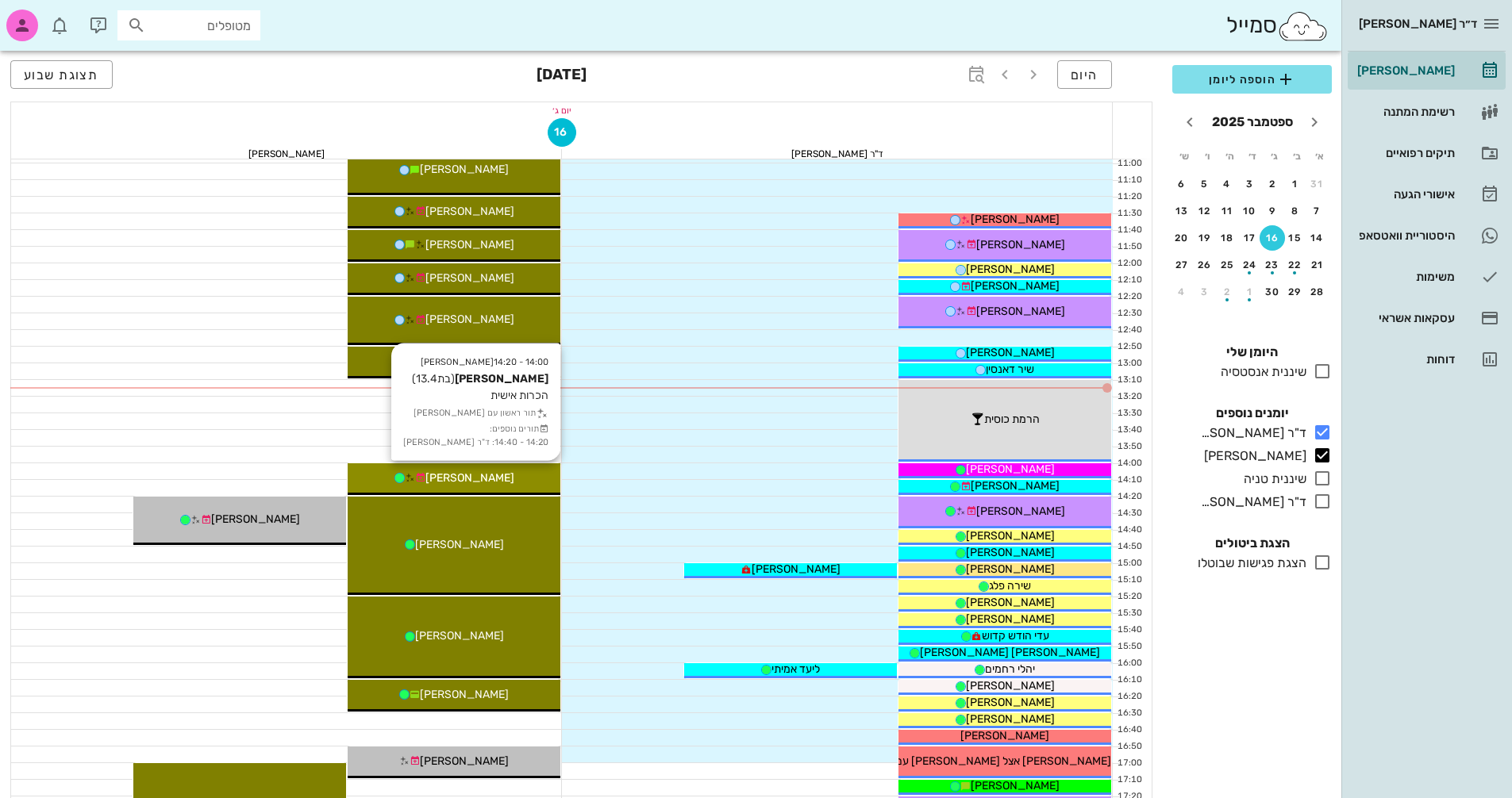
click at [507, 468] on div "14:00 - 14:20 [PERSON_NAME] (בת 13.4 ) הכרות אישית תור ראשון עם [PERSON_NAME] ת…" at bounding box center [454, 479] width 213 height 31
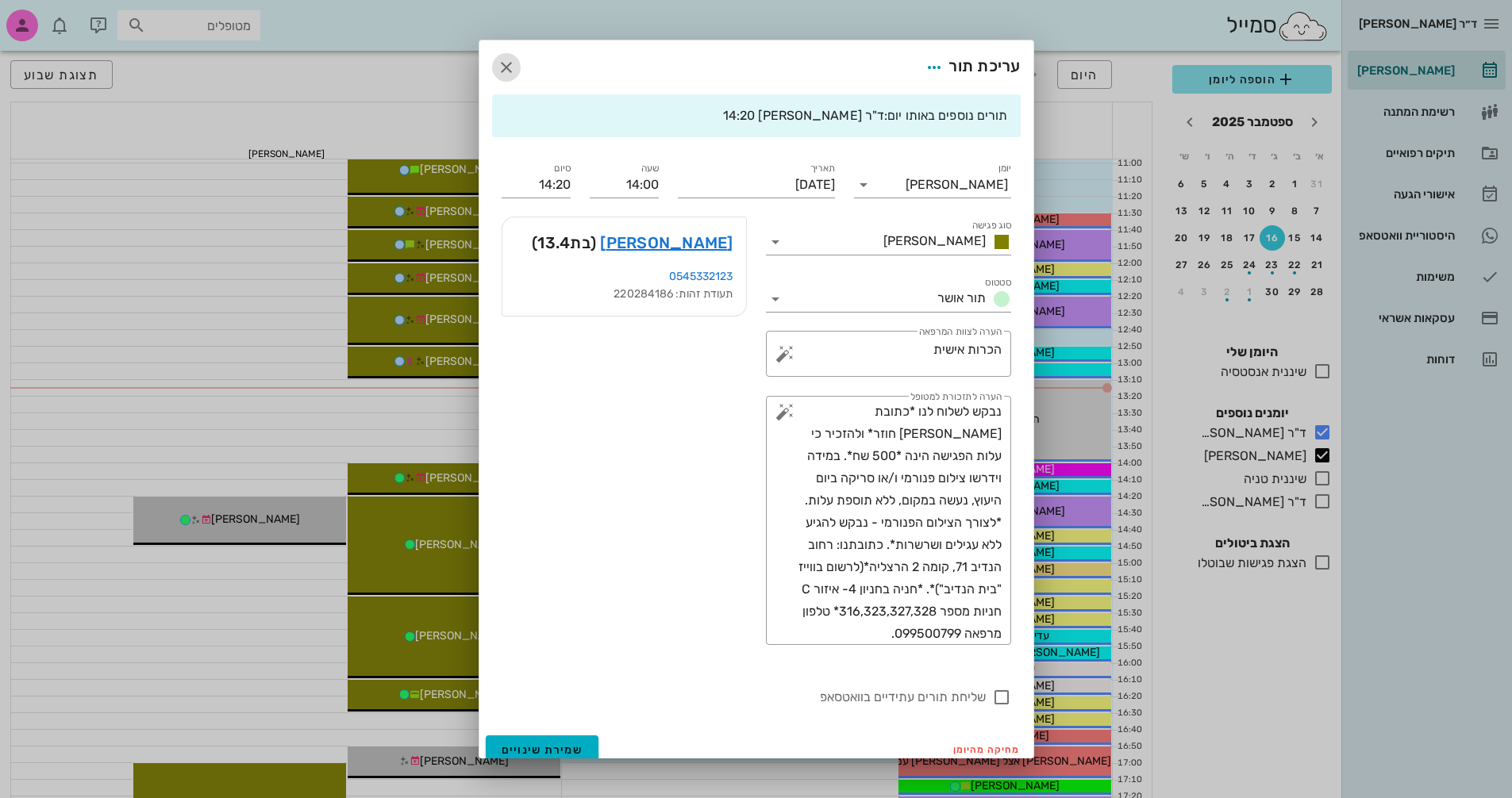
click at [516, 66] on icon "button" at bounding box center [506, 67] width 19 height 19
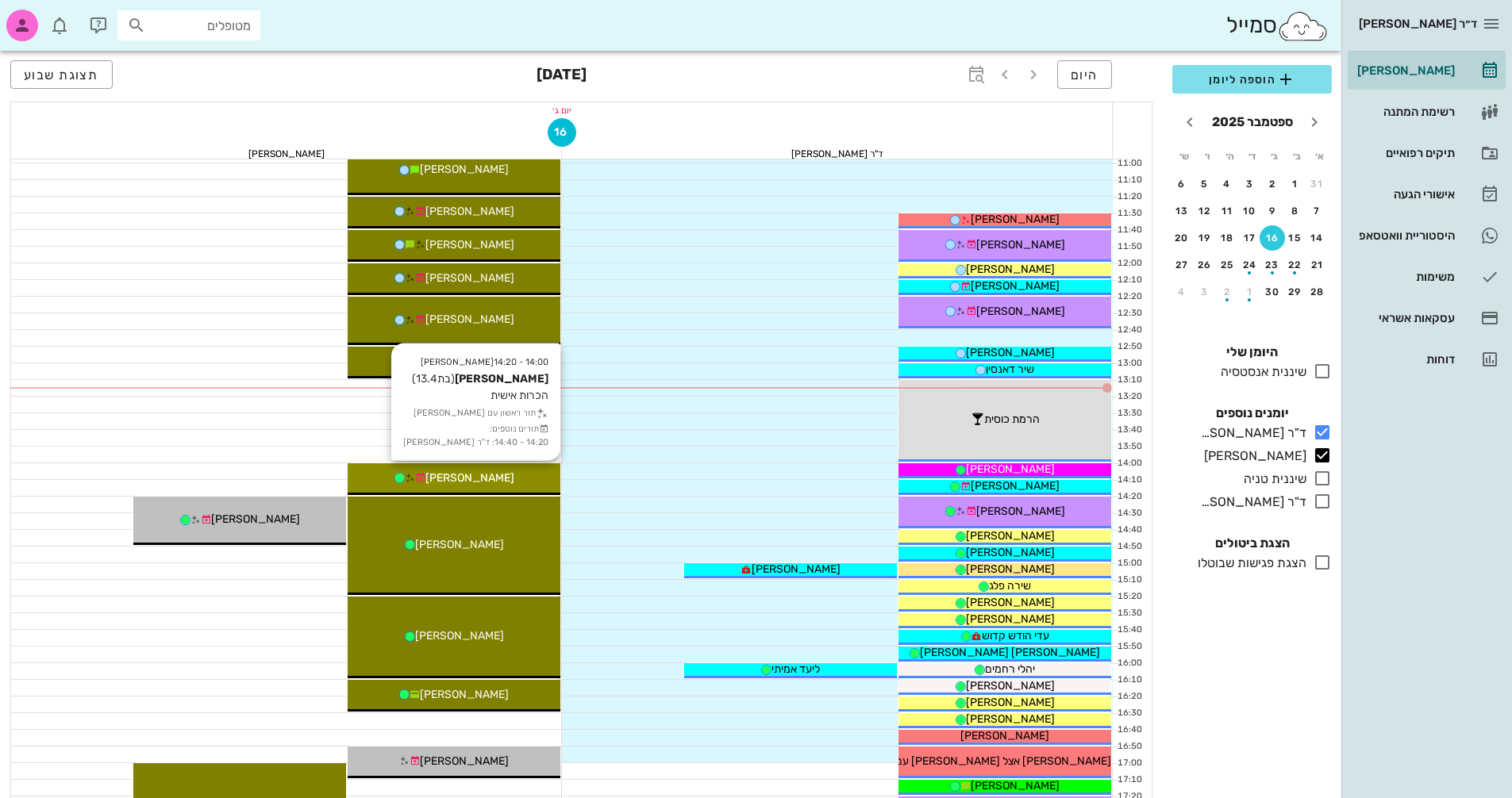
click at [509, 477] on div "[PERSON_NAME]" at bounding box center [454, 477] width 213 height 17
